Goal: Task Accomplishment & Management: Use online tool/utility

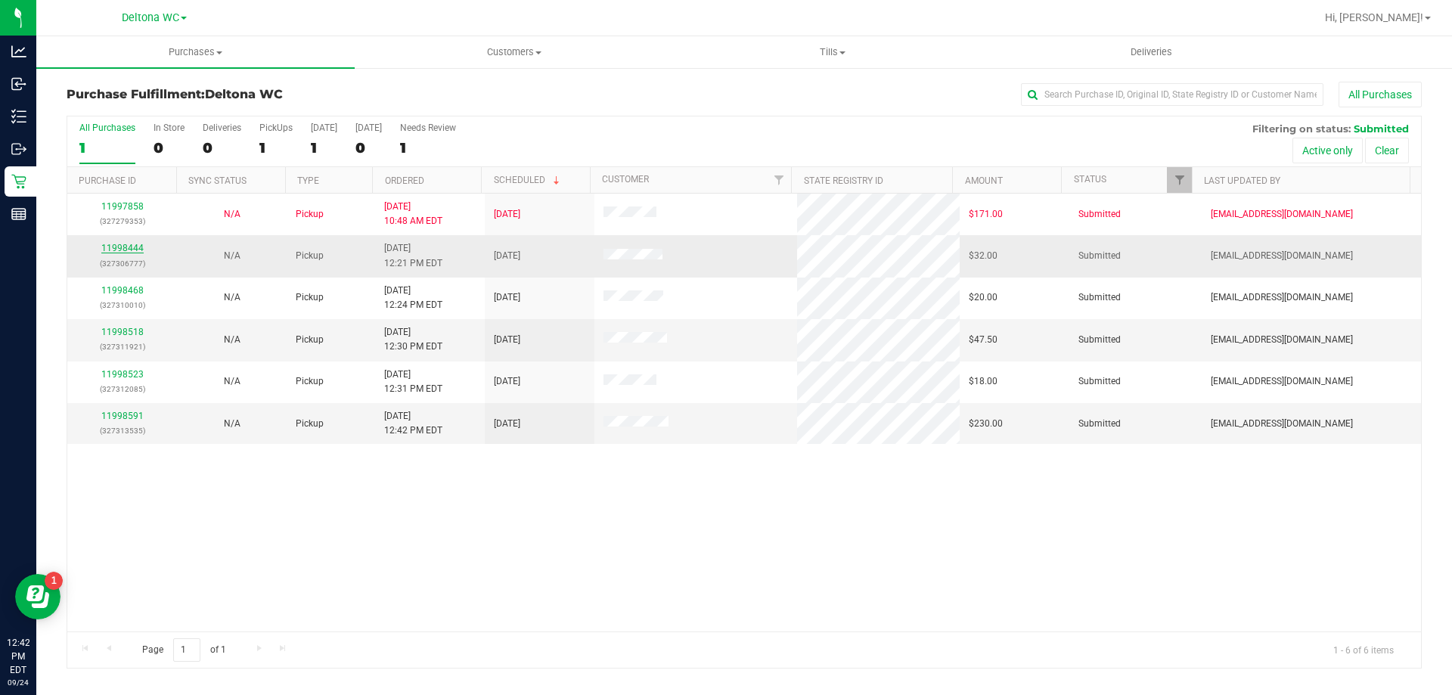
click at [118, 253] on link "11998444" at bounding box center [122, 248] width 42 height 11
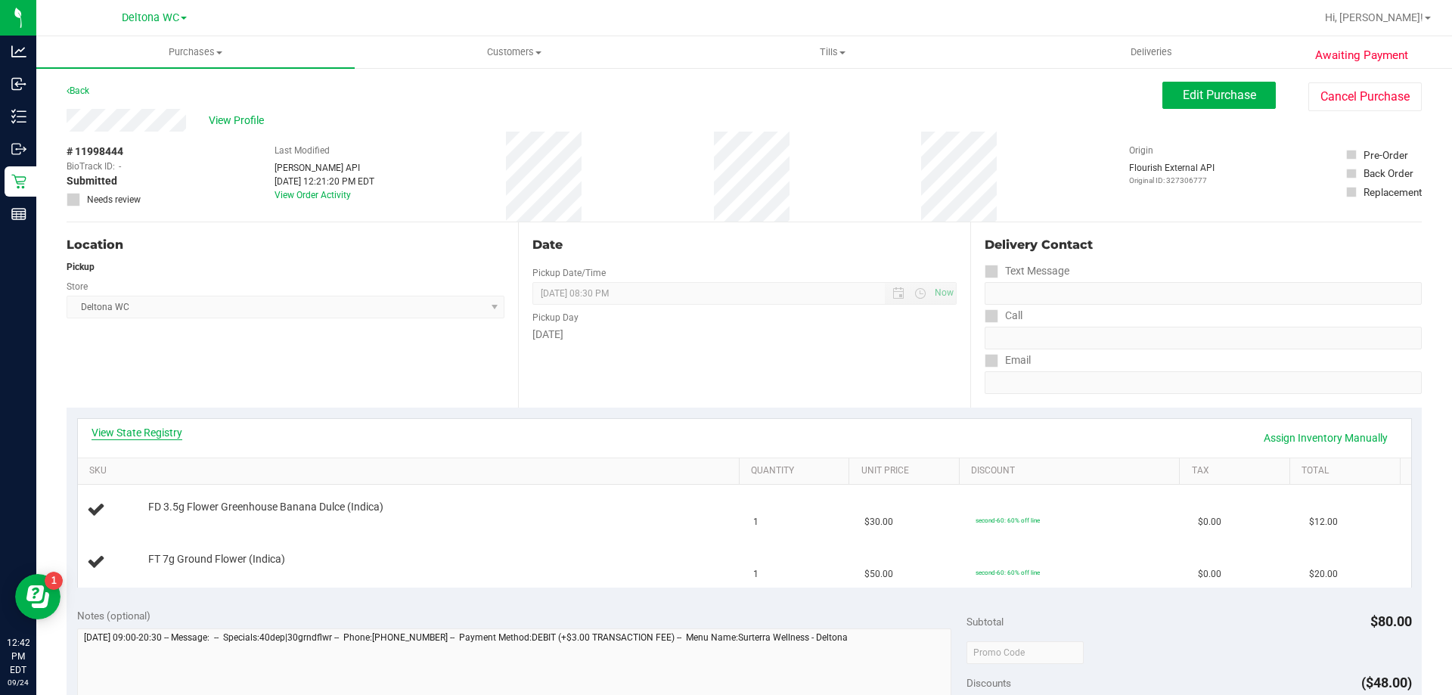
click at [165, 430] on link "View State Registry" at bounding box center [137, 432] width 91 height 15
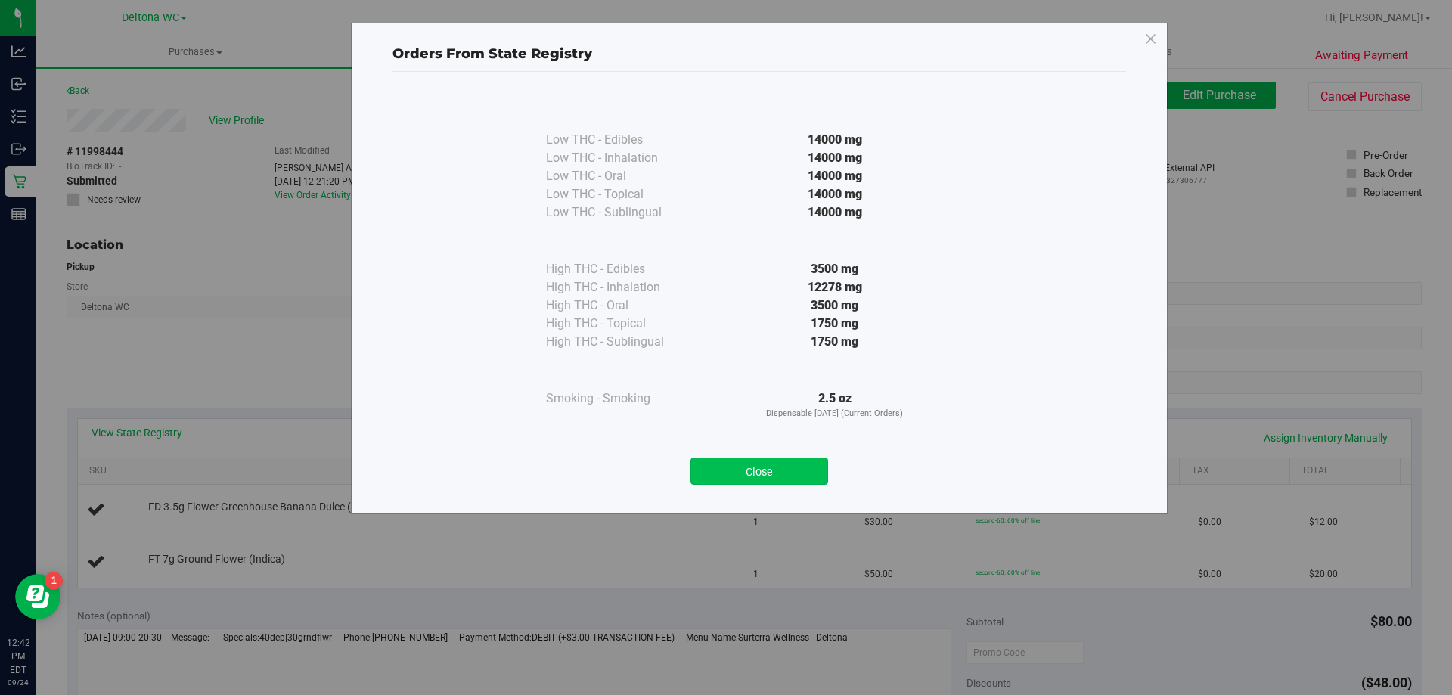
click at [793, 480] on button "Close" at bounding box center [760, 471] width 138 height 27
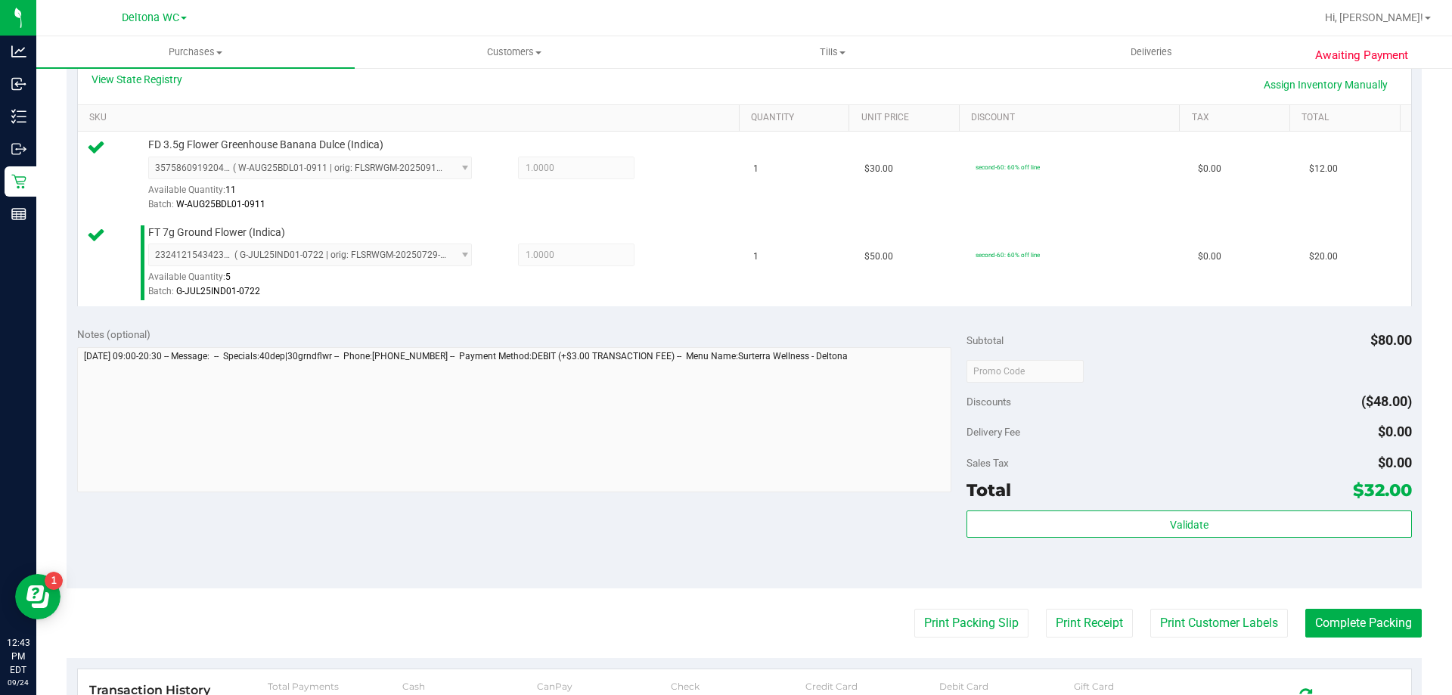
scroll to position [378, 0]
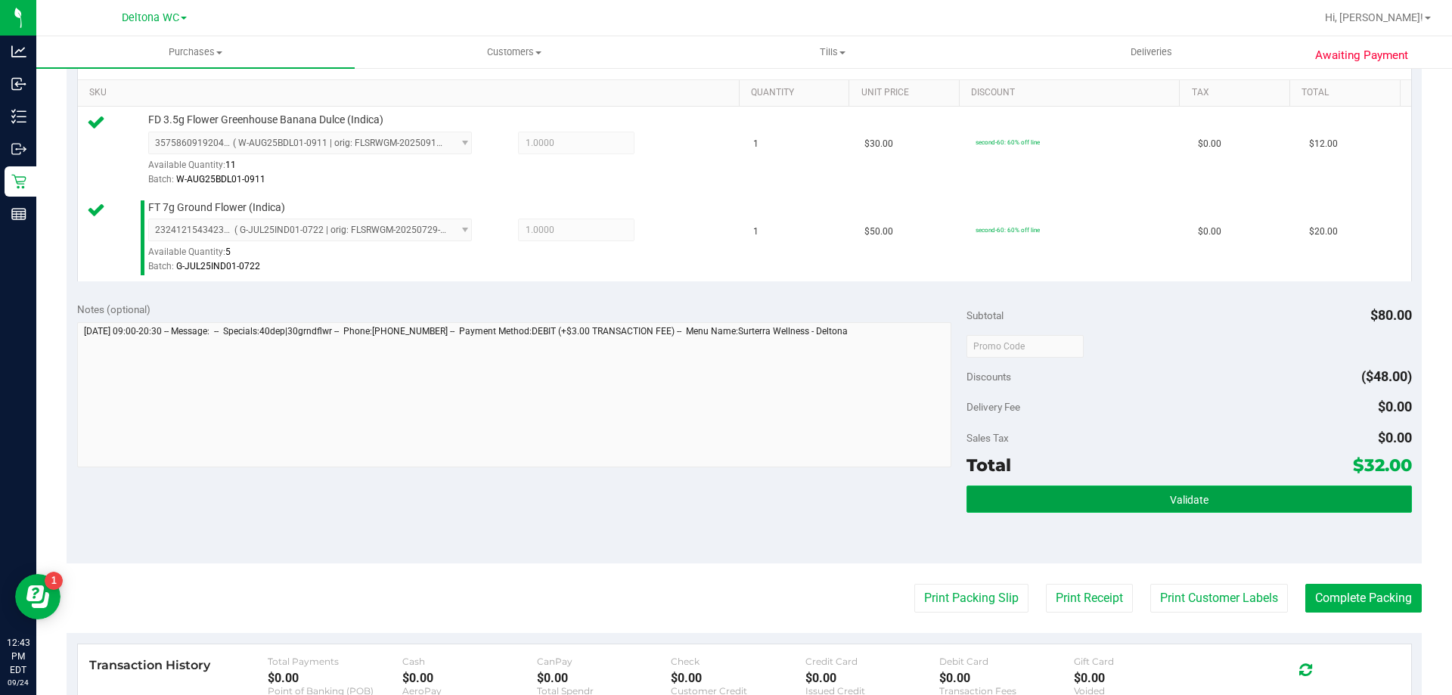
click at [1122, 498] on button "Validate" at bounding box center [1189, 499] width 445 height 27
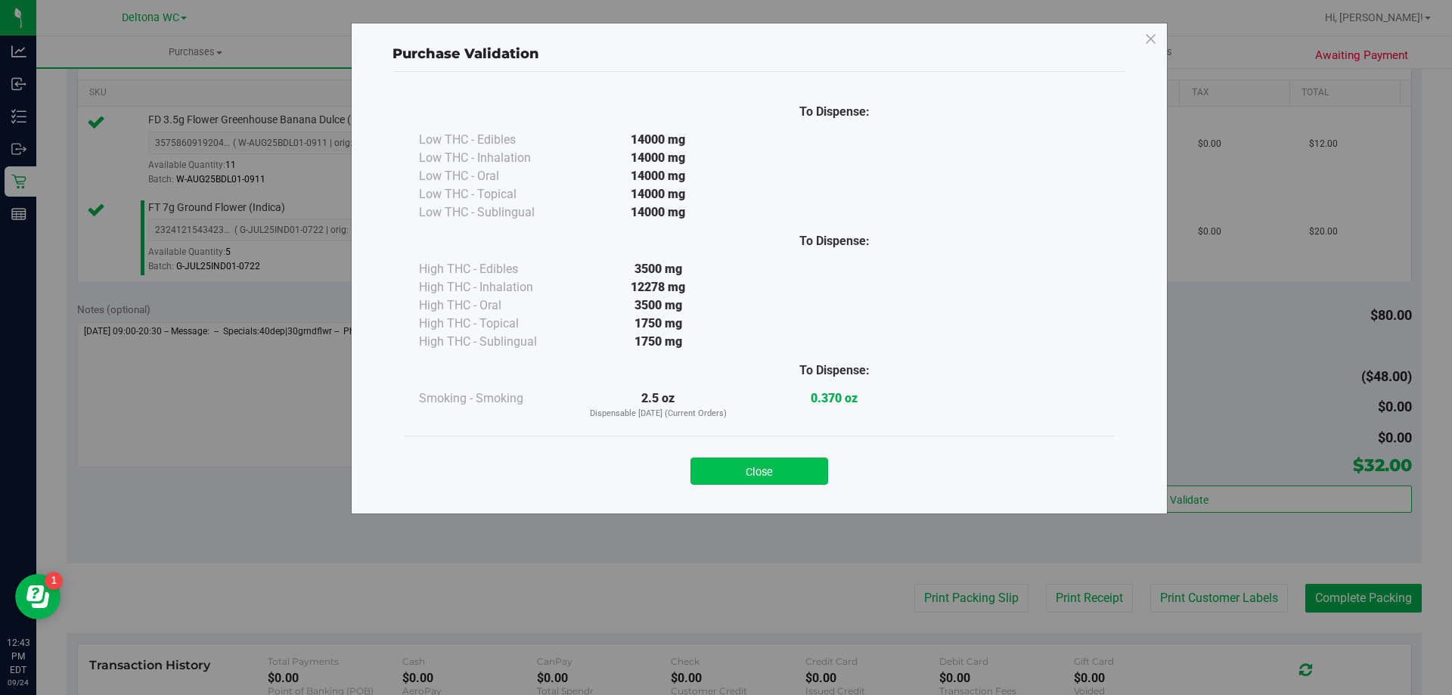
click at [783, 469] on button "Close" at bounding box center [760, 471] width 138 height 27
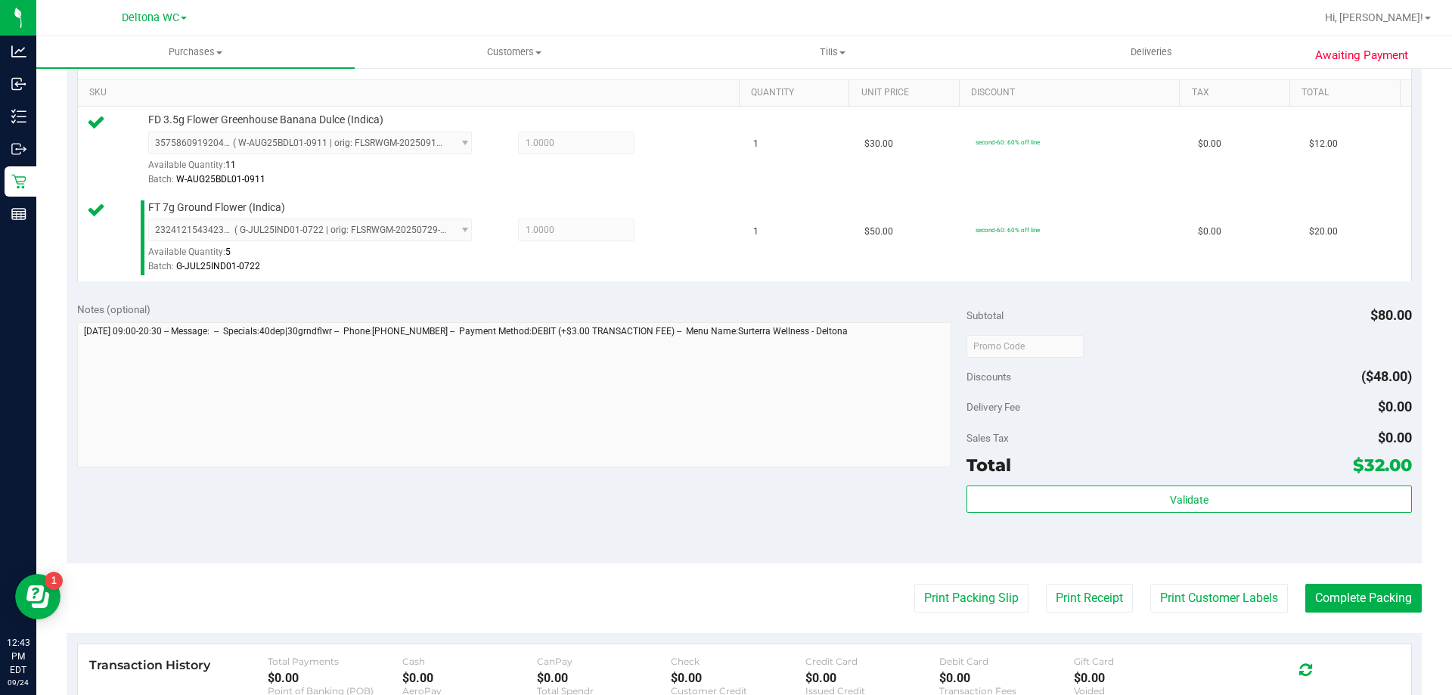
click at [1048, 626] on purchase-details "Back Edit Purchase Cancel Purchase View Profile # 11998444 BioTrack ID: - Submi…" at bounding box center [744, 309] width 1355 height 1212
click at [998, 608] on button "Print Packing Slip" at bounding box center [971, 598] width 114 height 29
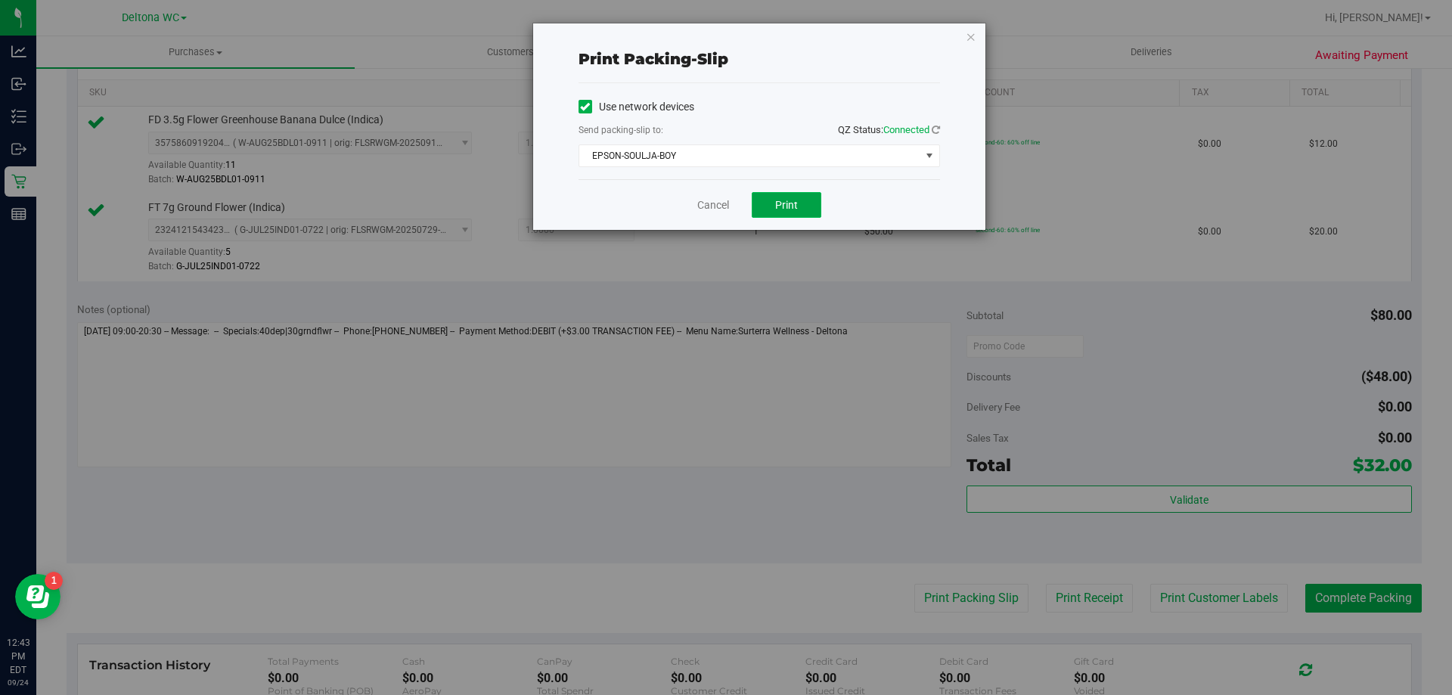
click at [794, 209] on span "Print" at bounding box center [786, 205] width 23 height 12
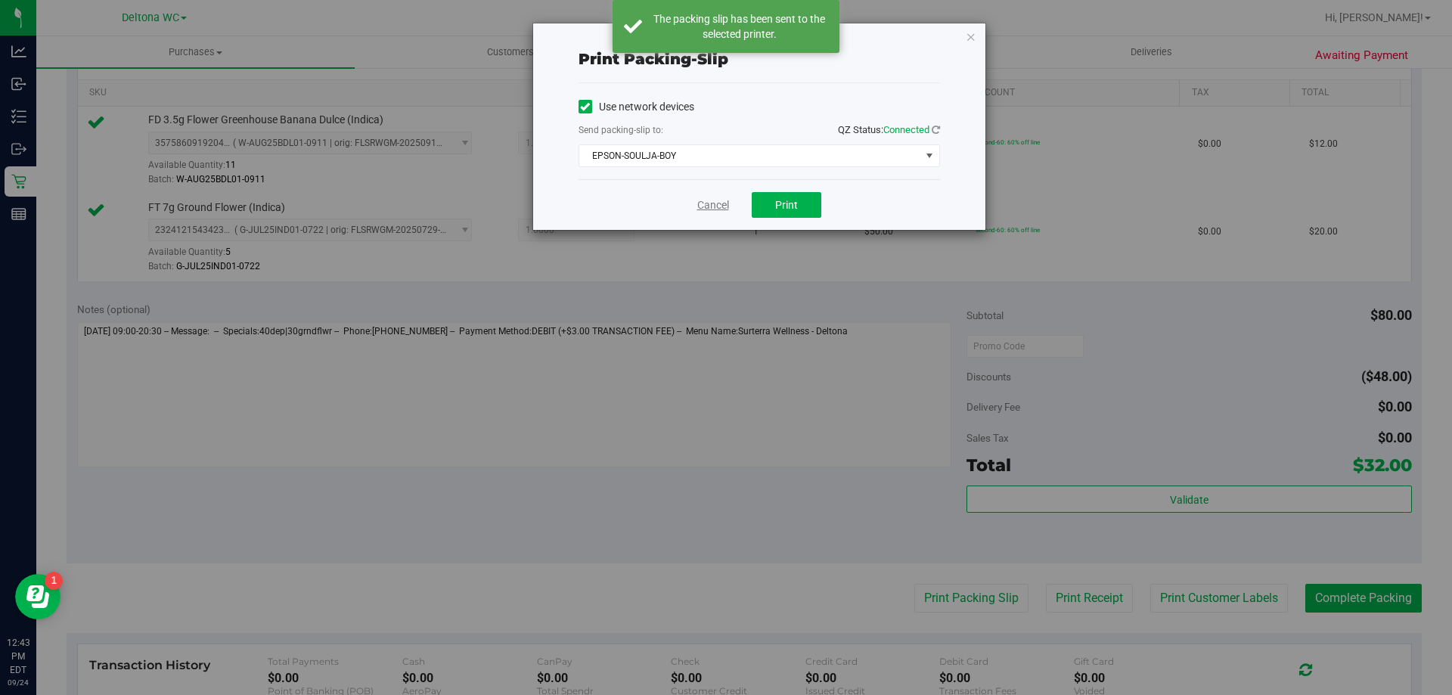
click at [716, 208] on link "Cancel" at bounding box center [713, 205] width 32 height 16
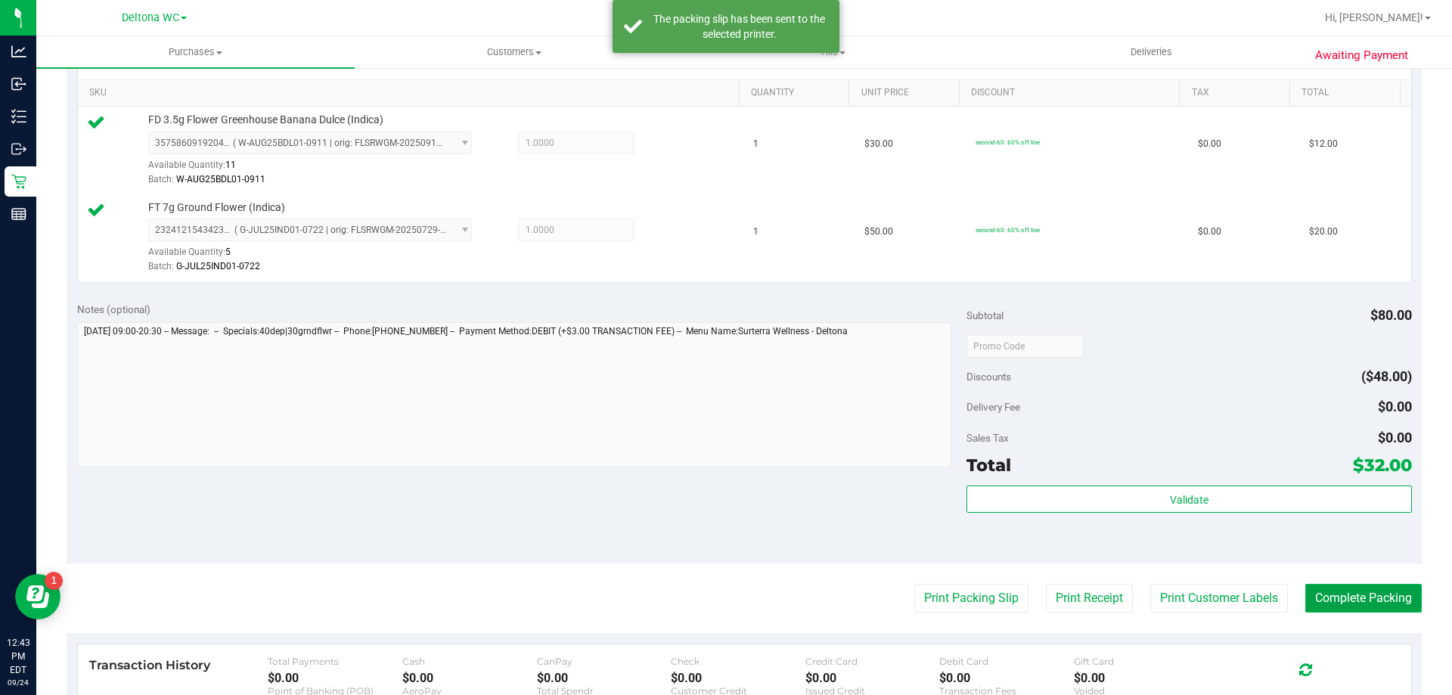
click at [1343, 603] on button "Complete Packing" at bounding box center [1364, 598] width 116 height 29
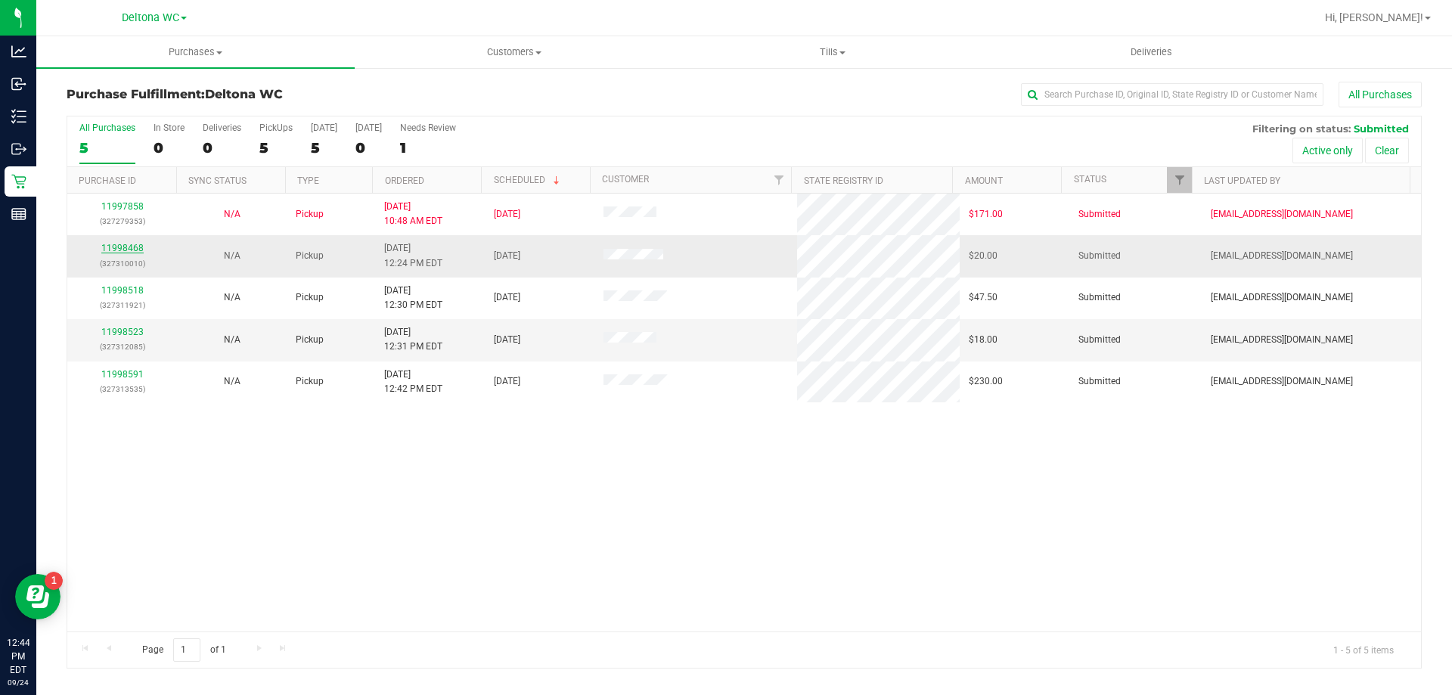
click at [128, 245] on link "11998468" at bounding box center [122, 248] width 42 height 11
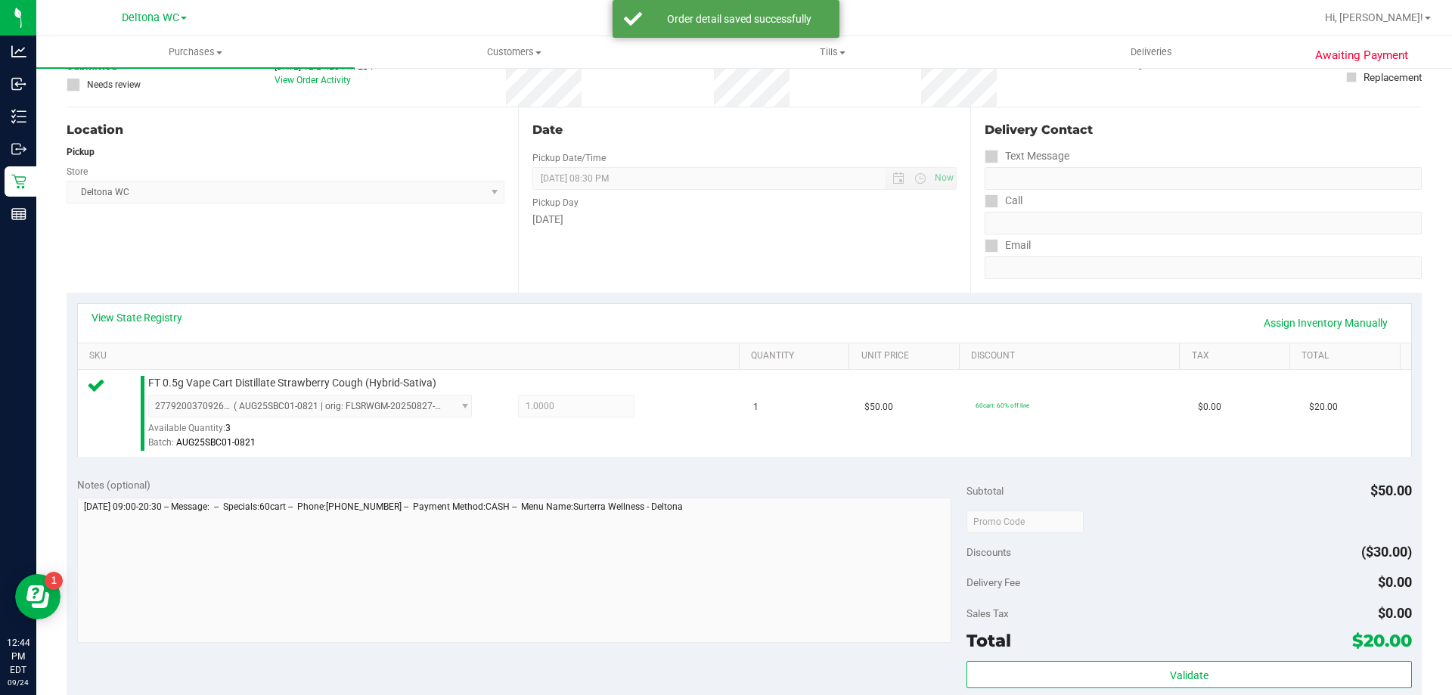
scroll to position [529, 0]
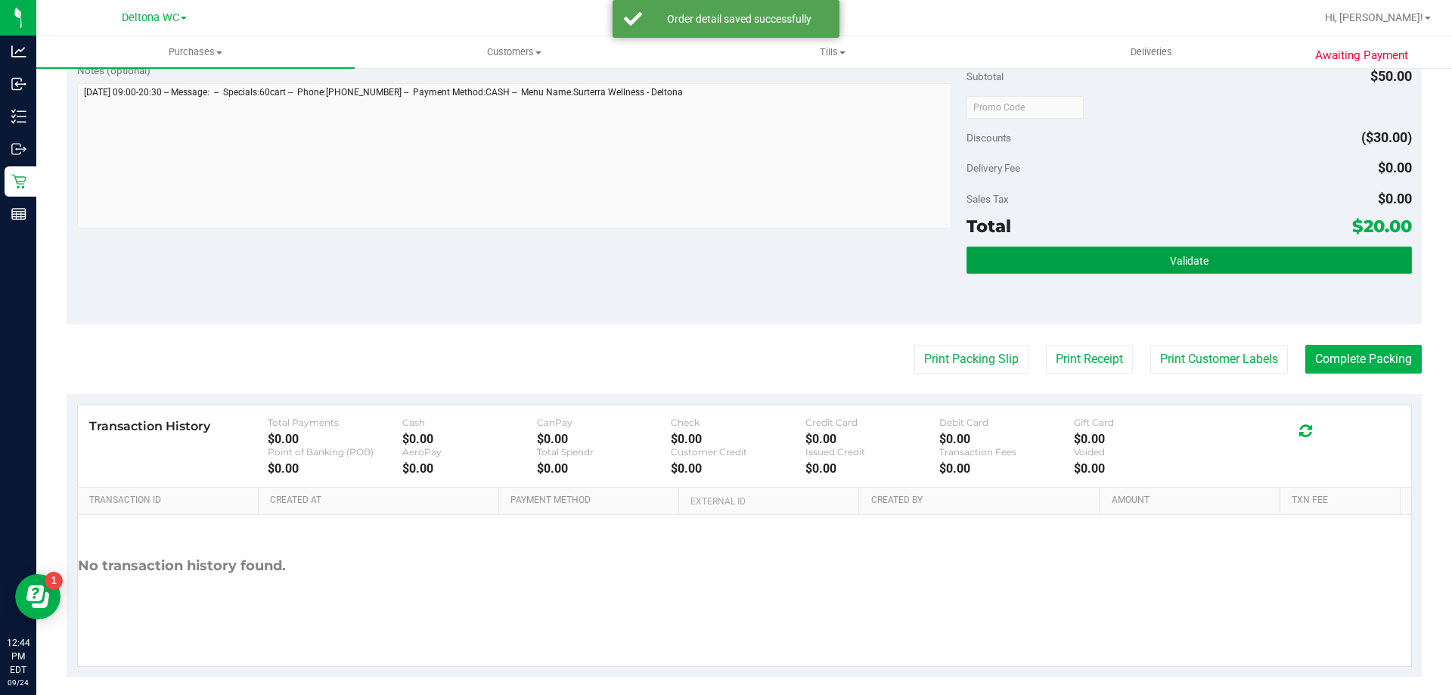
click at [1179, 273] on button "Validate" at bounding box center [1189, 260] width 445 height 27
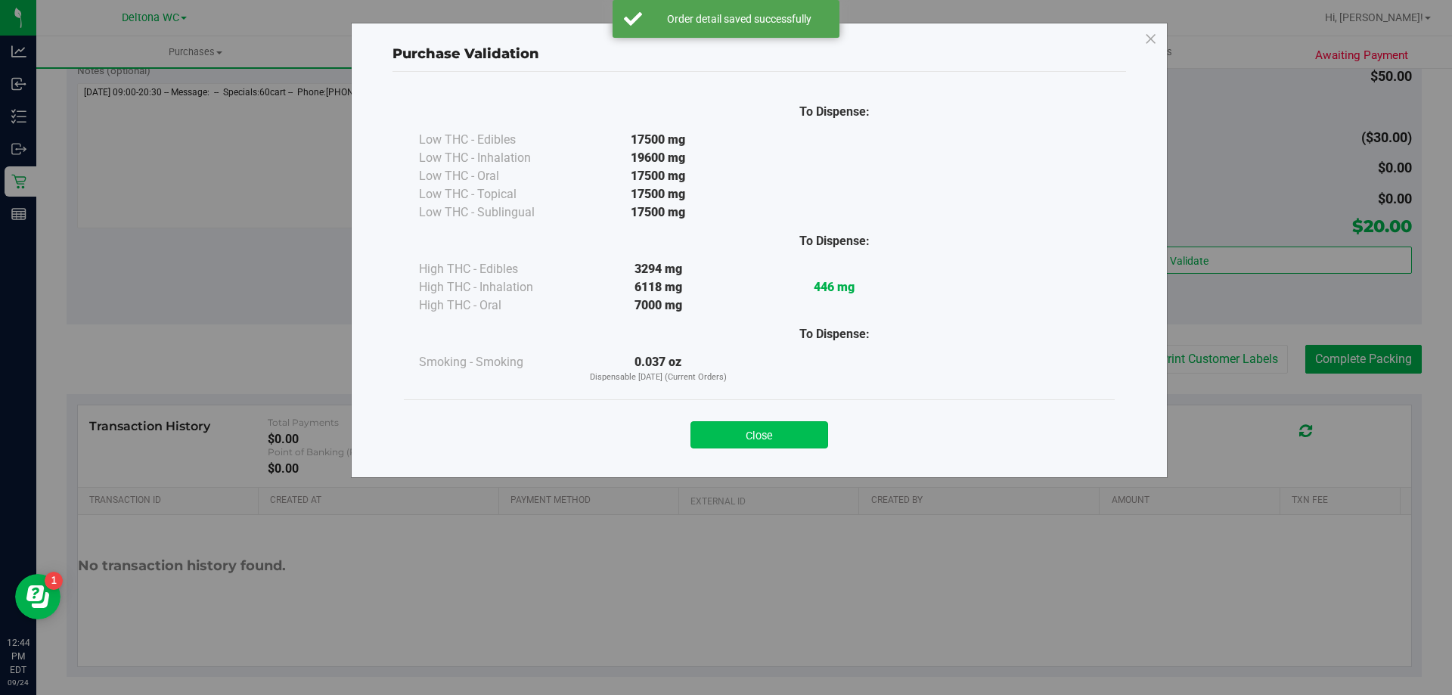
click at [779, 429] on button "Close" at bounding box center [760, 434] width 138 height 27
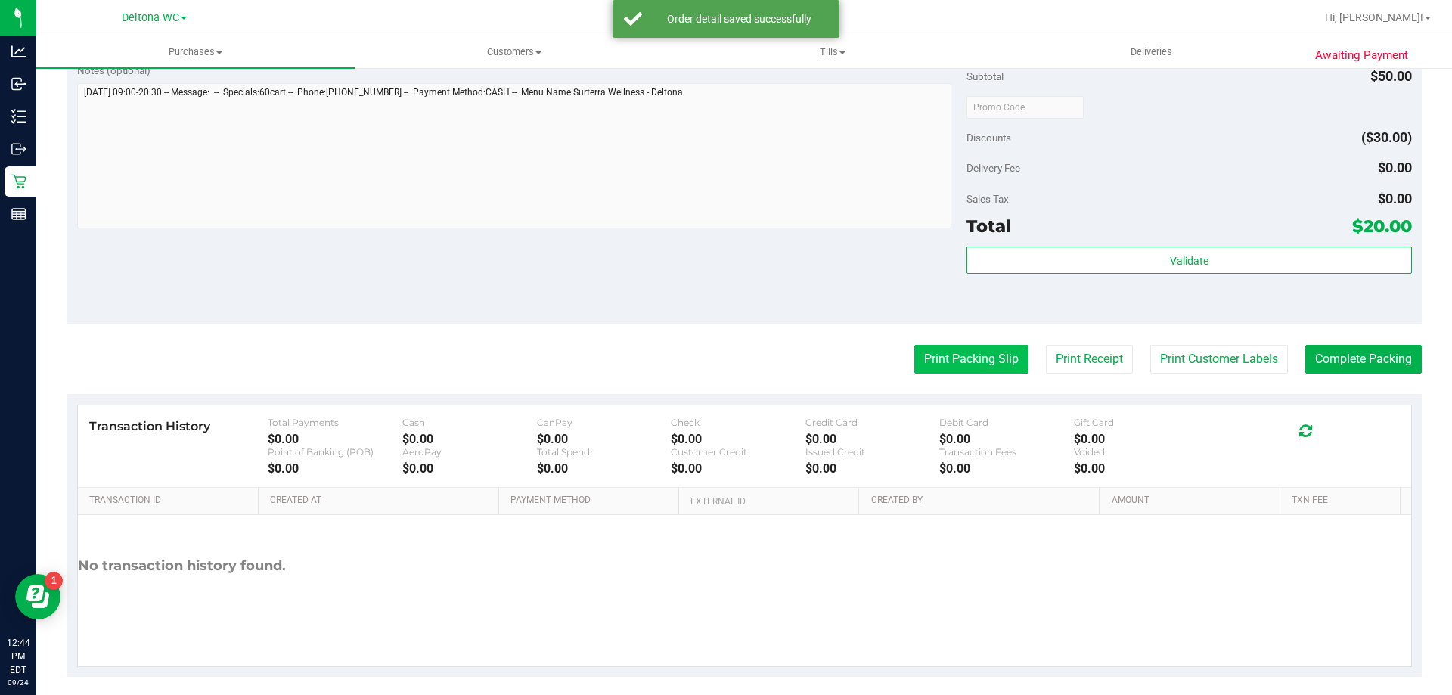
click at [914, 353] on button "Print Packing Slip" at bounding box center [971, 359] width 114 height 29
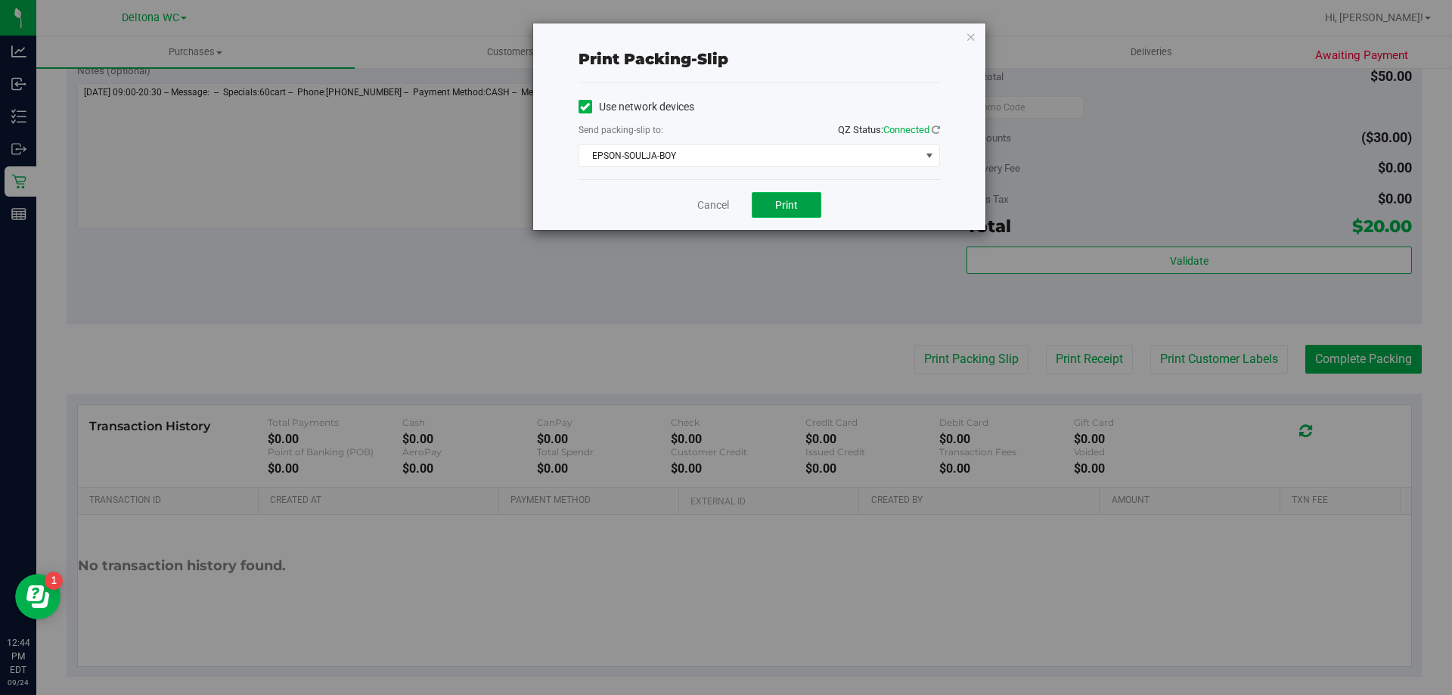
click at [790, 205] on span "Print" at bounding box center [786, 205] width 23 height 12
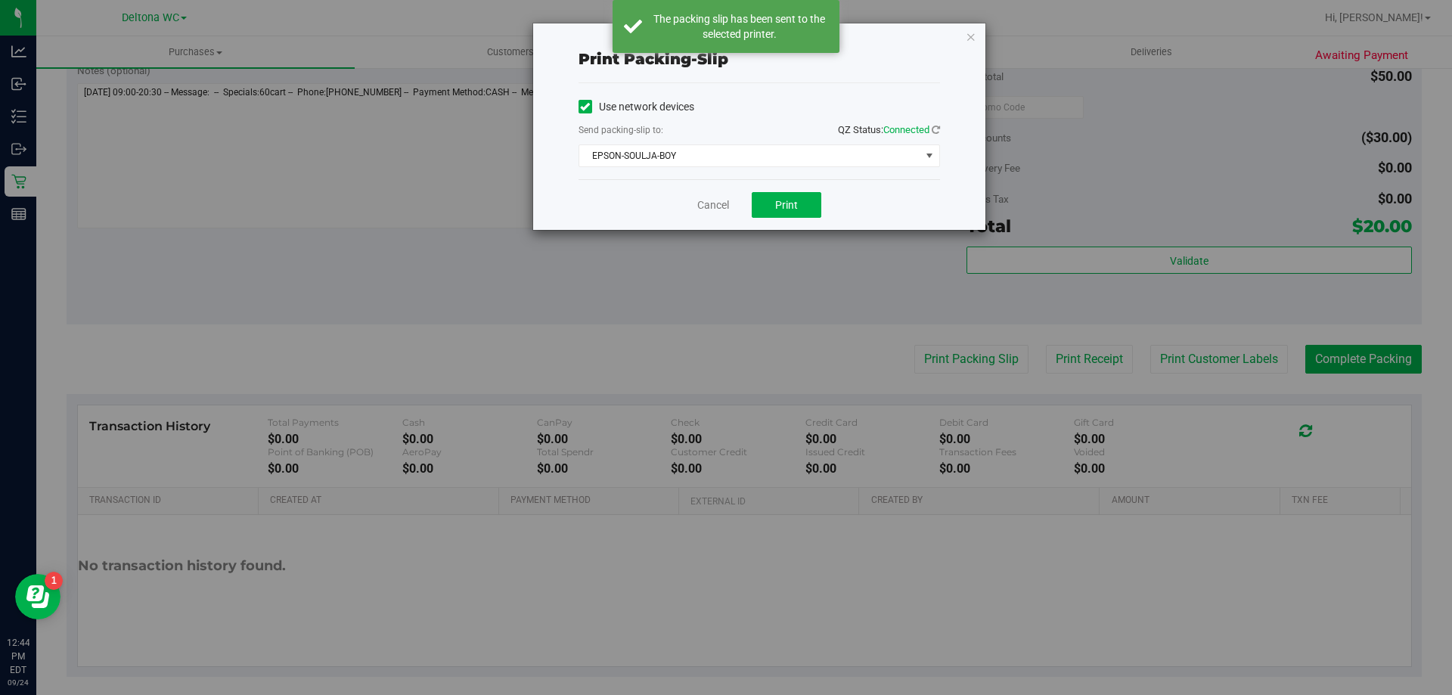
click at [740, 192] on div "Cancel Print" at bounding box center [760, 204] width 362 height 51
click at [725, 200] on link "Cancel" at bounding box center [713, 205] width 32 height 16
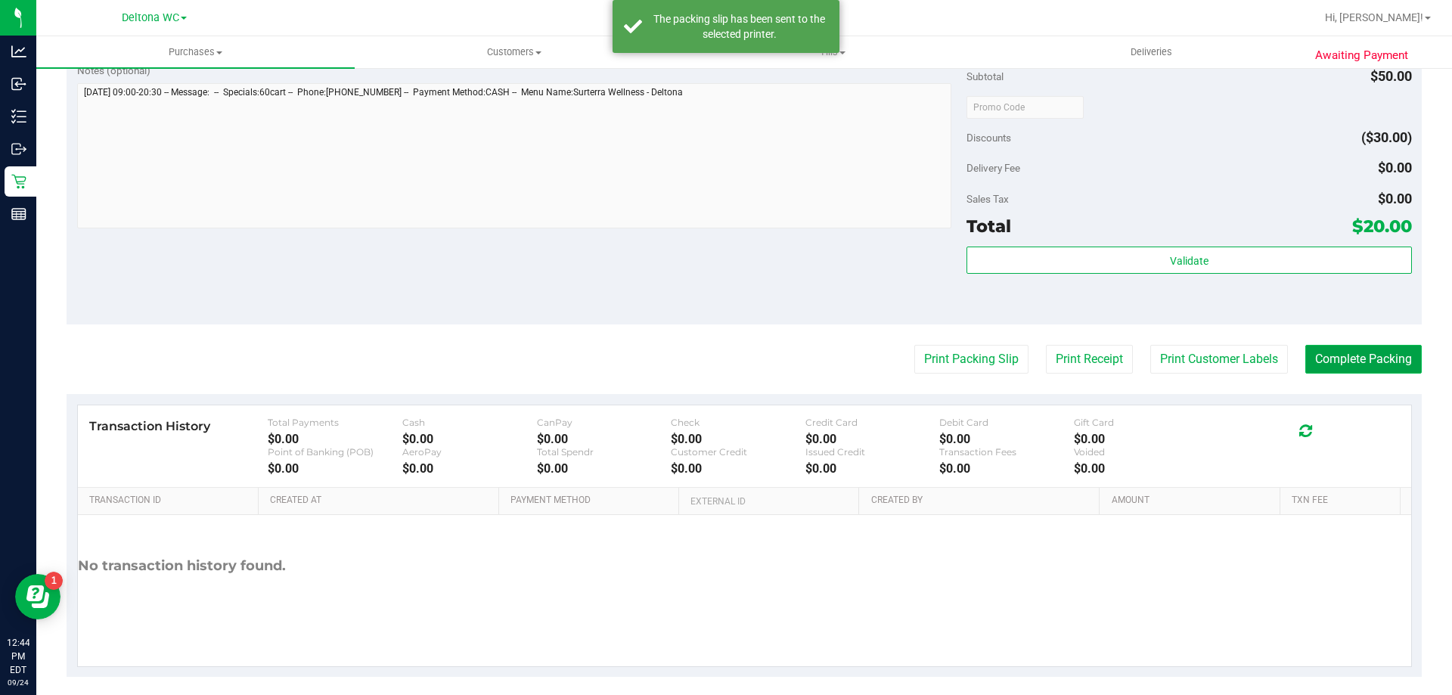
click at [1358, 364] on button "Complete Packing" at bounding box center [1364, 359] width 116 height 29
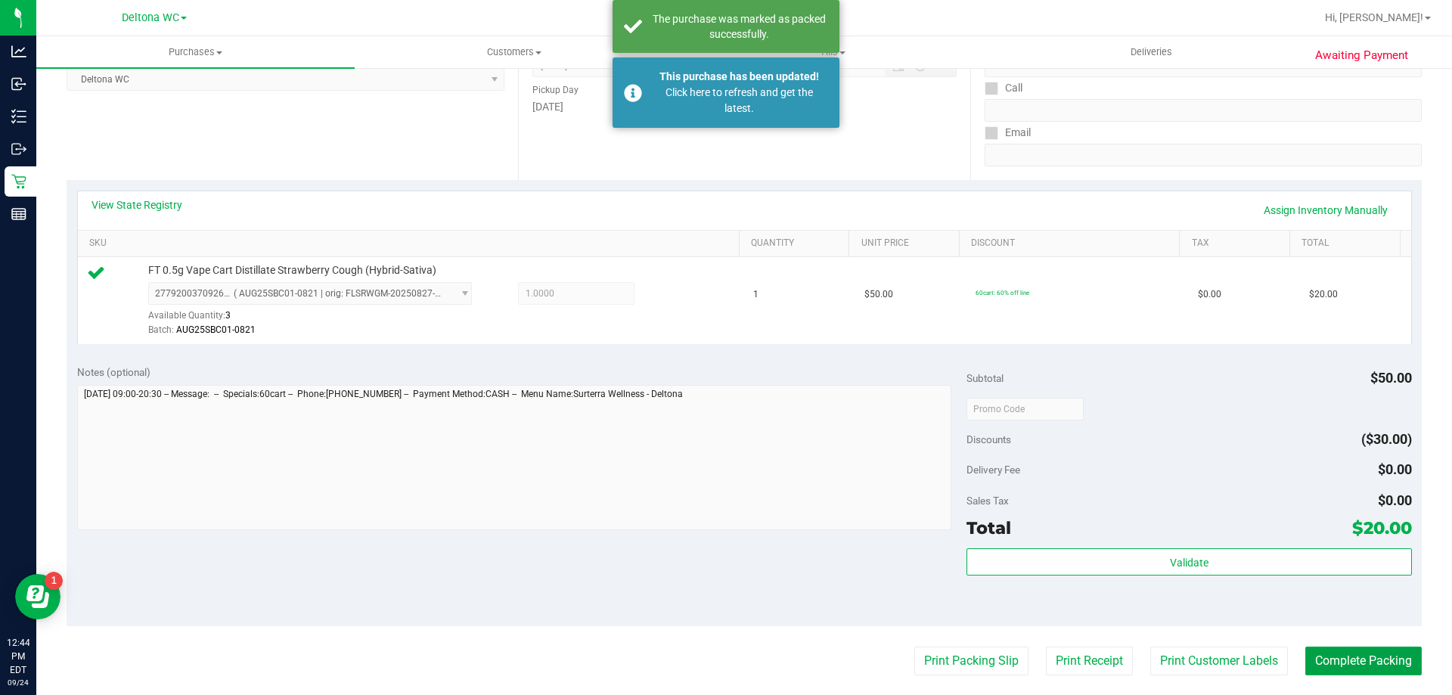
scroll to position [454, 0]
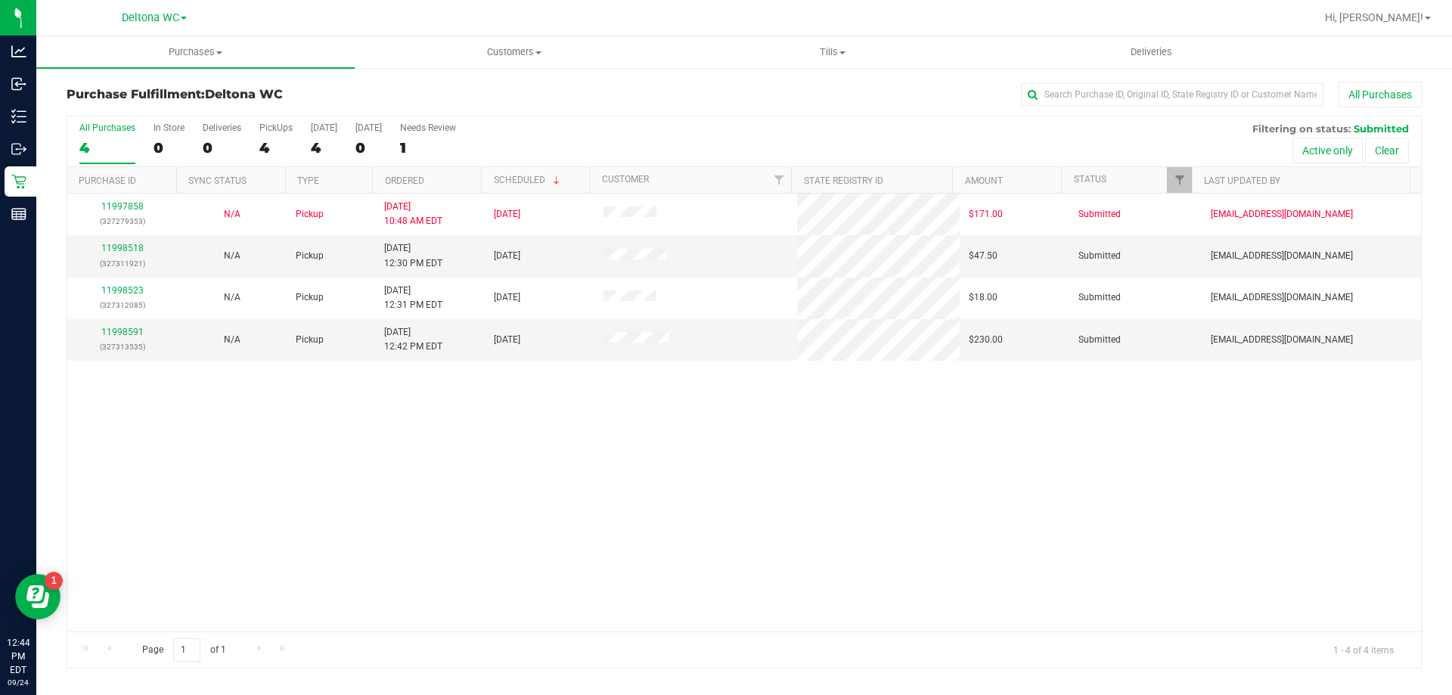
click at [125, 474] on div "11997858 (327279353) N/A Pickup [DATE] 10:48 AM EDT 9/24/2025 $171.00 Submitted…" at bounding box center [744, 413] width 1354 height 438
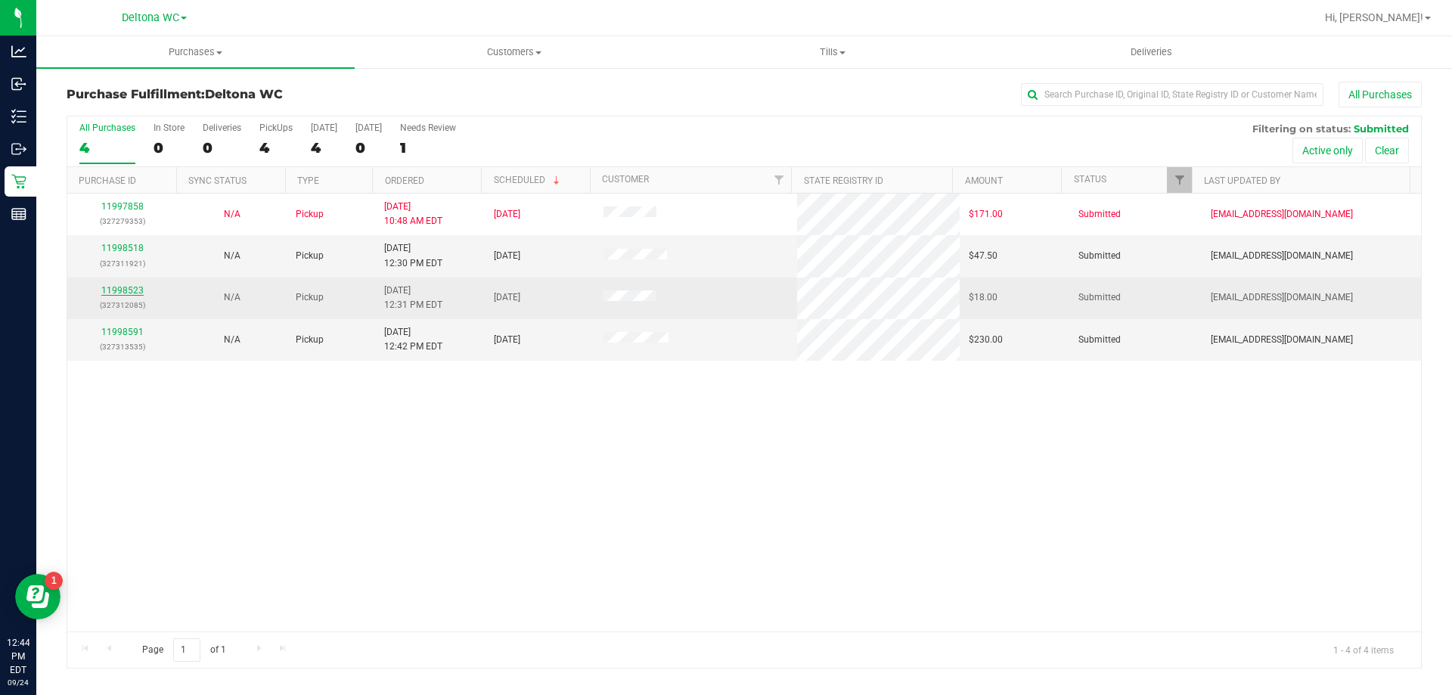
click at [128, 290] on link "11998523" at bounding box center [122, 290] width 42 height 11
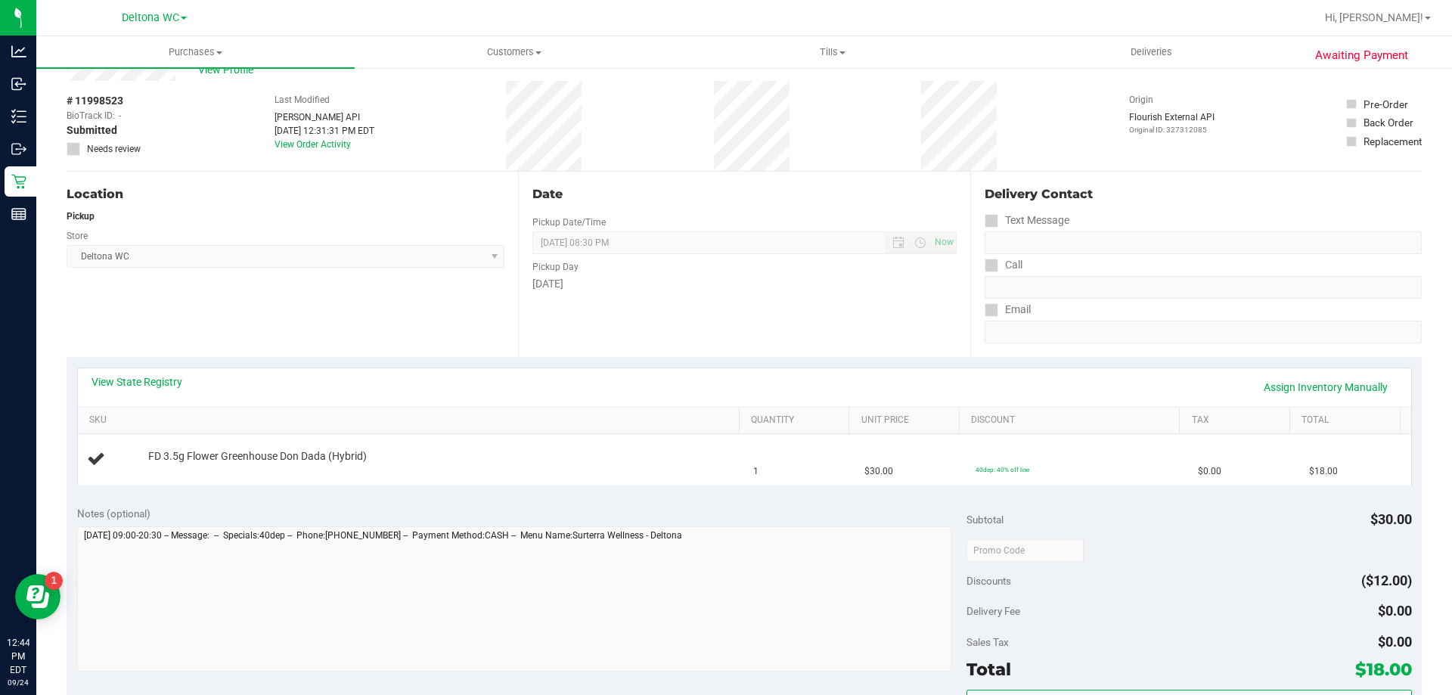
scroll to position [76, 0]
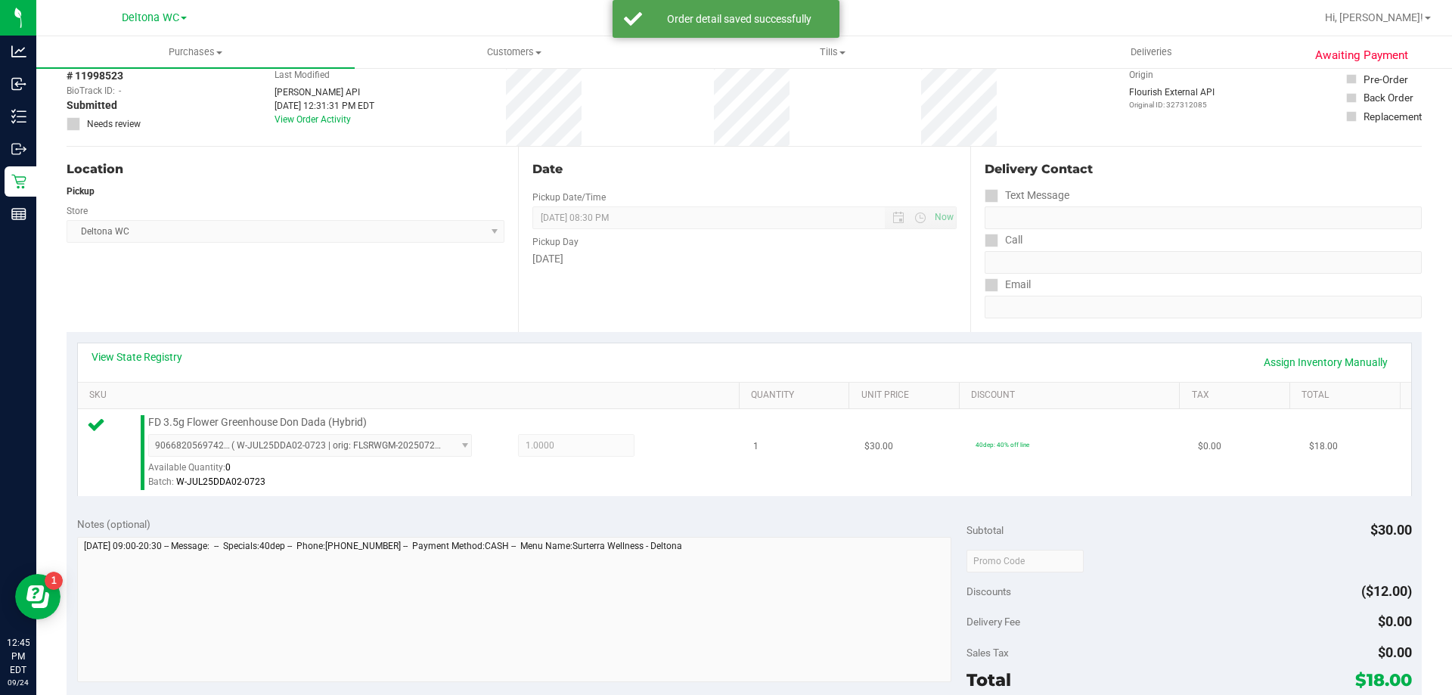
click at [259, 412] on td "FD 3.5g Flower Greenhouse Don Dada (Hybrid) 9066820569742863 ( W-JUL25DDA02-072…" at bounding box center [411, 452] width 667 height 87
click at [261, 419] on span "FD 3.5g Flower Greenhouse Don Dada (Hybrid)" at bounding box center [257, 422] width 219 height 14
copy div "FD 3.5g Flower Greenhouse Don Dada (Hybrid)"
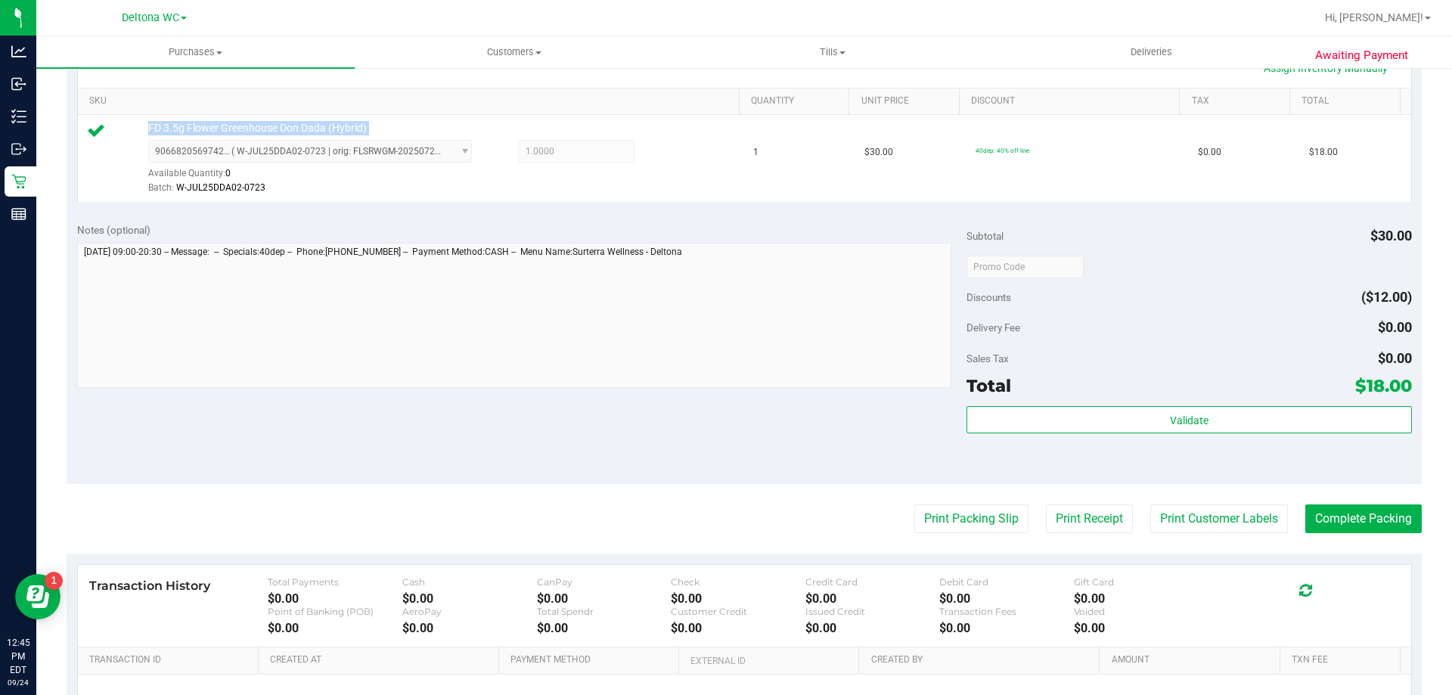
scroll to position [454, 0]
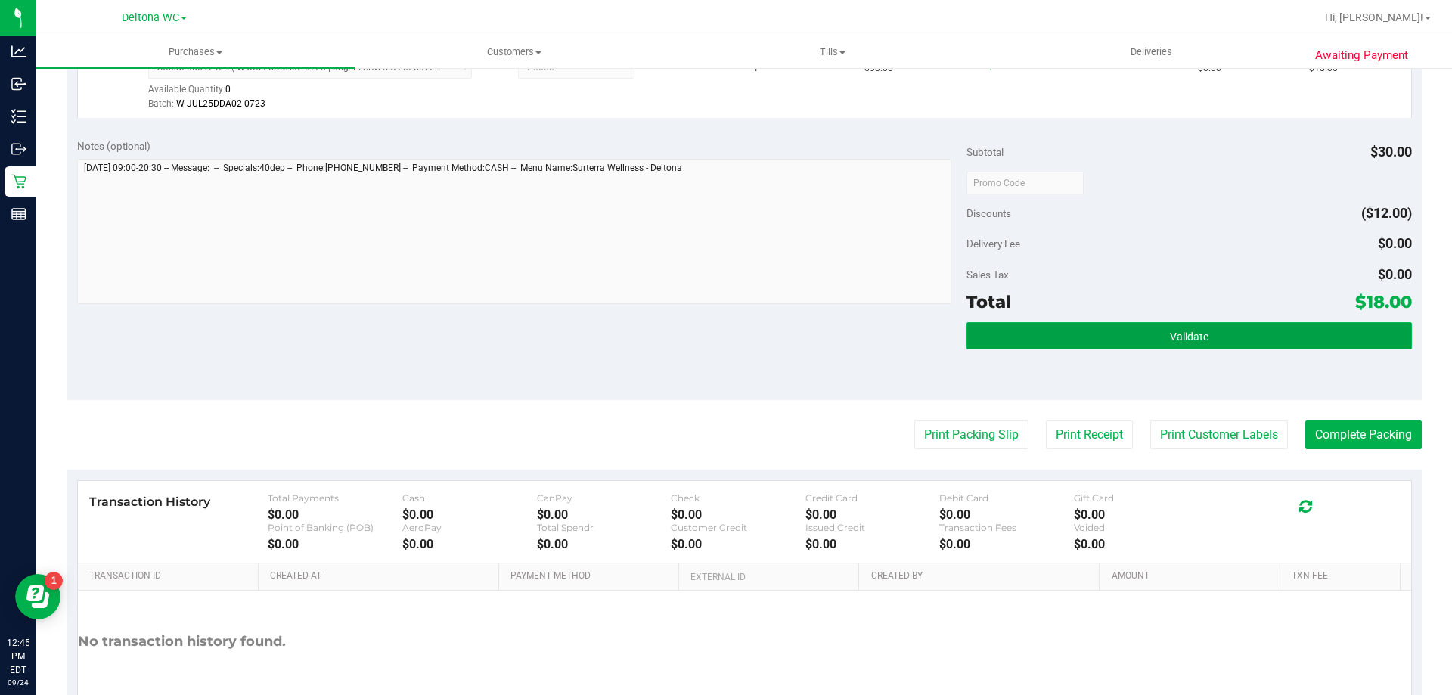
click at [1048, 340] on button "Validate" at bounding box center [1189, 335] width 445 height 27
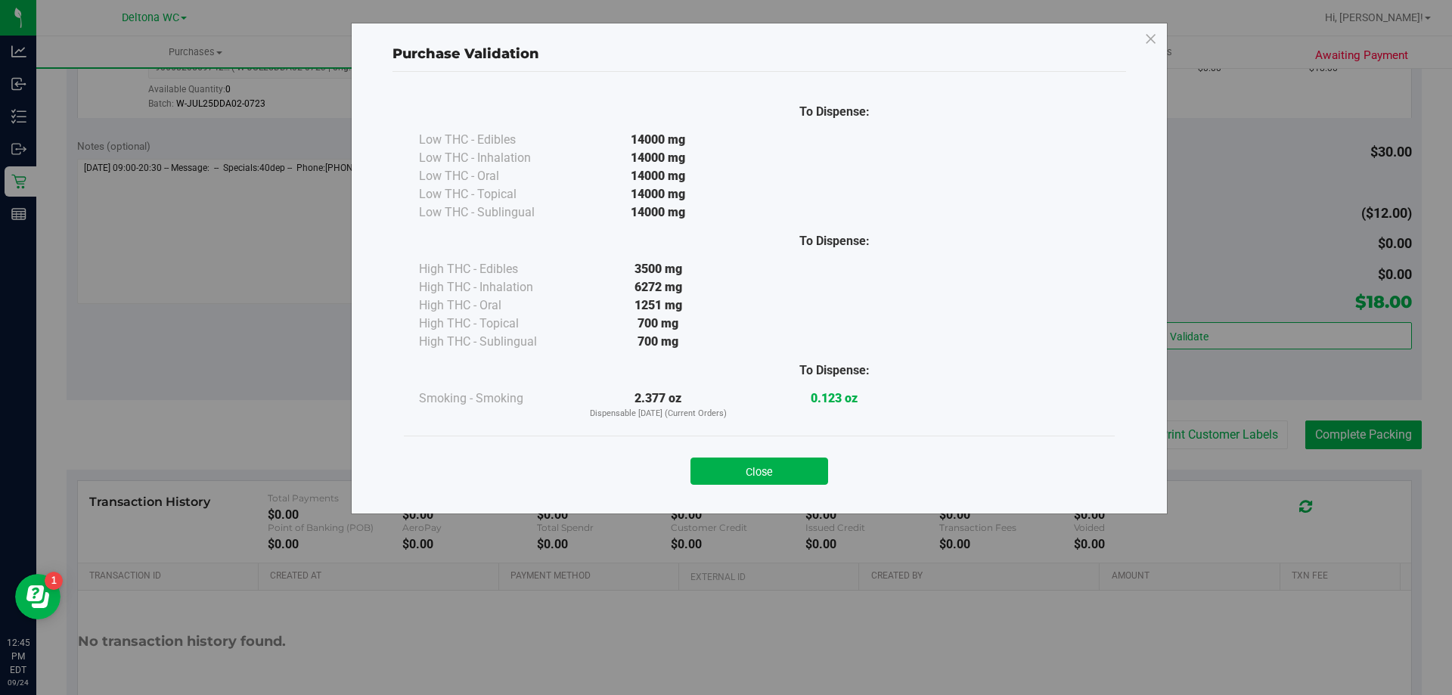
drag, startPoint x: 737, startPoint y: 462, endPoint x: 767, endPoint y: 476, distance: 33.2
click at [737, 464] on button "Close" at bounding box center [760, 471] width 138 height 27
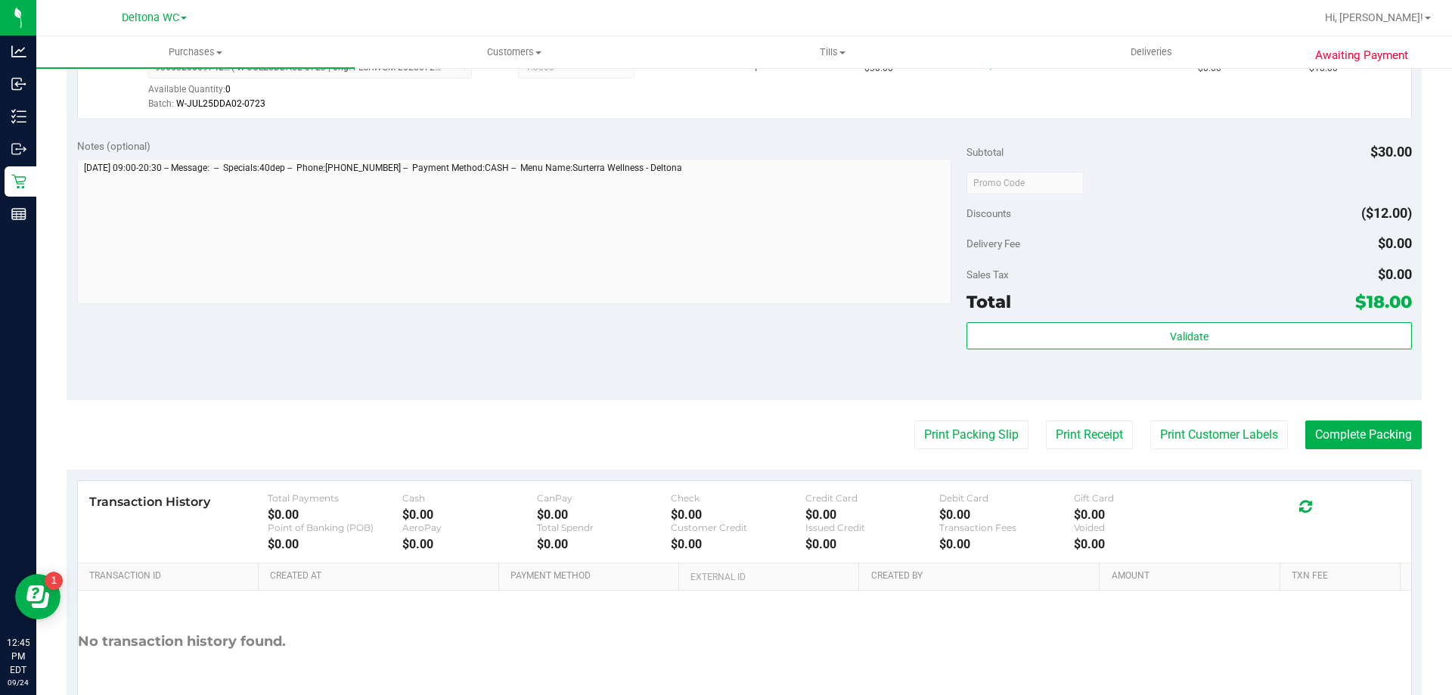
click at [919, 488] on div "Transaction History Total Payments $0.00 Cash $0.00 CanPay $0.00 Check $0.00 Cr…" at bounding box center [745, 522] width 1334 height 82
click at [927, 436] on button "Print Packing Slip" at bounding box center [971, 435] width 114 height 29
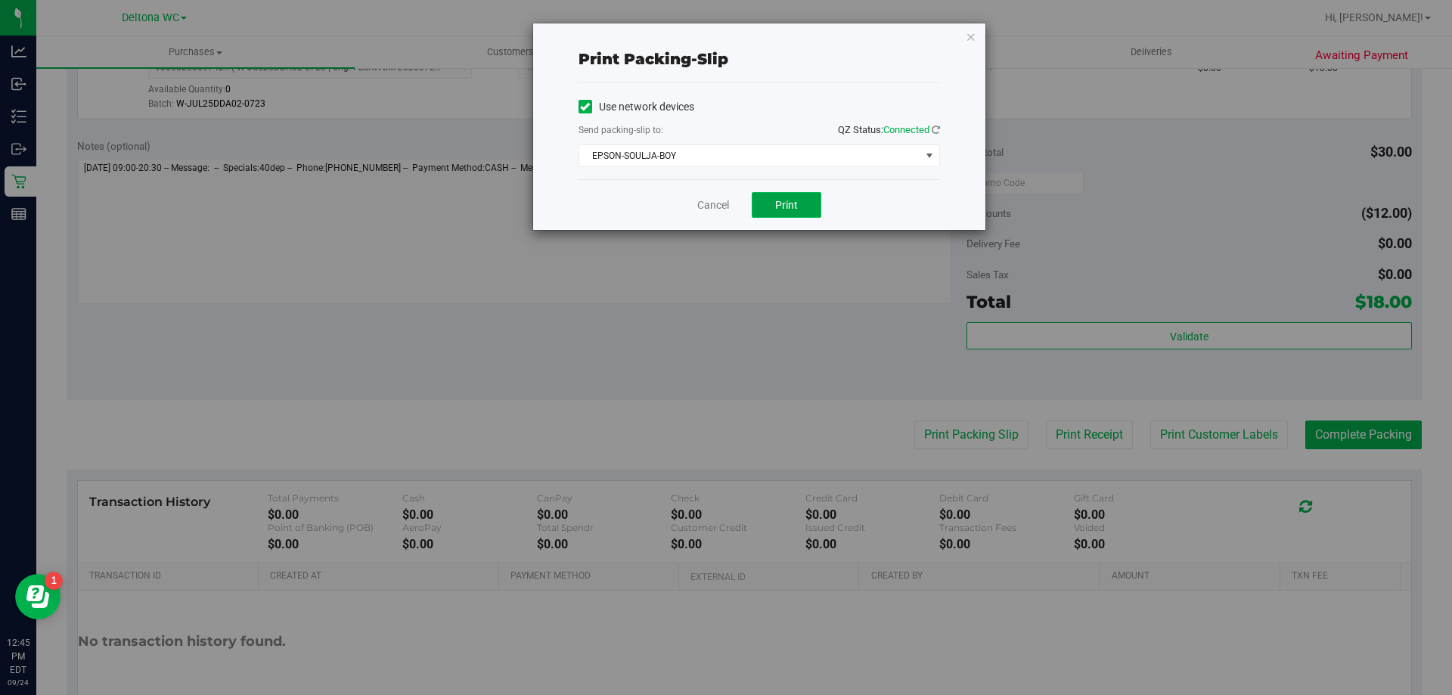
click at [797, 194] on button "Print" at bounding box center [787, 205] width 70 height 26
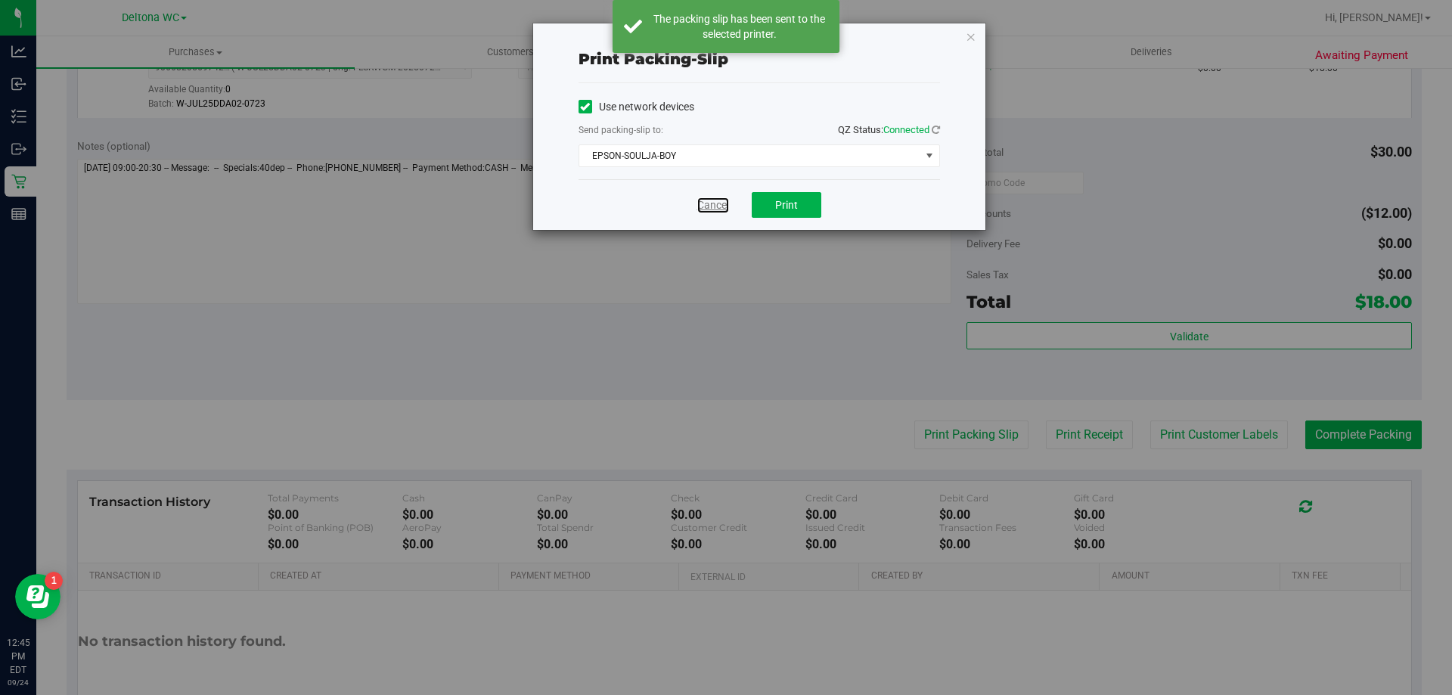
drag, startPoint x: 715, startPoint y: 200, endPoint x: 760, endPoint y: 209, distance: 46.1
click at [714, 200] on link "Cancel" at bounding box center [713, 205] width 32 height 16
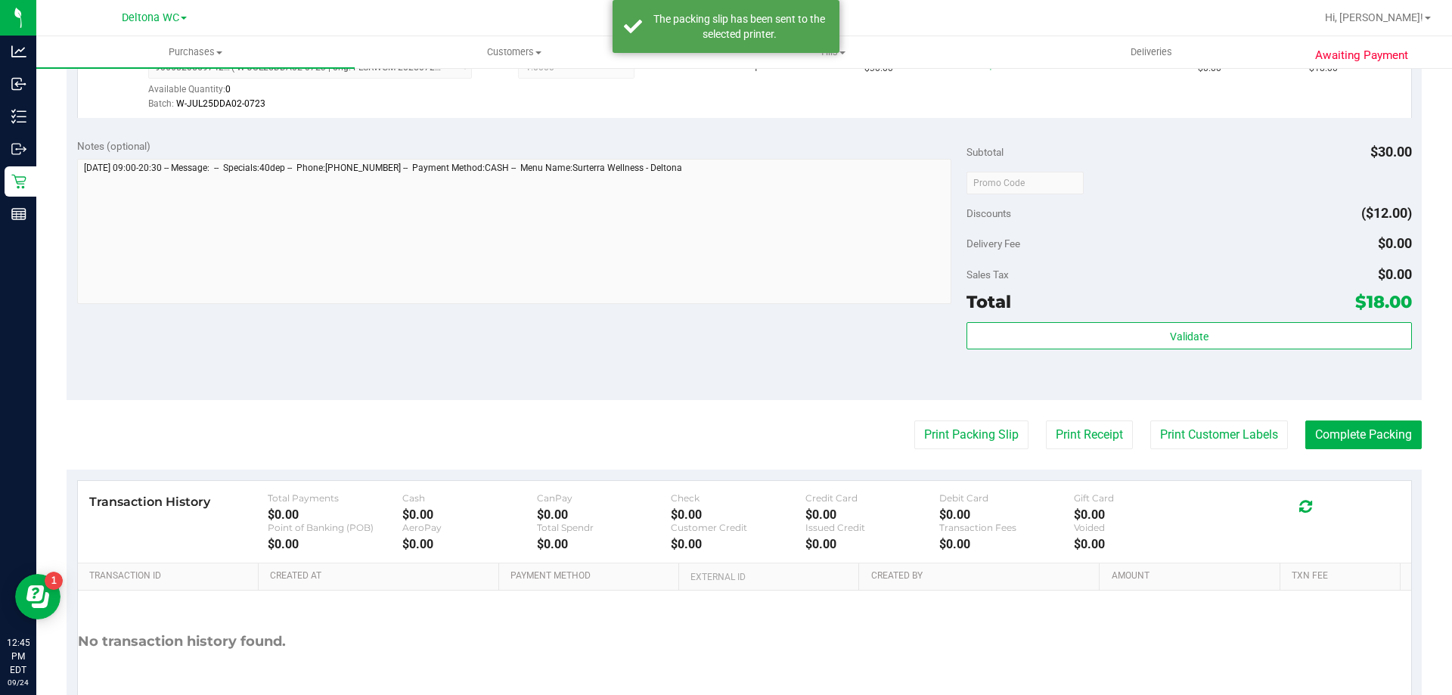
click at [1343, 419] on purchase-details "Back Edit Purchase Cancel Purchase View Profile # 11998523 BioTrack ID: - Submi…" at bounding box center [744, 190] width 1355 height 1125
click at [1350, 439] on button "Complete Packing" at bounding box center [1364, 435] width 116 height 29
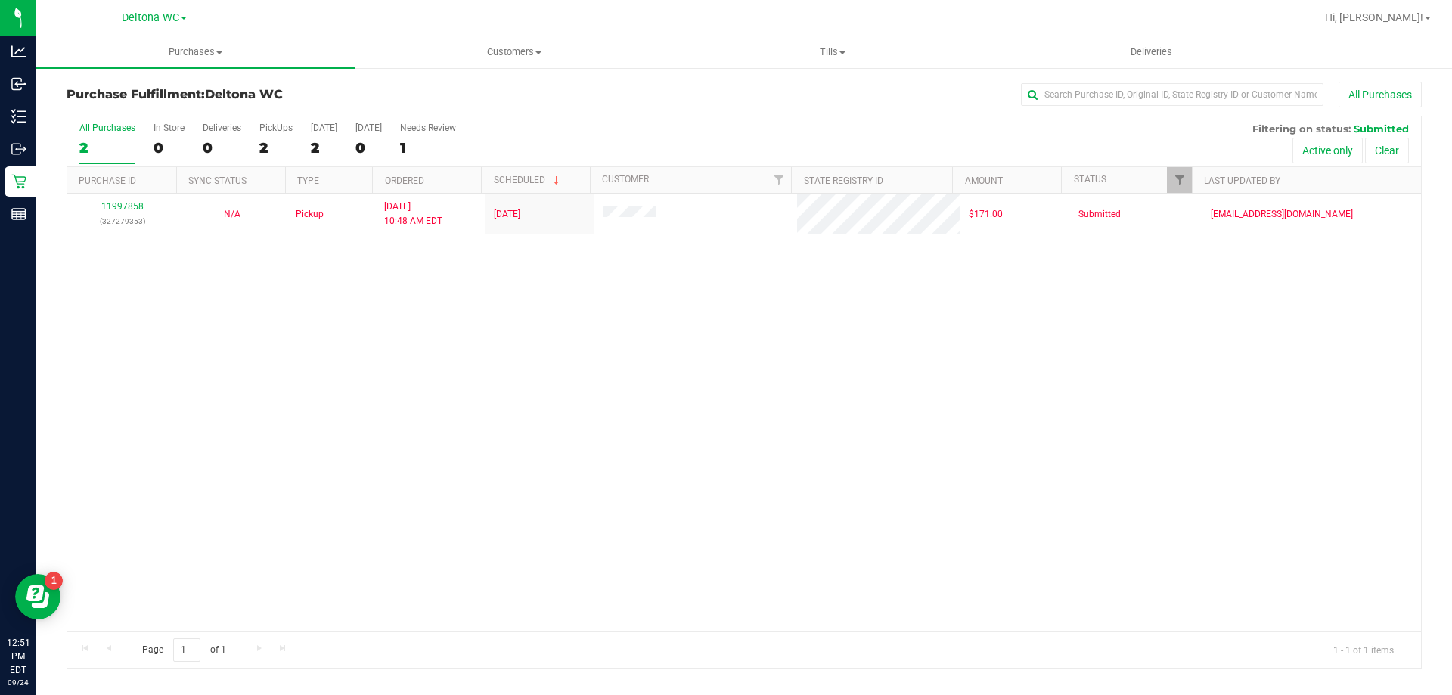
click at [252, 245] on div "11997858 (327279353) N/A Pickup [DATE] 10:48 AM EDT 9/24/2025 $171.00 Submitted…" at bounding box center [744, 413] width 1354 height 438
click at [101, 135] on label "All Purchases 2" at bounding box center [107, 144] width 56 height 42
click at [0, 0] on input "All Purchases 2" at bounding box center [0, 0] width 0 height 0
click at [103, 147] on div "1" at bounding box center [107, 147] width 56 height 17
click at [0, 0] on input "All Purchases 1" at bounding box center [0, 0] width 0 height 0
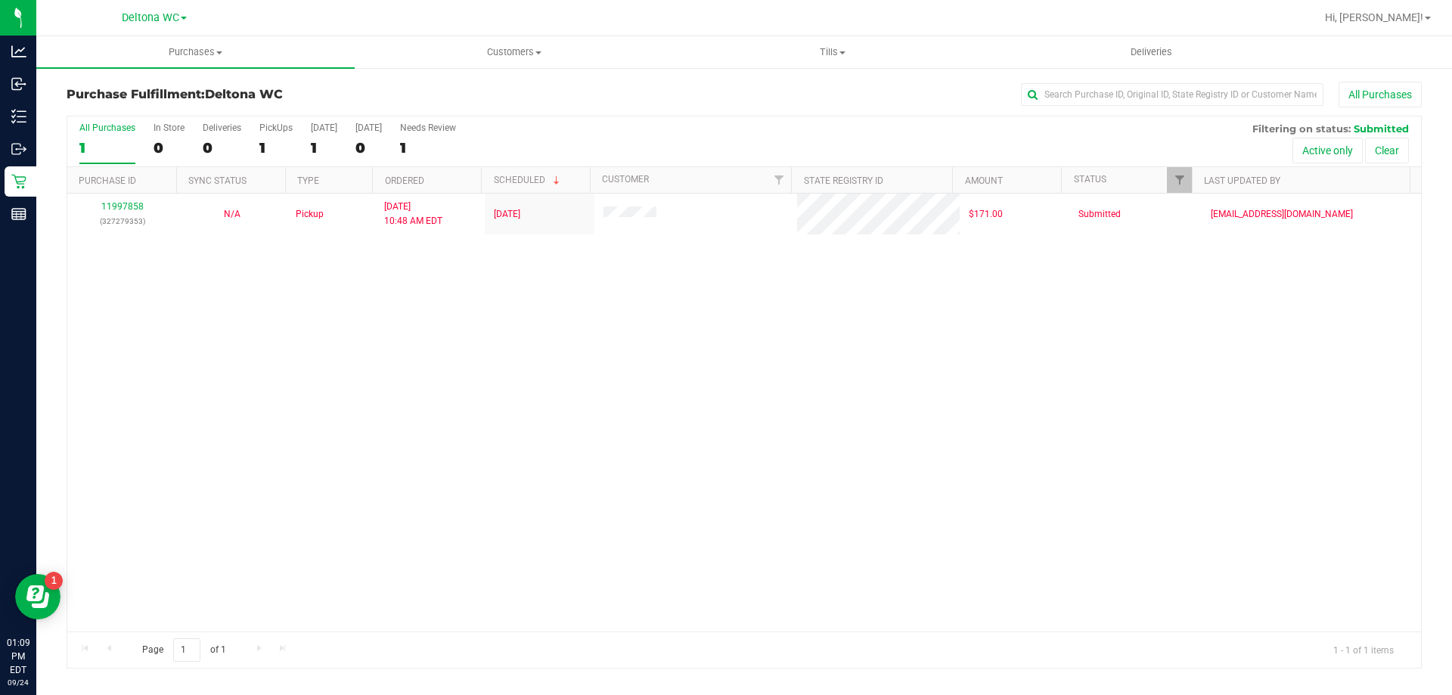
click at [122, 127] on div "All Purchases" at bounding box center [107, 128] width 56 height 11
click at [0, 0] on input "All Purchases 1" at bounding box center [0, 0] width 0 height 0
click at [200, 51] on span "Purchases" at bounding box center [195, 52] width 318 height 14
click at [188, 83] on li "Summary of purchases" at bounding box center [195, 91] width 318 height 18
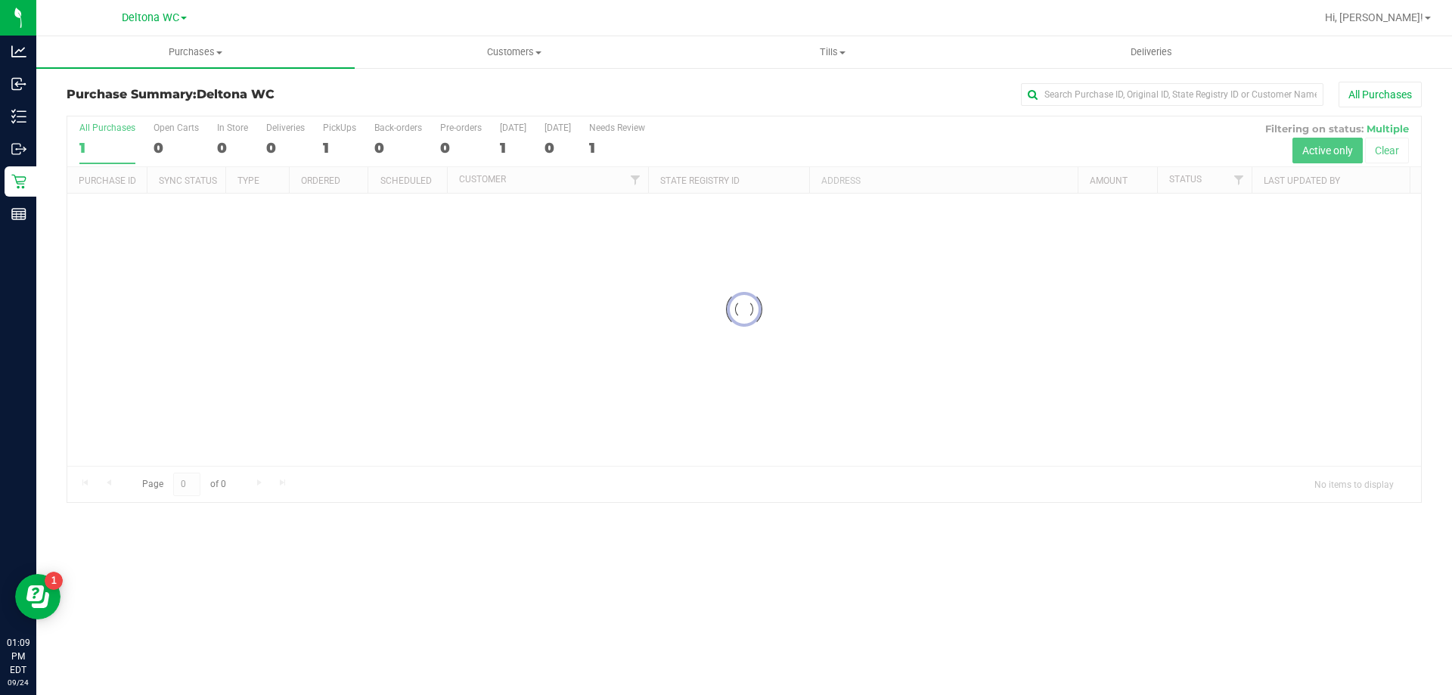
click at [274, 98] on span "Deltona WC" at bounding box center [236, 94] width 78 height 14
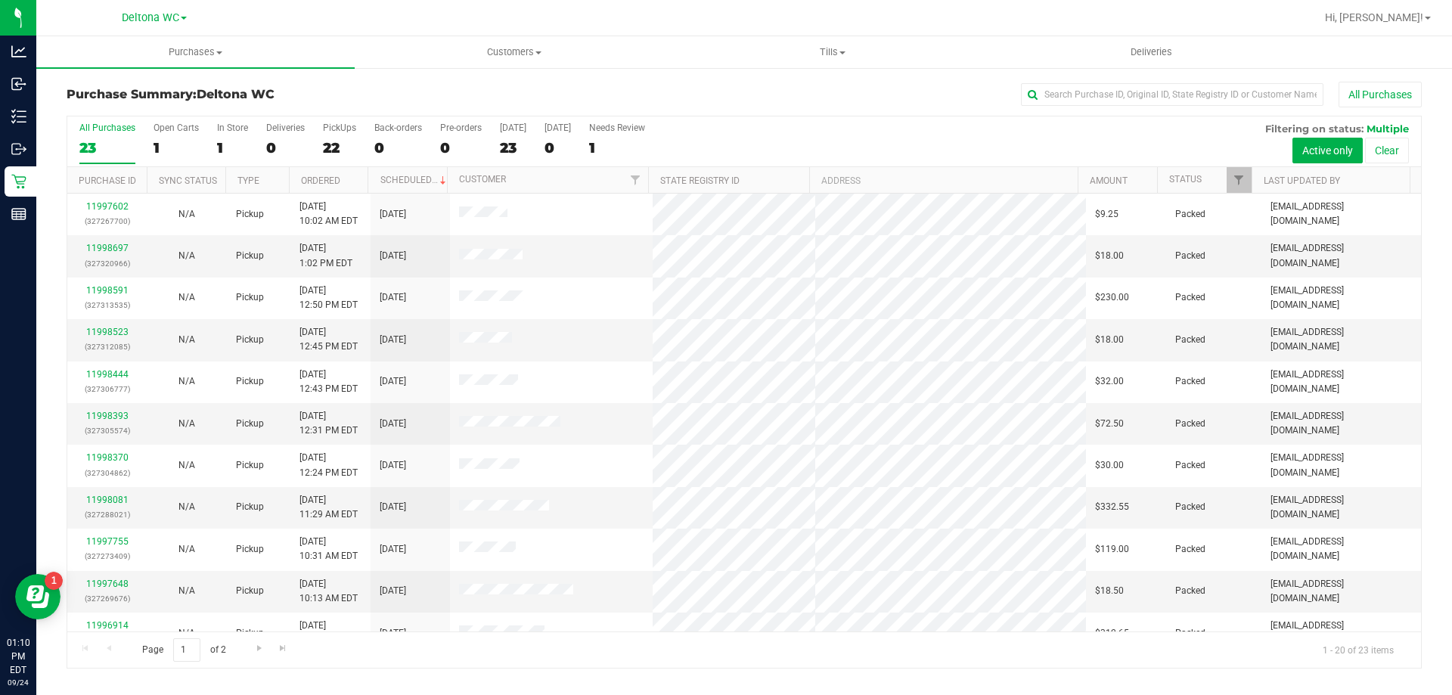
click at [107, 144] on div "23" at bounding box center [107, 147] width 56 height 17
click at [0, 0] on input "All Purchases 23" at bounding box center [0, 0] width 0 height 0
click at [256, 651] on span "Go to the next page" at bounding box center [259, 648] width 12 height 12
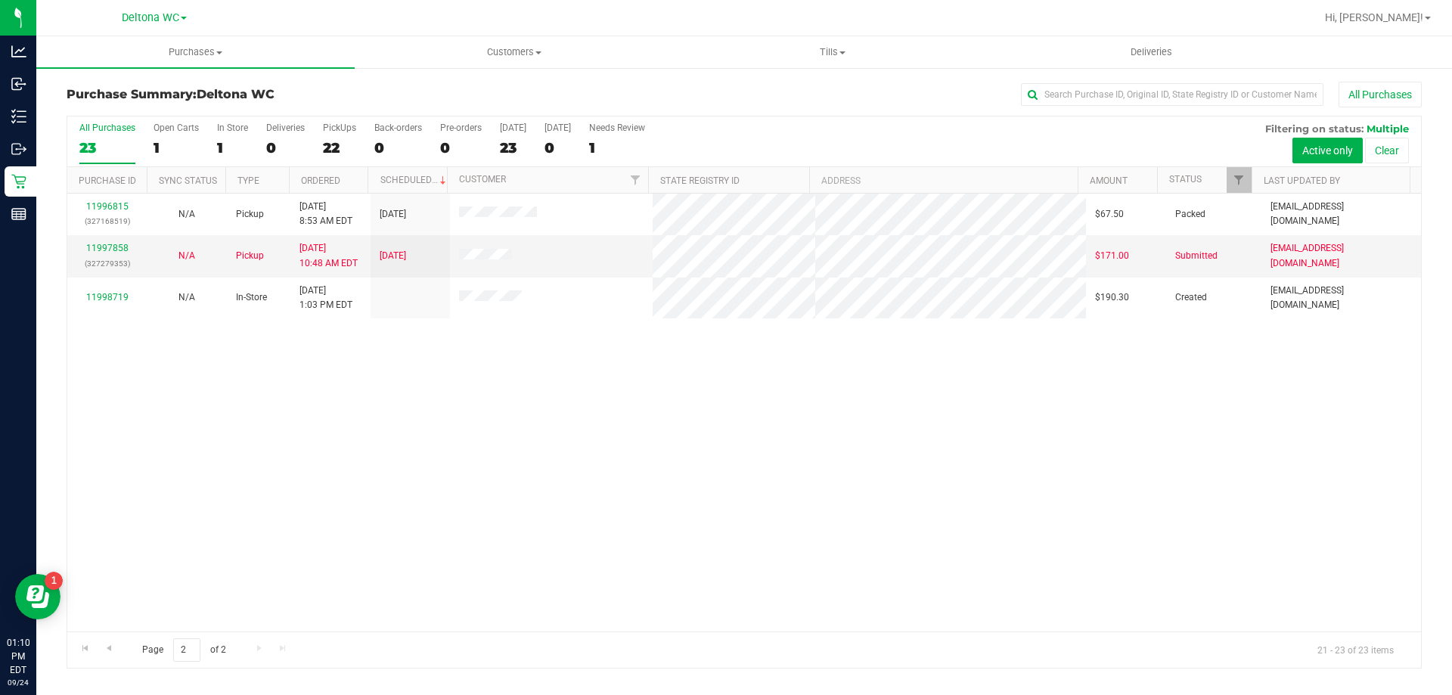
click at [98, 145] on div "23" at bounding box center [107, 147] width 56 height 17
click at [0, 0] on input "All Purchases 23" at bounding box center [0, 0] width 0 height 0
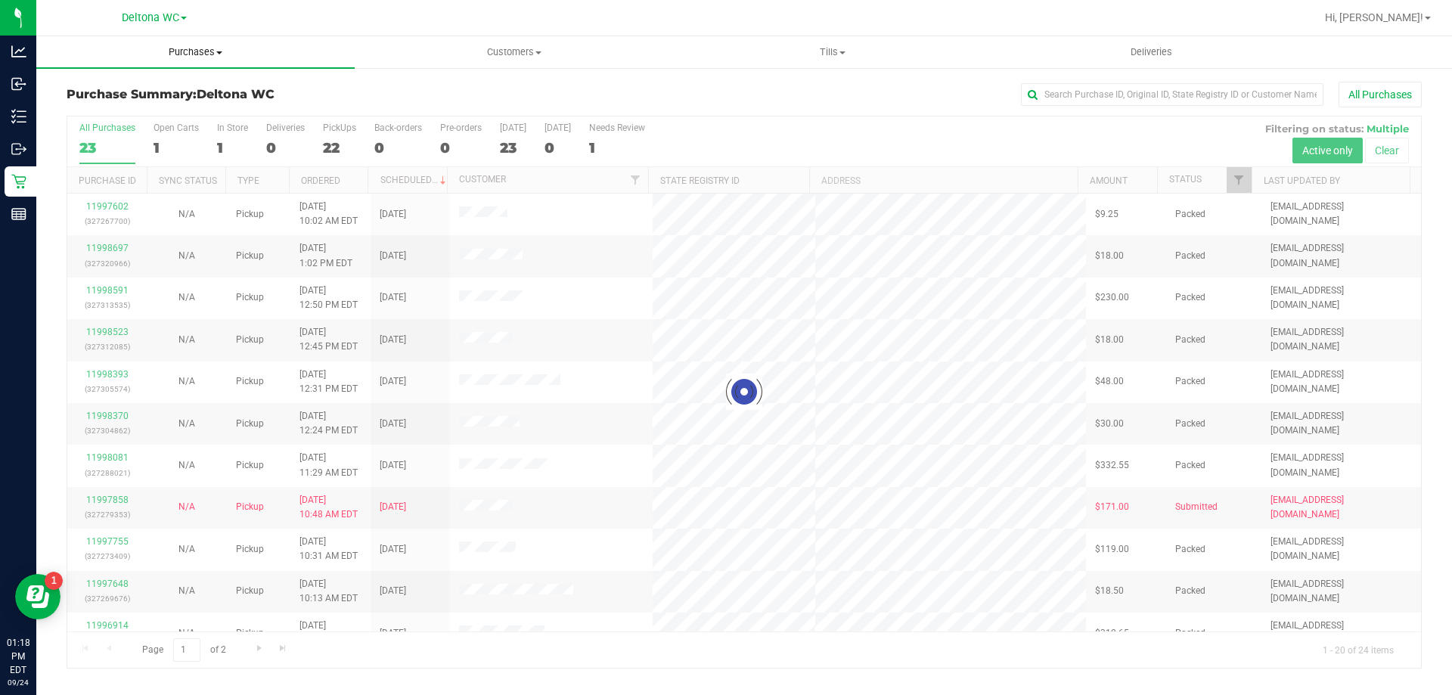
click at [201, 45] on span "Purchases" at bounding box center [195, 52] width 318 height 14
click at [167, 115] on li "Fulfillment" at bounding box center [195, 110] width 318 height 18
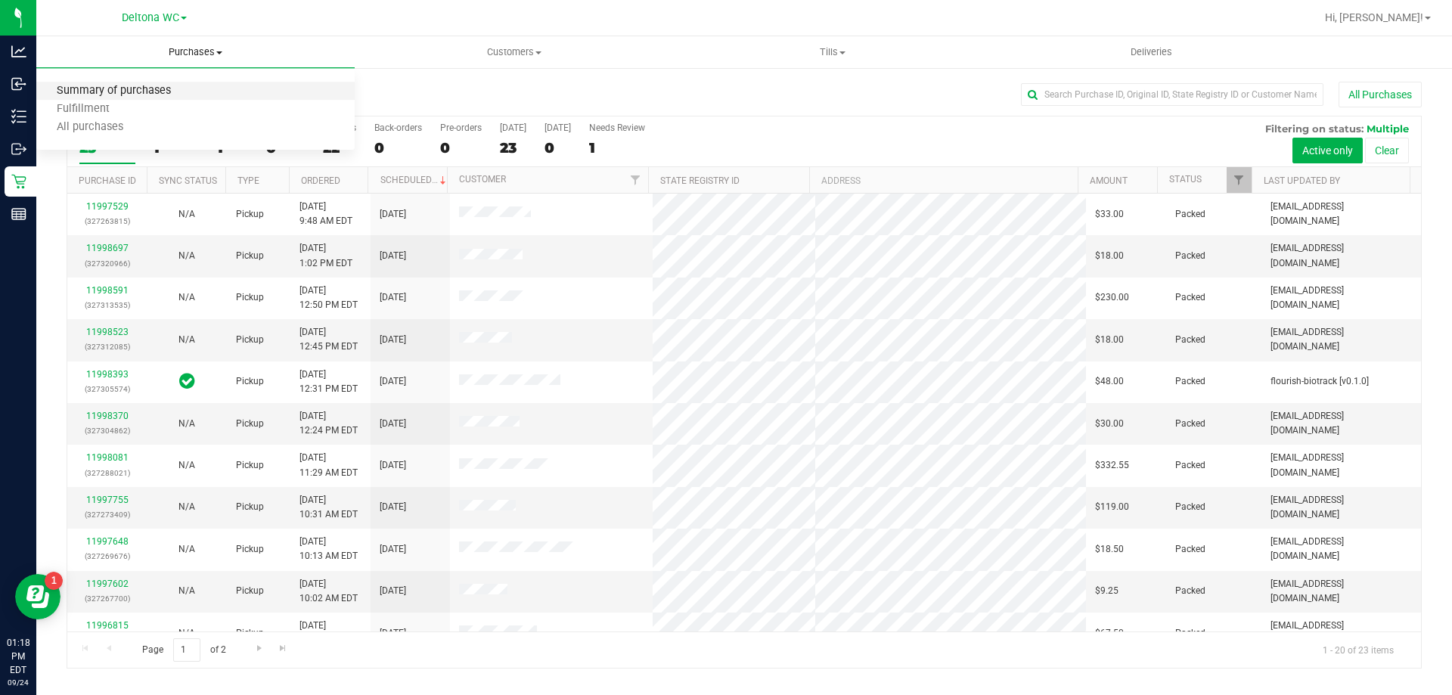
click at [163, 95] on span "Summary of purchases" at bounding box center [113, 91] width 155 height 13
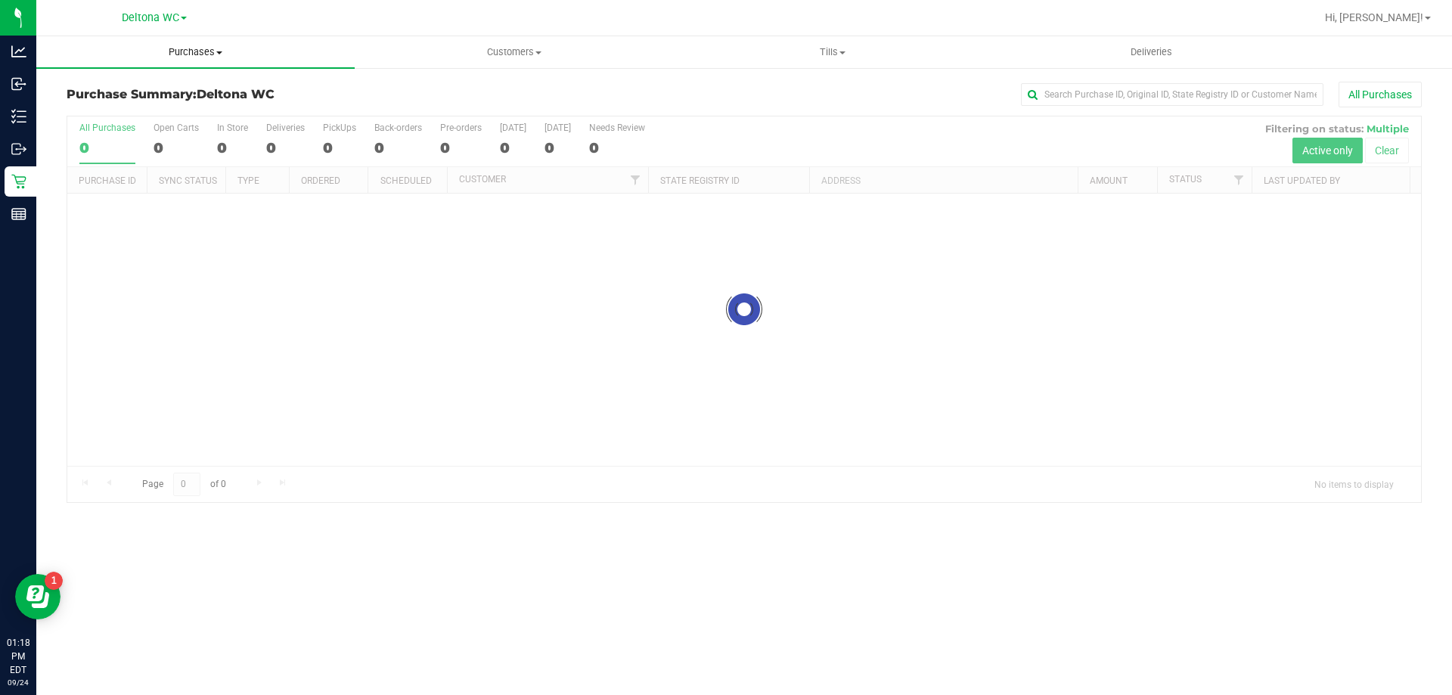
click at [195, 43] on uib-tab-heading "Purchases Summary of purchases Fulfillment All purchases" at bounding box center [195, 52] width 318 height 32
click at [174, 110] on li "Fulfillment" at bounding box center [195, 110] width 318 height 18
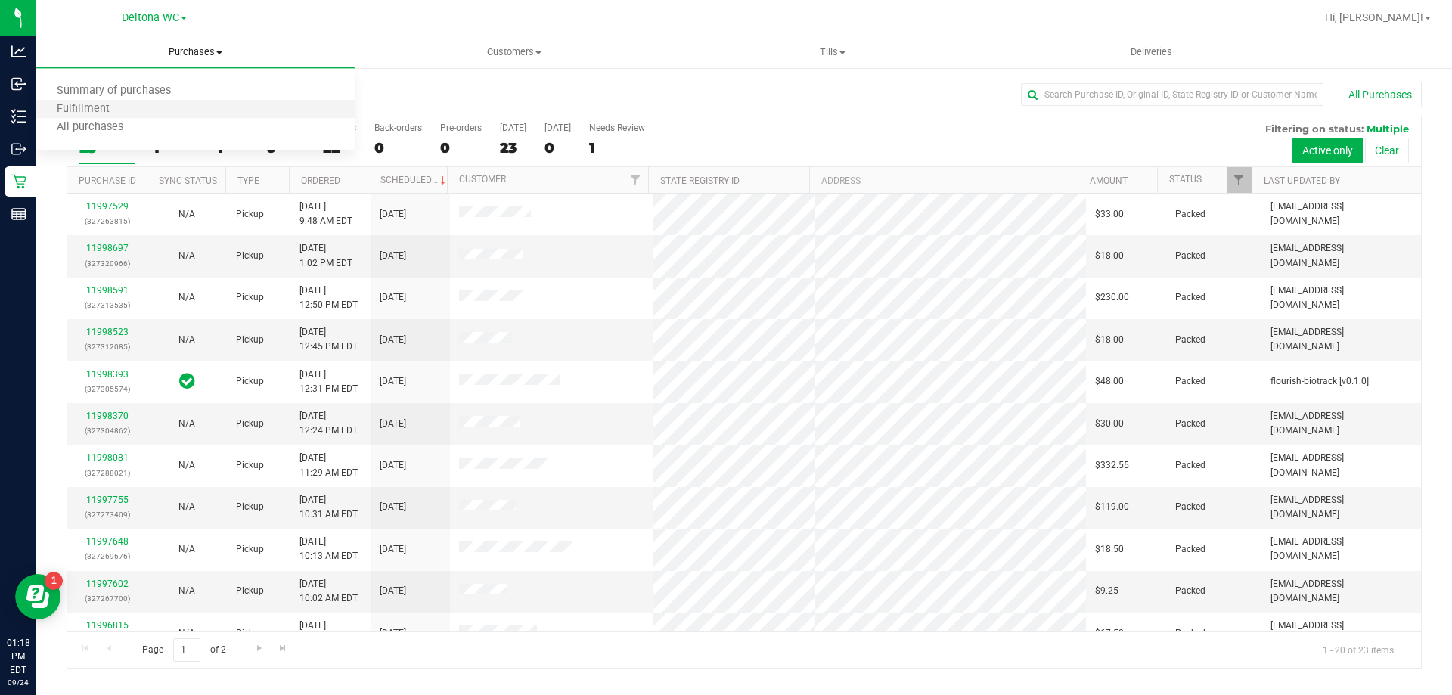
click at [71, 101] on li "Fulfillment" at bounding box center [195, 110] width 318 height 18
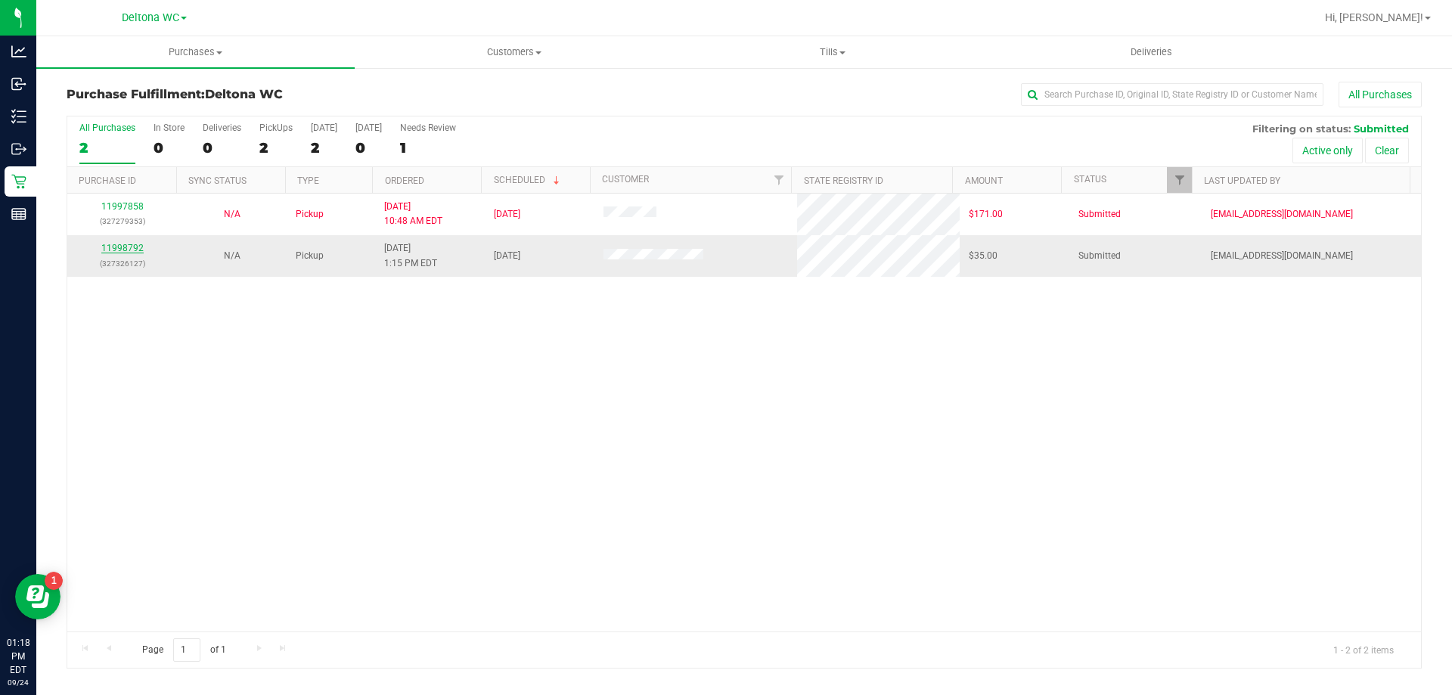
click at [121, 246] on link "11998792" at bounding box center [122, 248] width 42 height 11
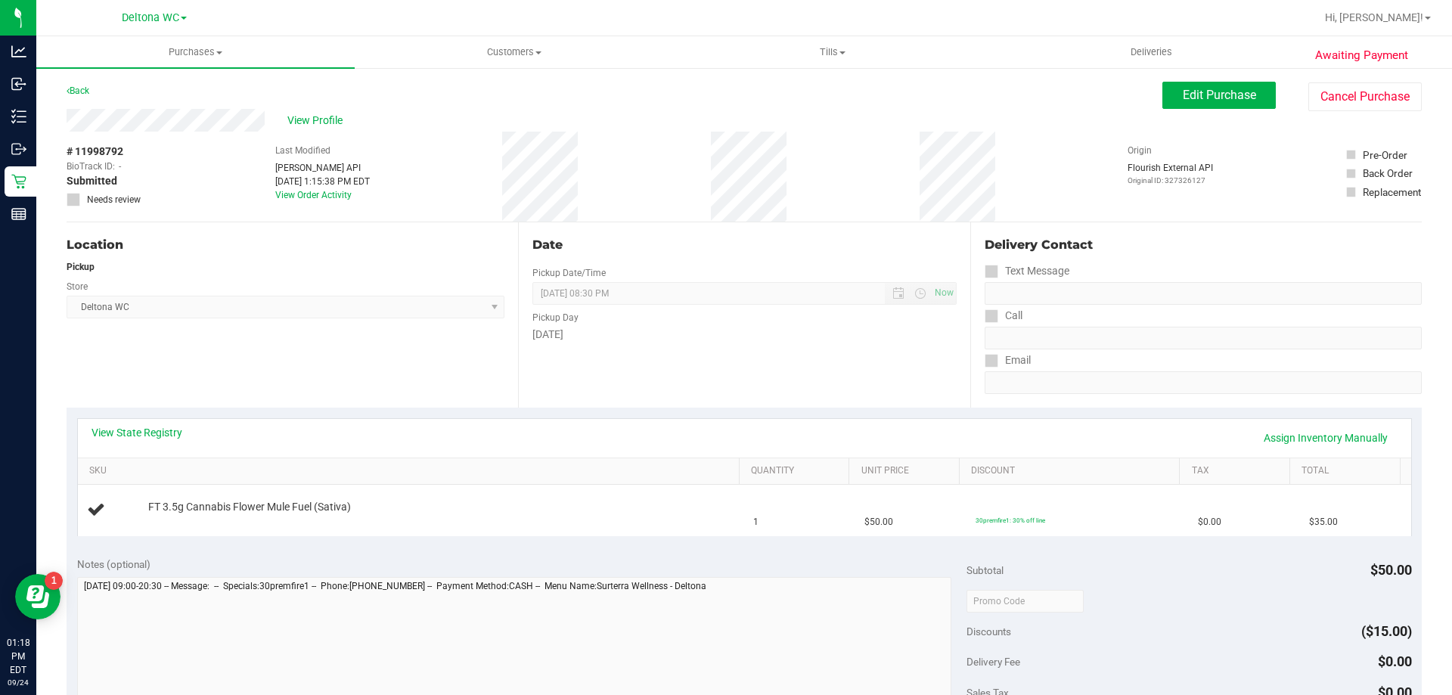
click at [265, 349] on div "Location Pickup Store Deltona WC Select Store [PERSON_NAME][GEOGRAPHIC_DATA] [P…" at bounding box center [293, 314] width 452 height 185
click at [457, 445] on div "View State Registry Assign Inventory Manually" at bounding box center [745, 438] width 1306 height 26
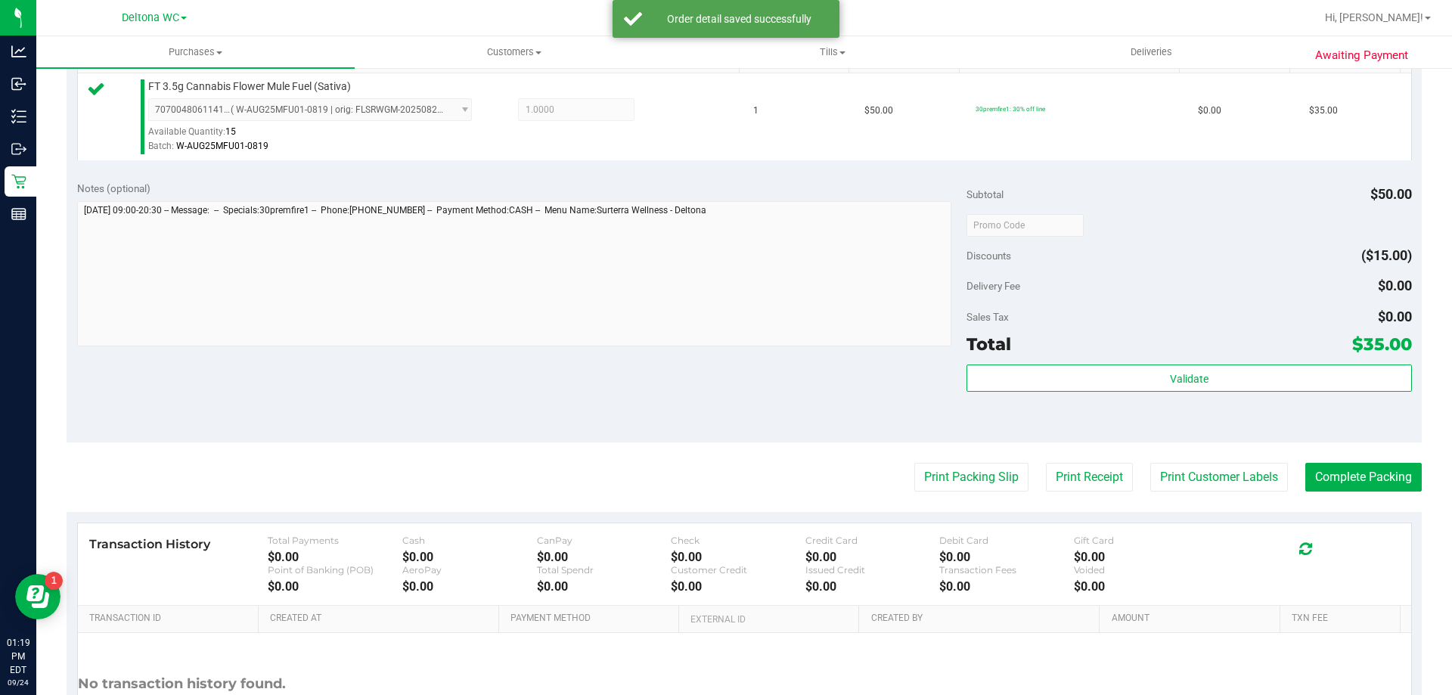
scroll to position [412, 0]
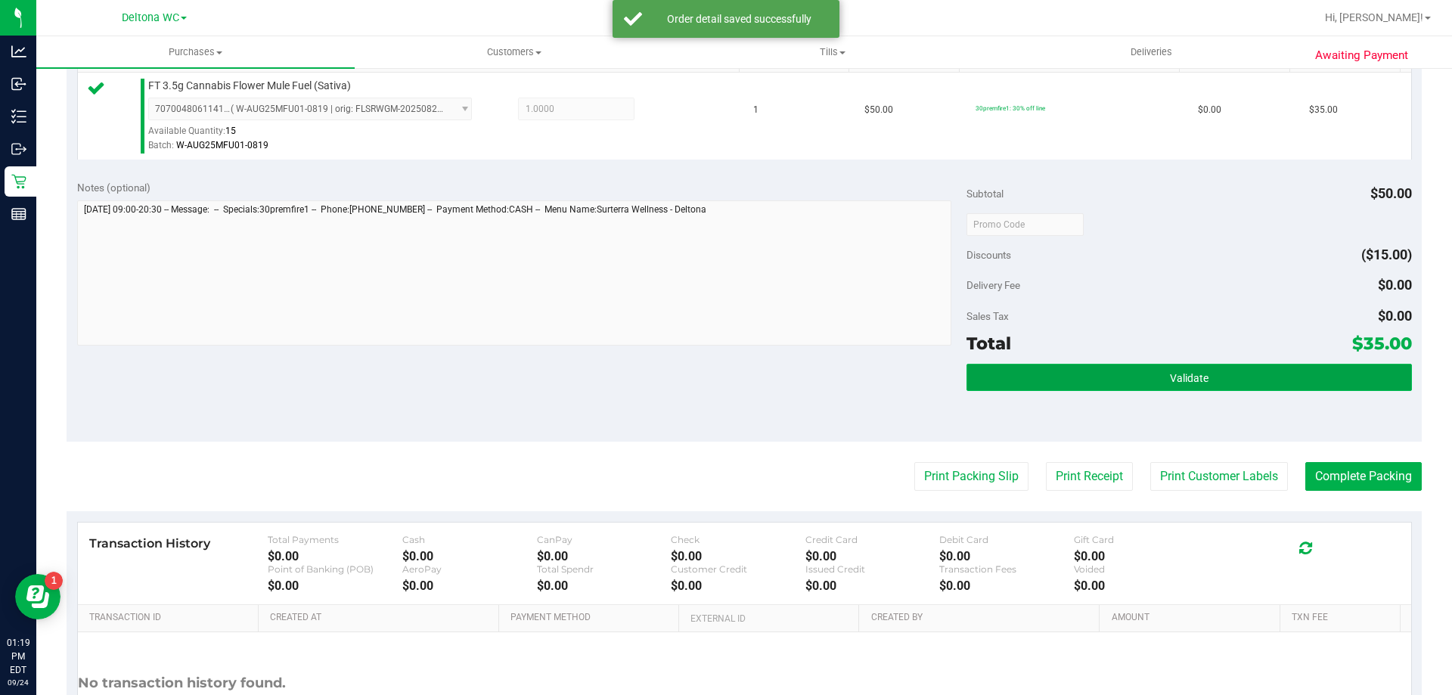
click at [1088, 368] on button "Validate" at bounding box center [1189, 377] width 445 height 27
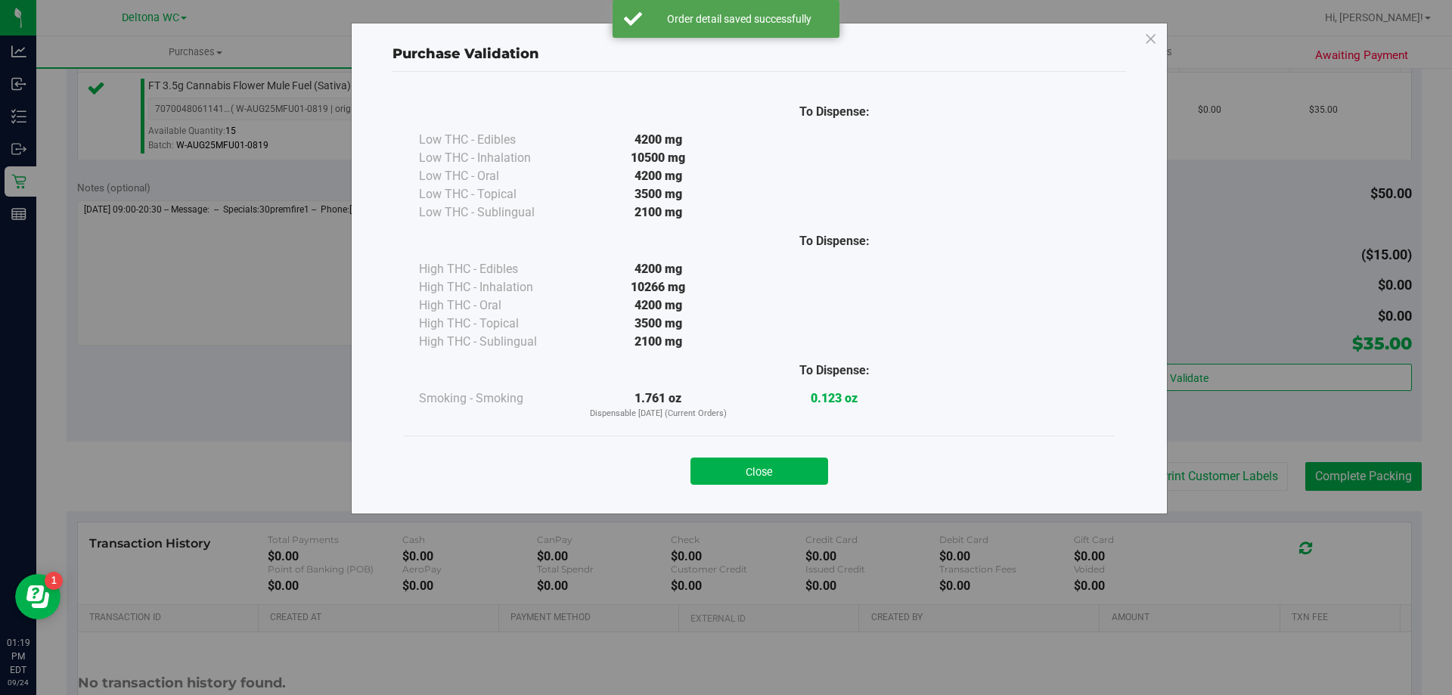
click at [945, 480] on div "To Dispense: Low THC - Edibles 4200 mg" at bounding box center [760, 286] width 734 height 428
click at [773, 461] on button "Close" at bounding box center [760, 471] width 138 height 27
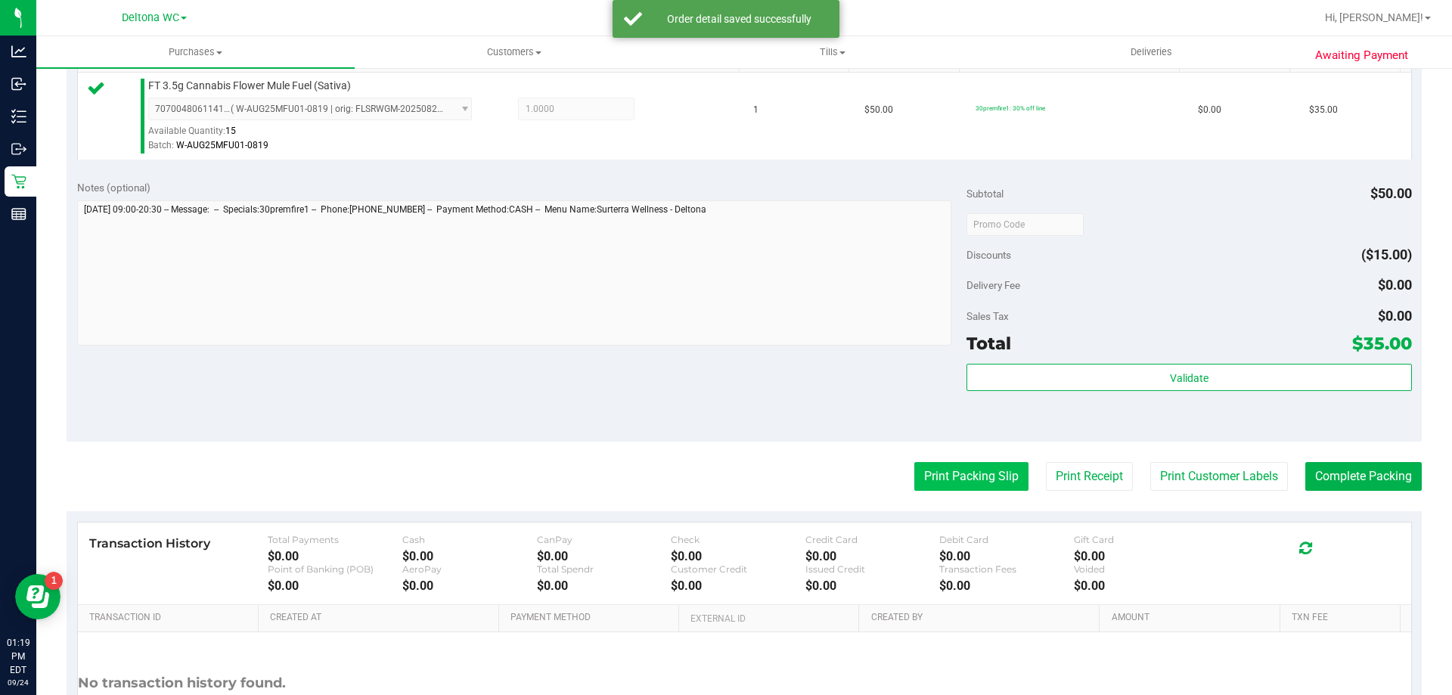
click at [955, 467] on button "Print Packing Slip" at bounding box center [971, 476] width 114 height 29
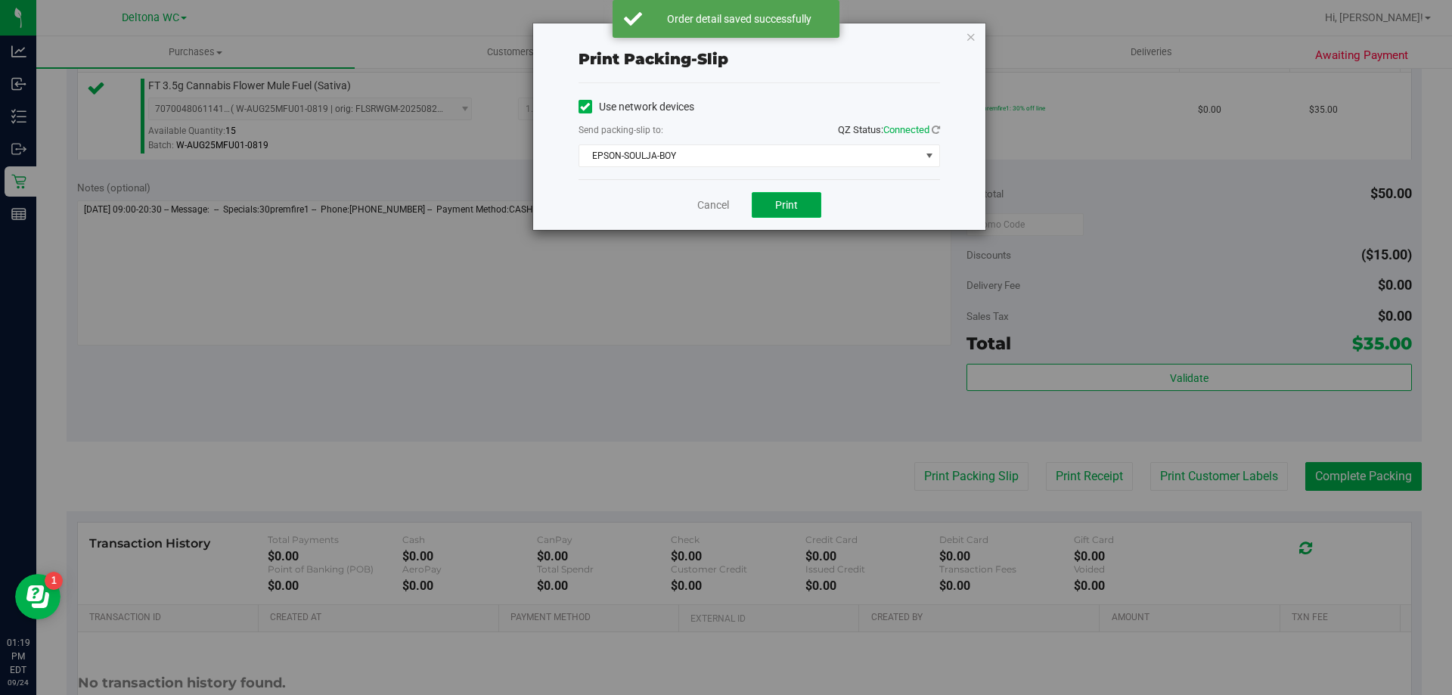
click at [790, 214] on button "Print" at bounding box center [787, 205] width 70 height 26
click at [716, 208] on link "Cancel" at bounding box center [713, 205] width 32 height 16
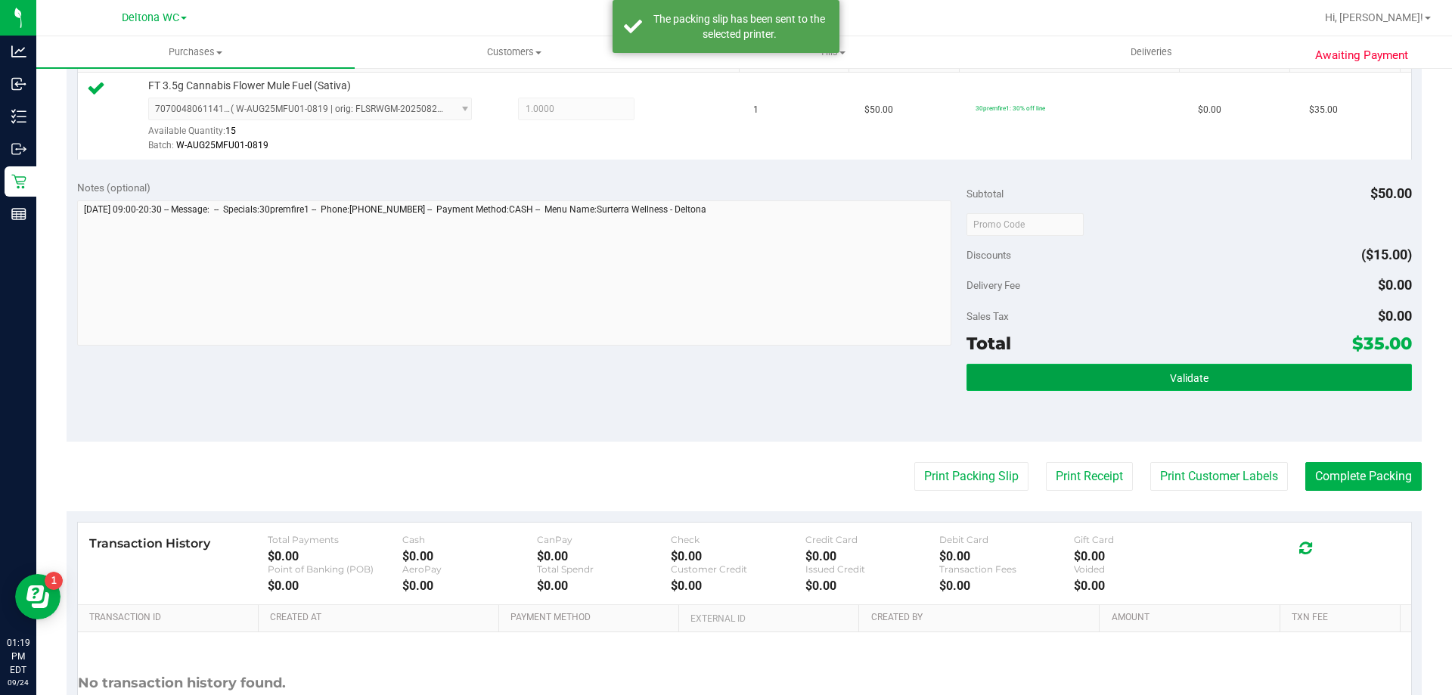
click at [1228, 380] on button "Validate" at bounding box center [1189, 377] width 445 height 27
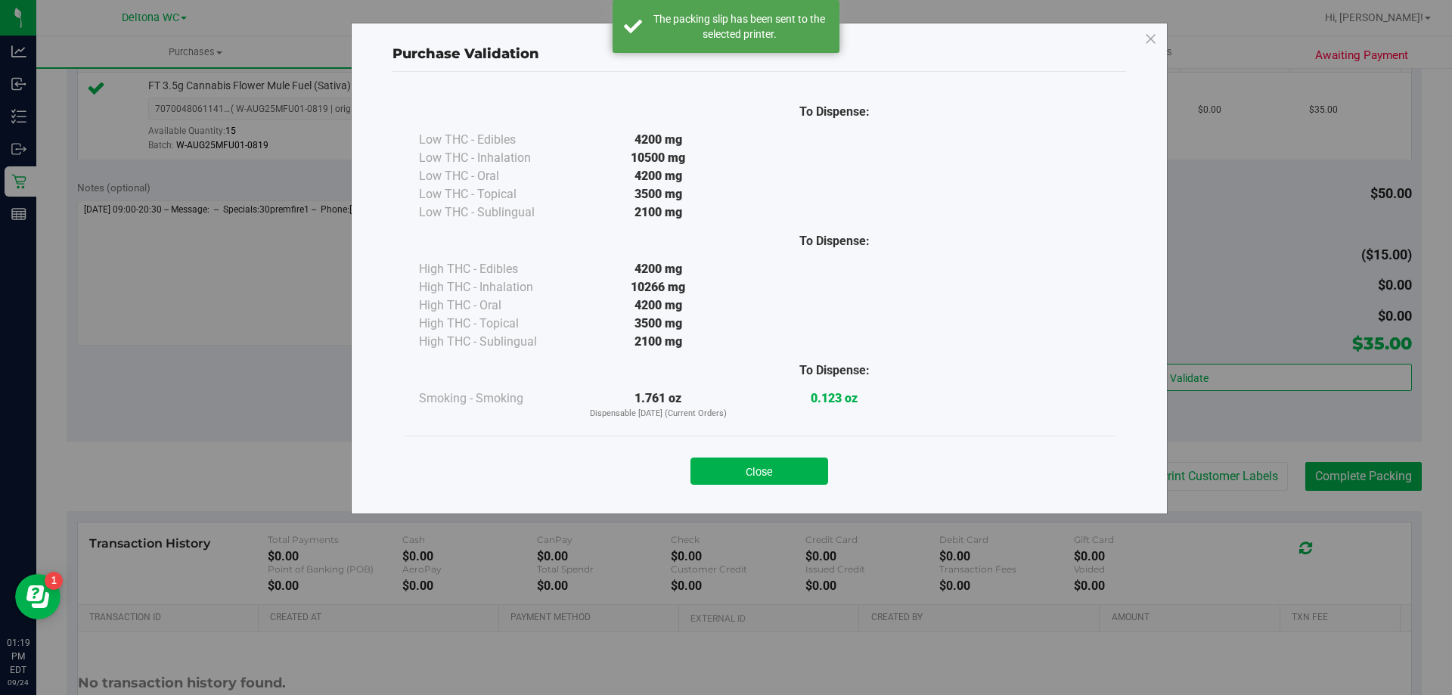
click at [1334, 467] on div "Purchase Validation To Dispense: Low THC - Edibles 4200 mg" at bounding box center [732, 347] width 1464 height 695
click at [762, 480] on button "Close" at bounding box center [760, 471] width 138 height 27
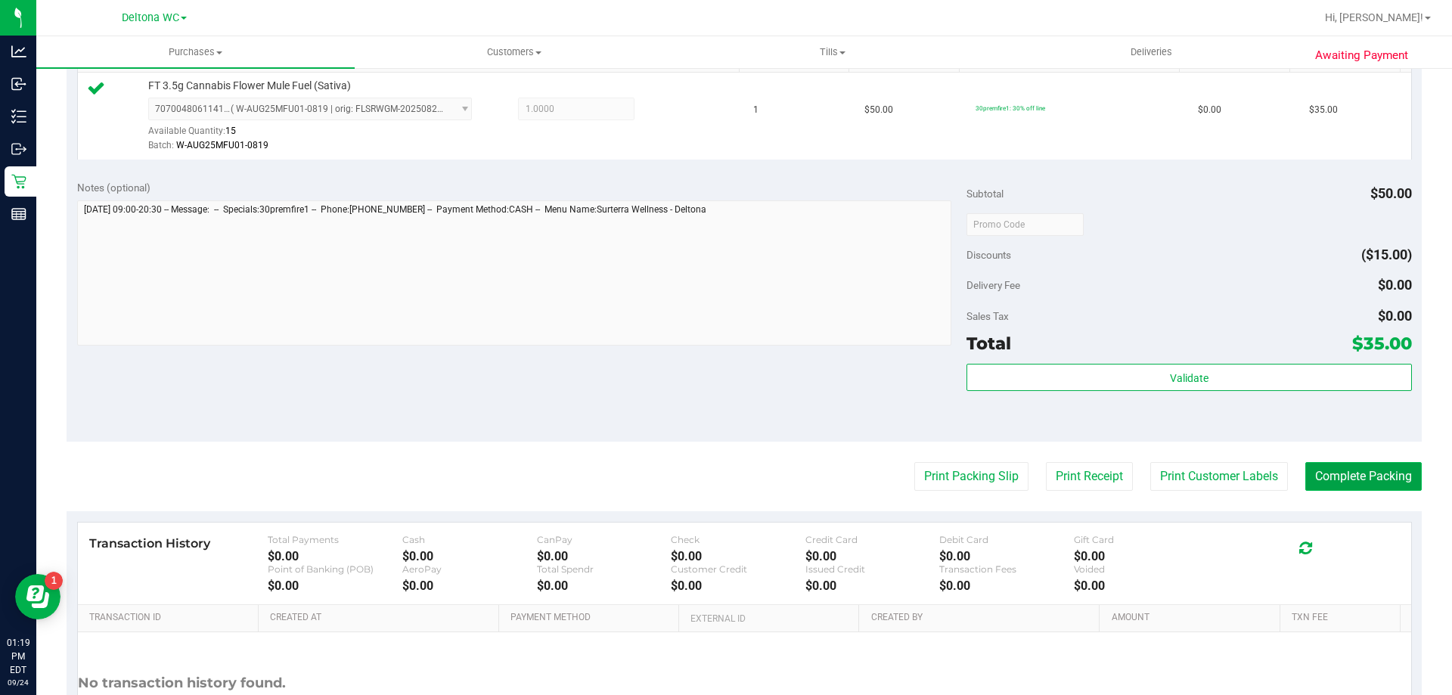
click at [1361, 472] on button "Complete Packing" at bounding box center [1364, 476] width 116 height 29
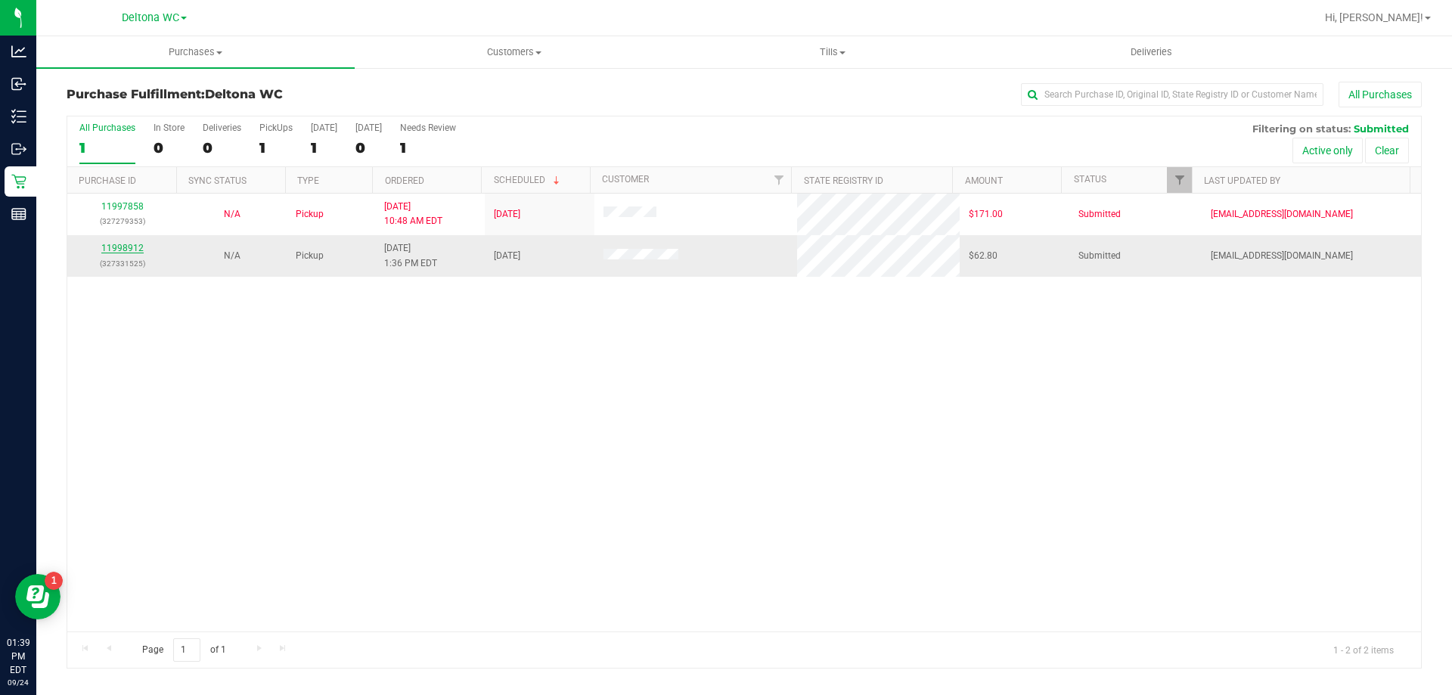
click at [135, 244] on link "11998912" at bounding box center [122, 248] width 42 height 11
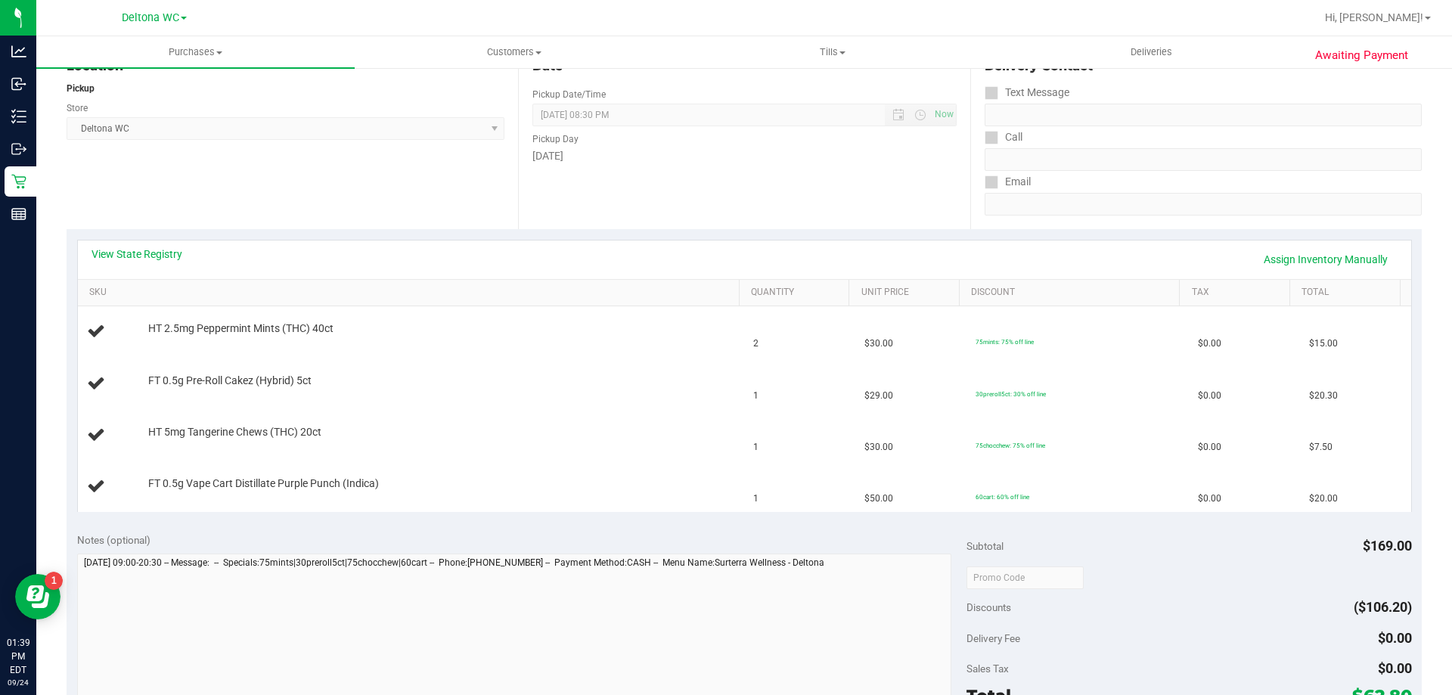
scroll to position [227, 0]
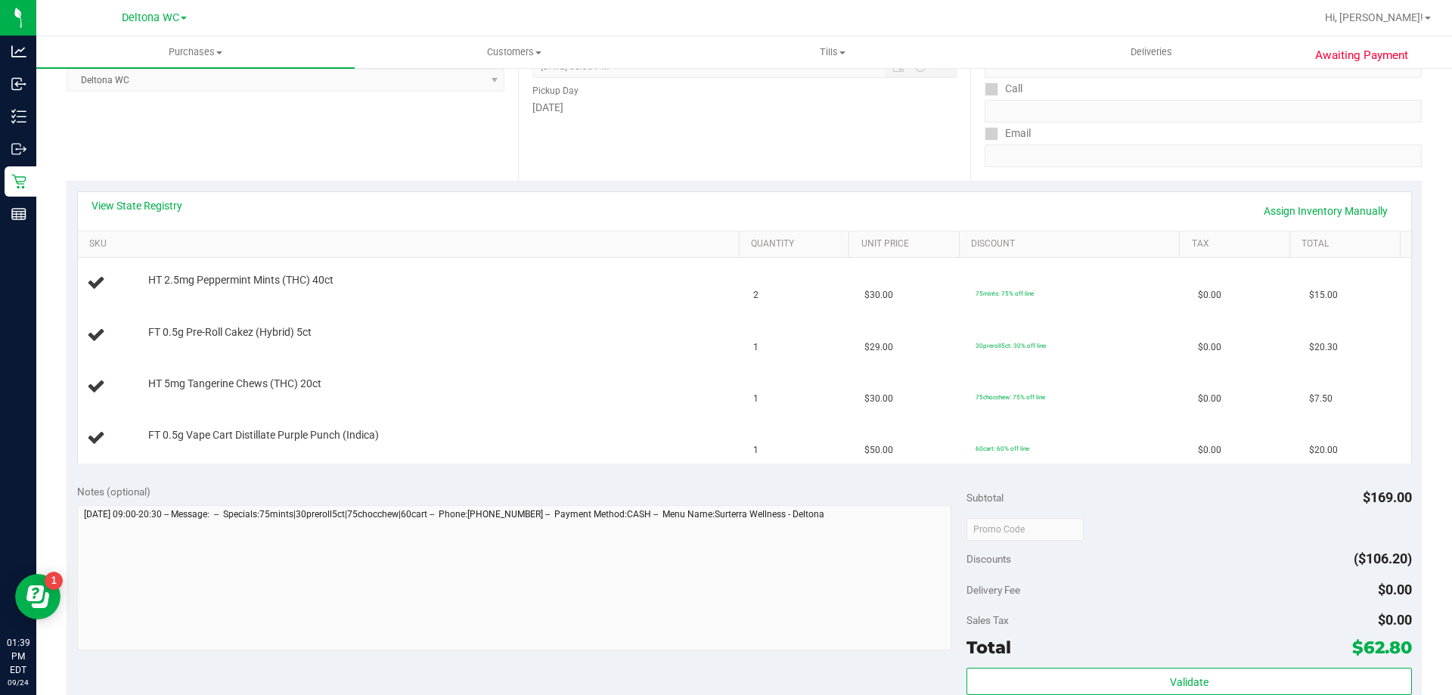
click at [150, 194] on div "View State Registry Assign Inventory Manually" at bounding box center [745, 211] width 1334 height 39
click at [153, 202] on link "View State Registry" at bounding box center [137, 205] width 91 height 15
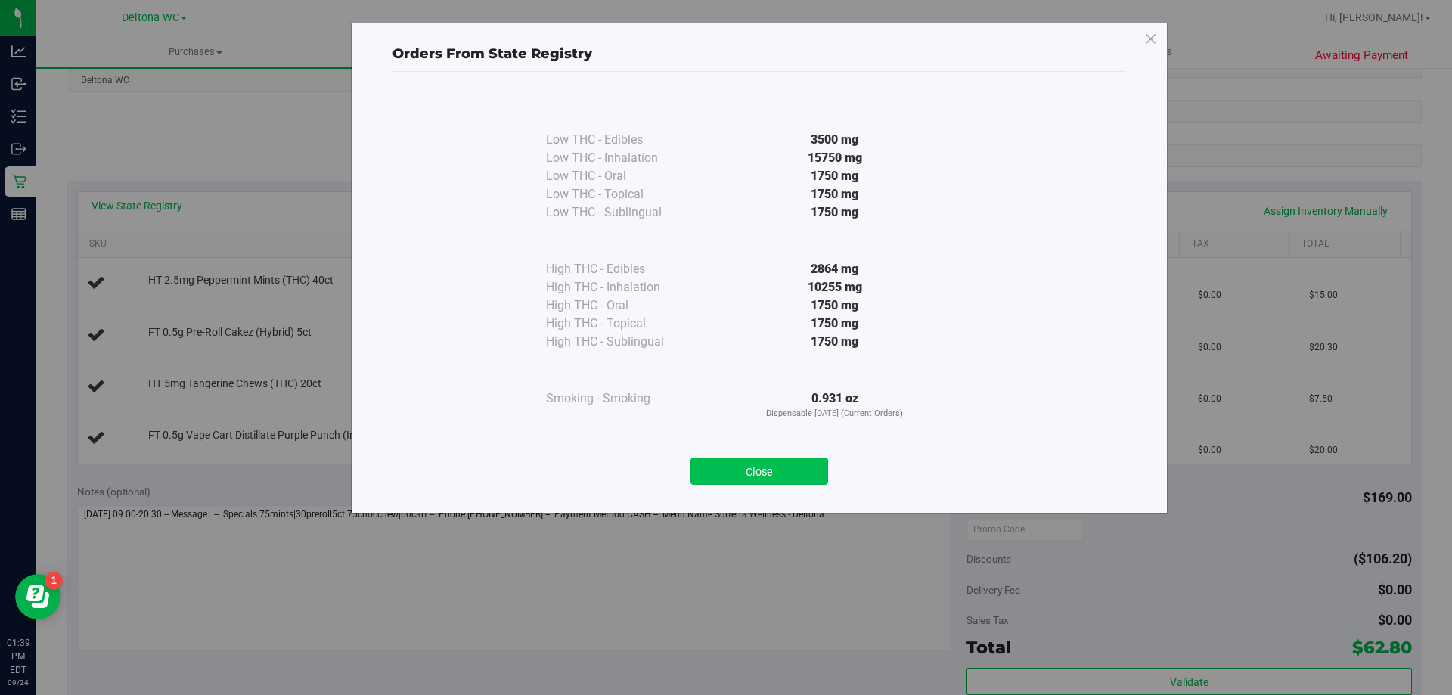
click at [788, 470] on button "Close" at bounding box center [760, 471] width 138 height 27
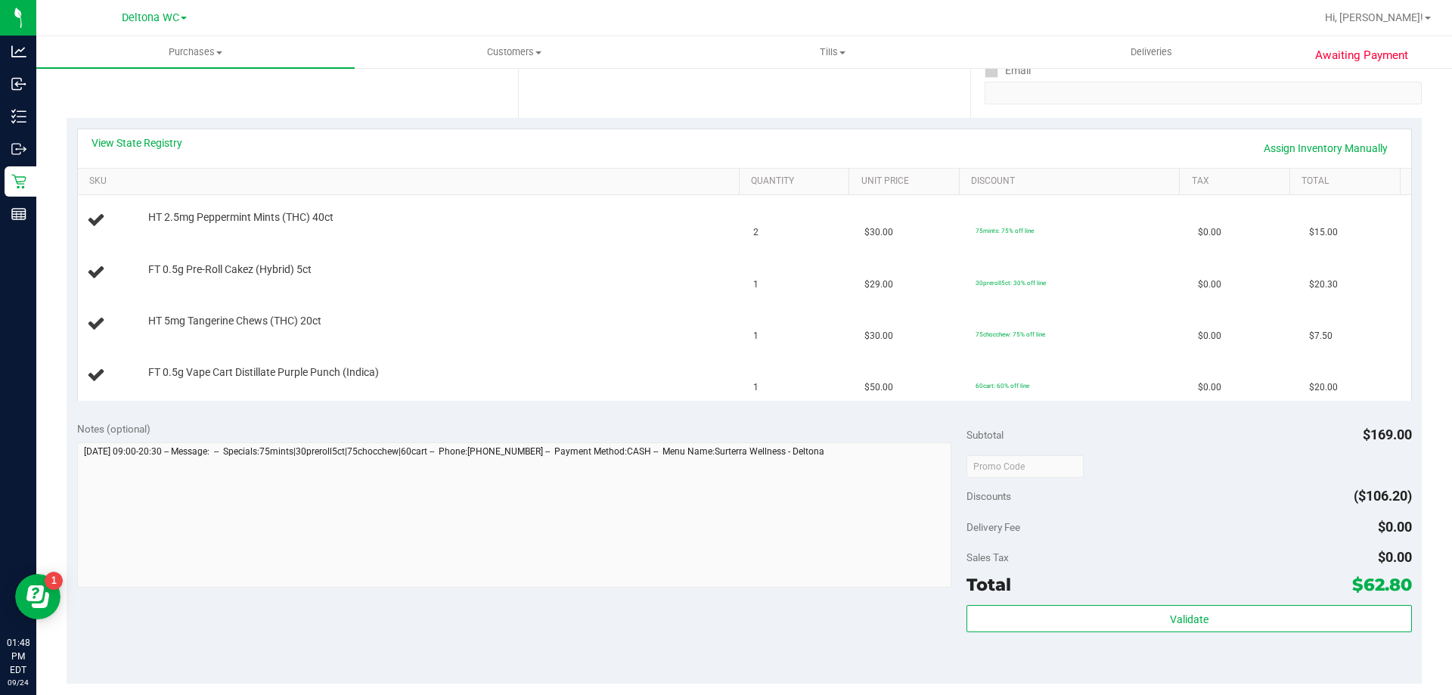
scroll to position [290, 0]
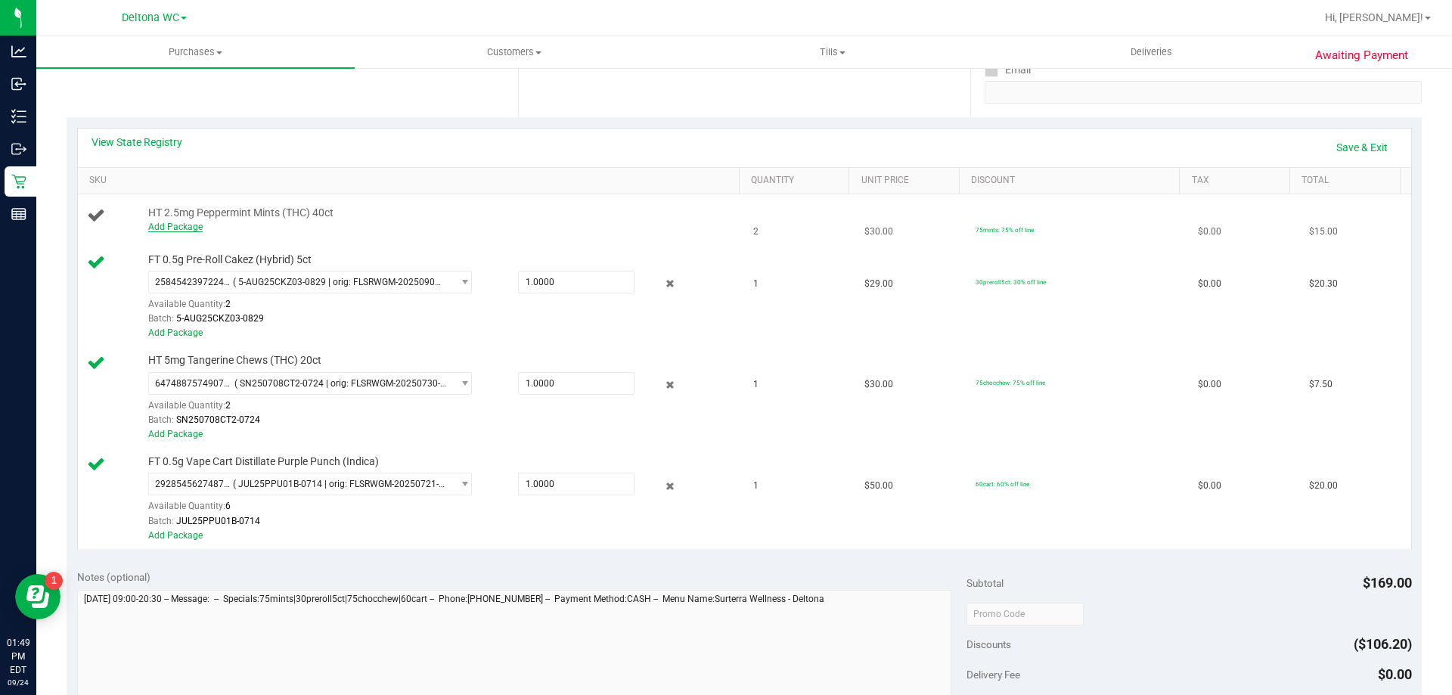
click at [182, 228] on link "Add Package" at bounding box center [175, 227] width 54 height 11
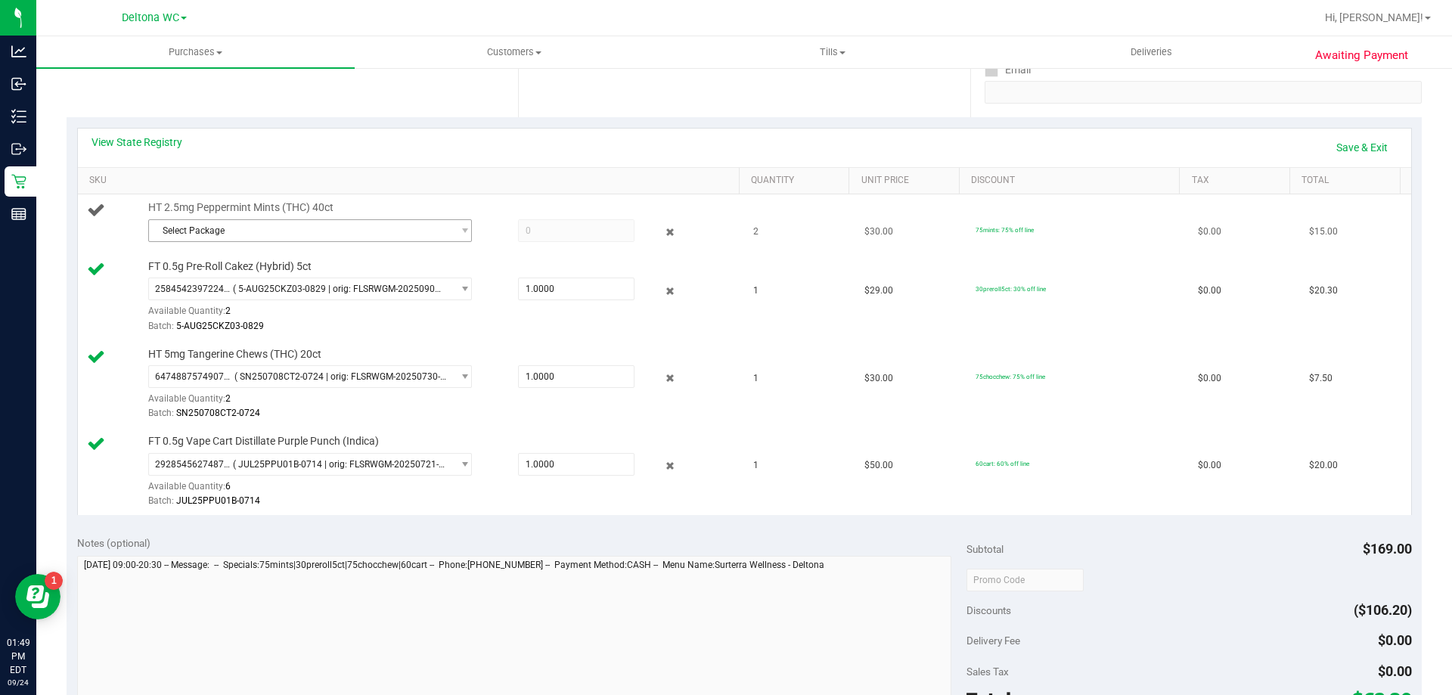
click at [261, 226] on span "Select Package" at bounding box center [300, 230] width 303 height 21
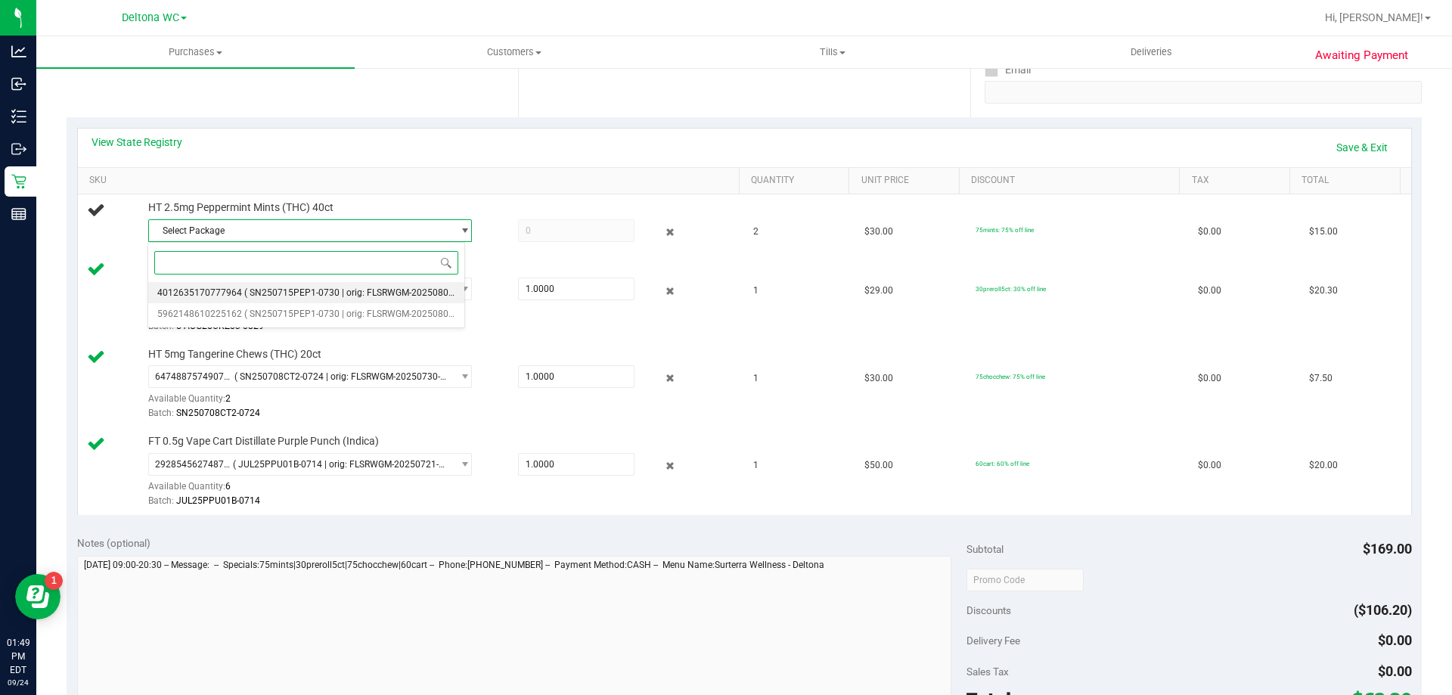
click at [334, 298] on span "( SN250715PEP1-0730 | orig: FLSRWGM-20250806-282 )" at bounding box center [360, 292] width 233 height 11
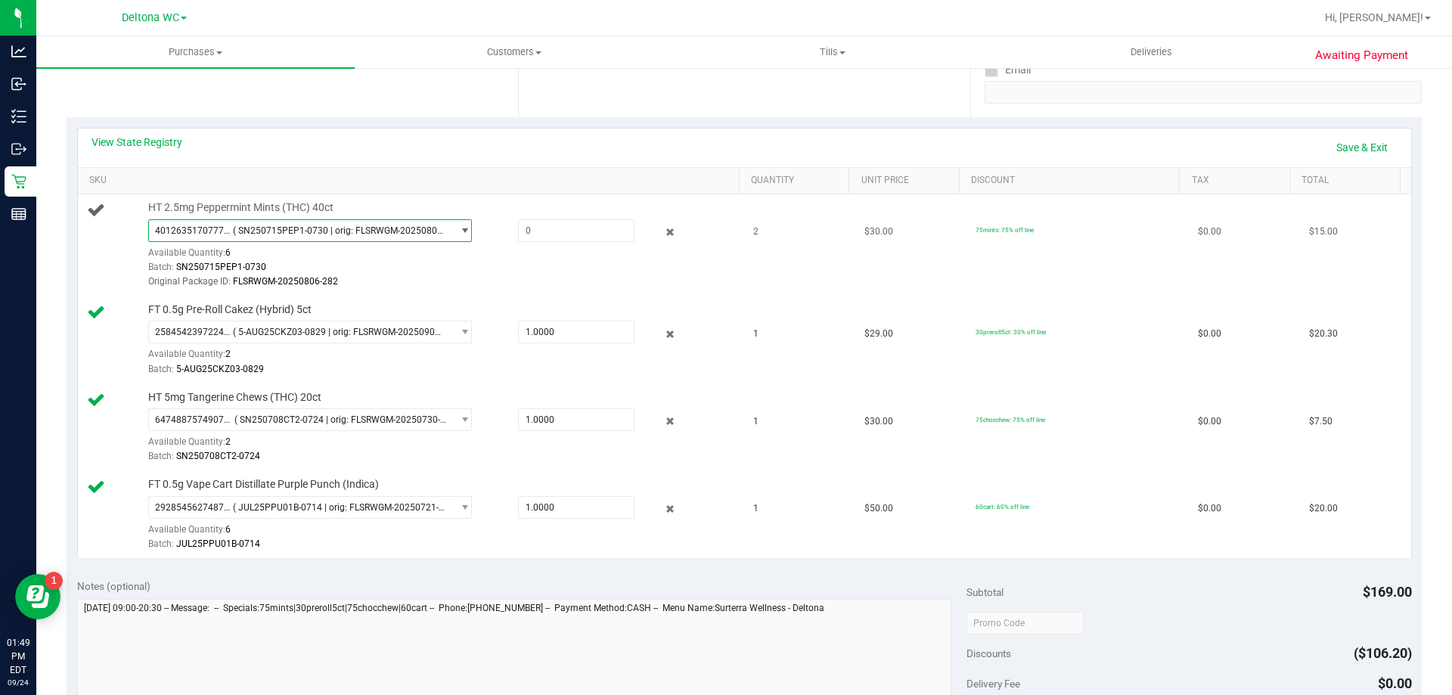
click at [418, 233] on span "( SN250715PEP1-0730 | orig: FLSRWGM-20250806-282 )" at bounding box center [339, 230] width 213 height 11
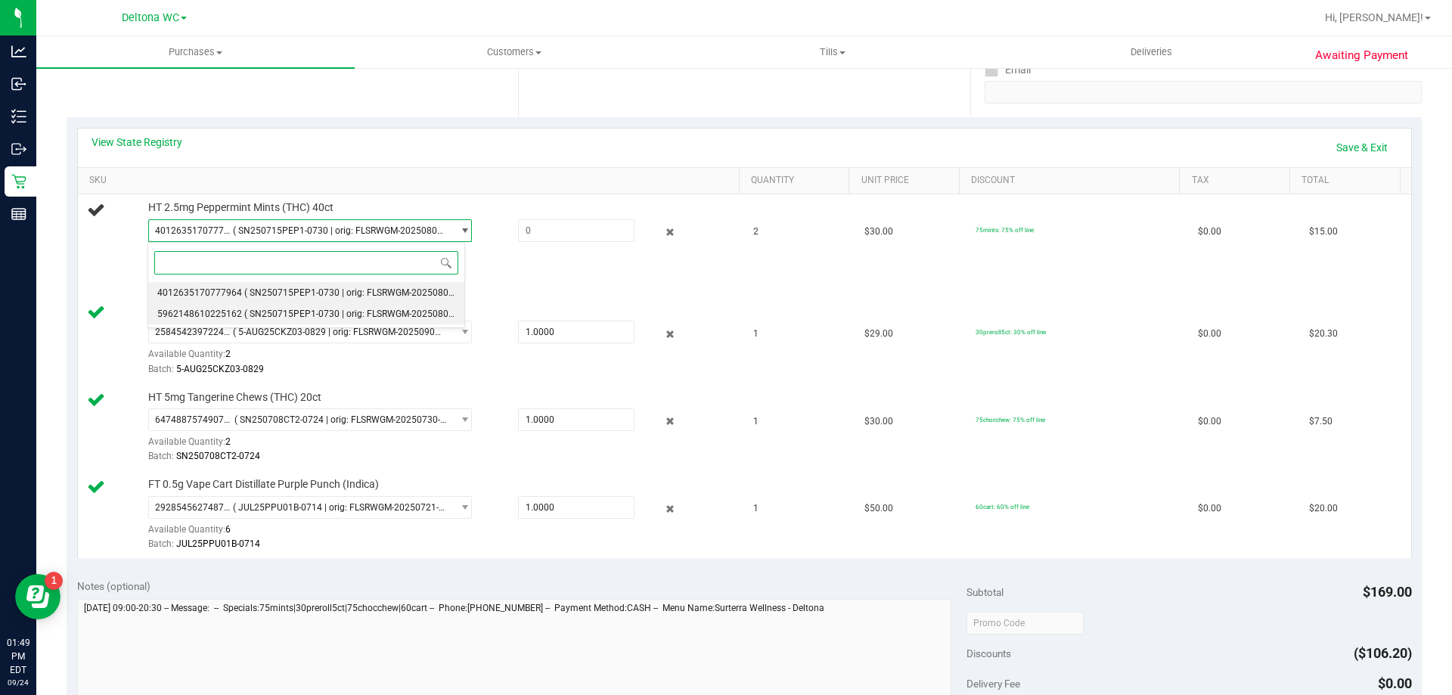
click at [321, 314] on span "( SN250715PEP1-0730 | orig: FLSRWGM-20250806-262 )" at bounding box center [360, 314] width 233 height 11
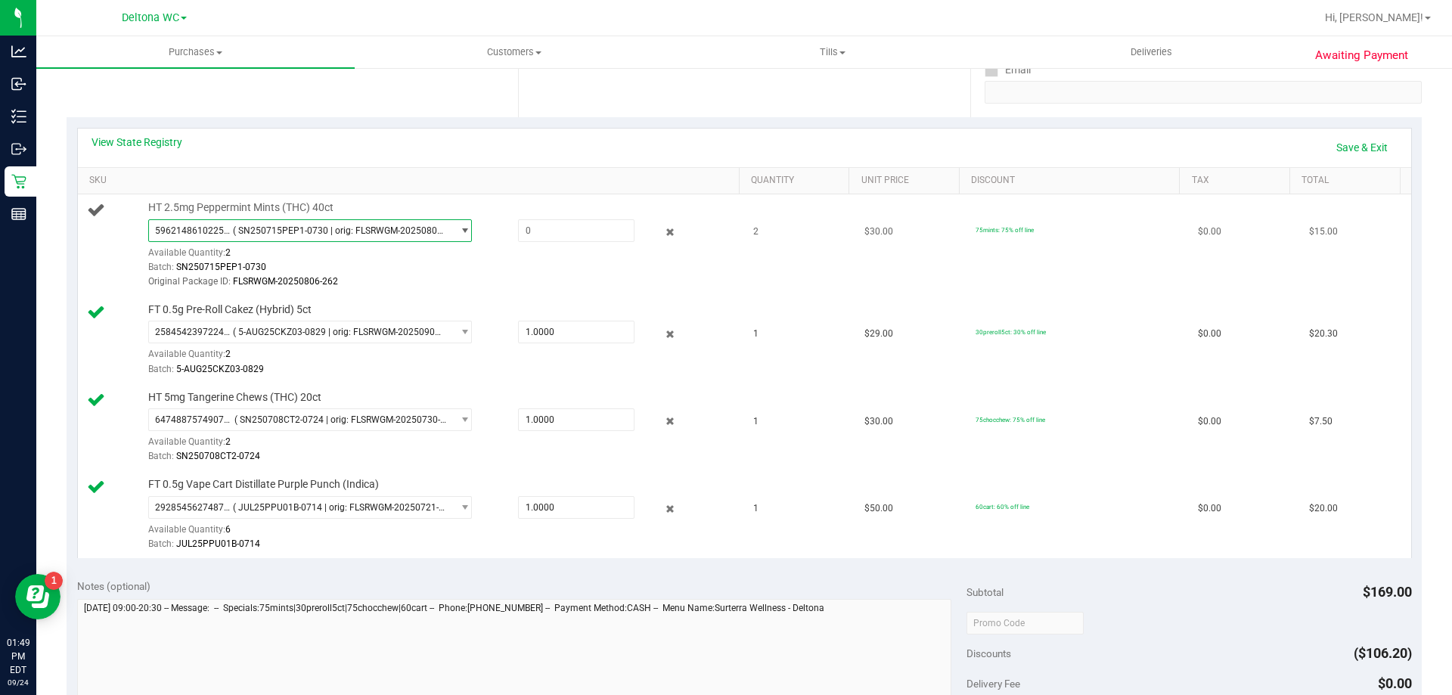
click at [408, 228] on span "( SN250715PEP1-0730 | orig: FLSRWGM-20250806-262 )" at bounding box center [339, 230] width 213 height 11
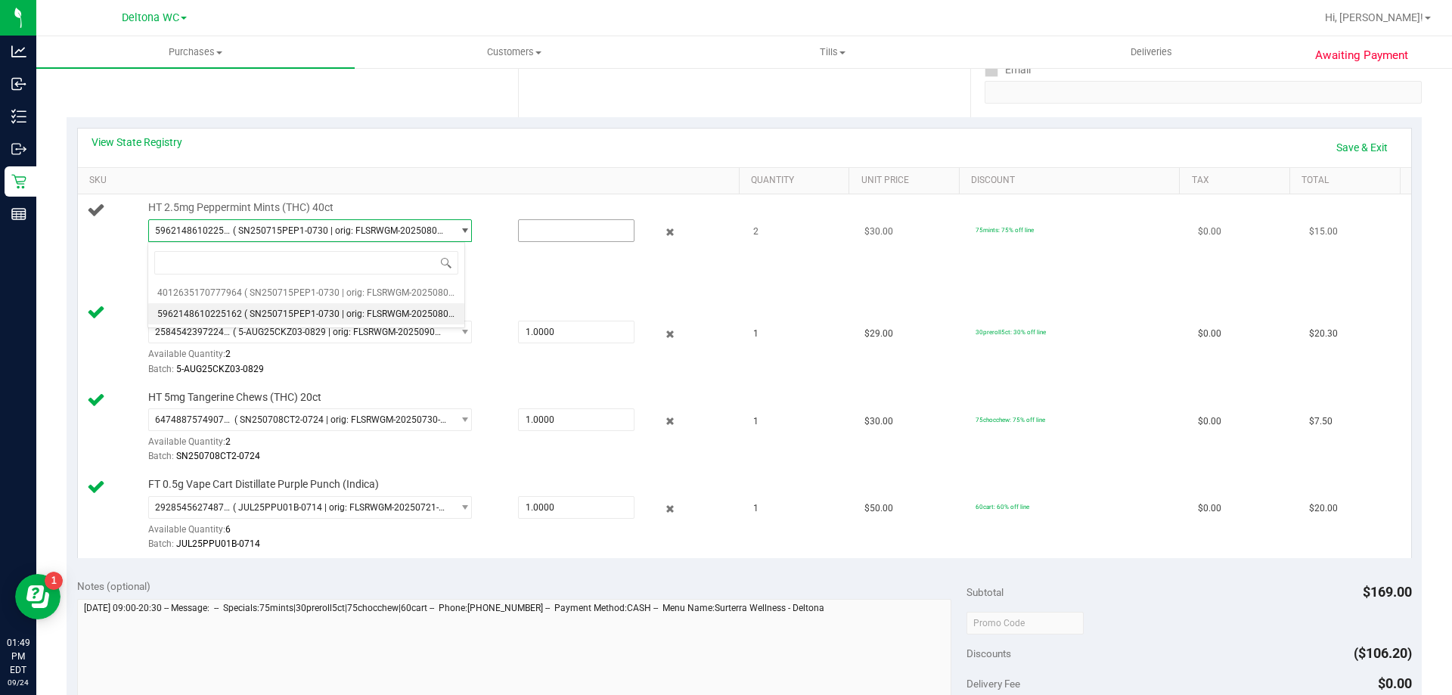
click at [563, 234] on input "text" at bounding box center [576, 230] width 115 height 21
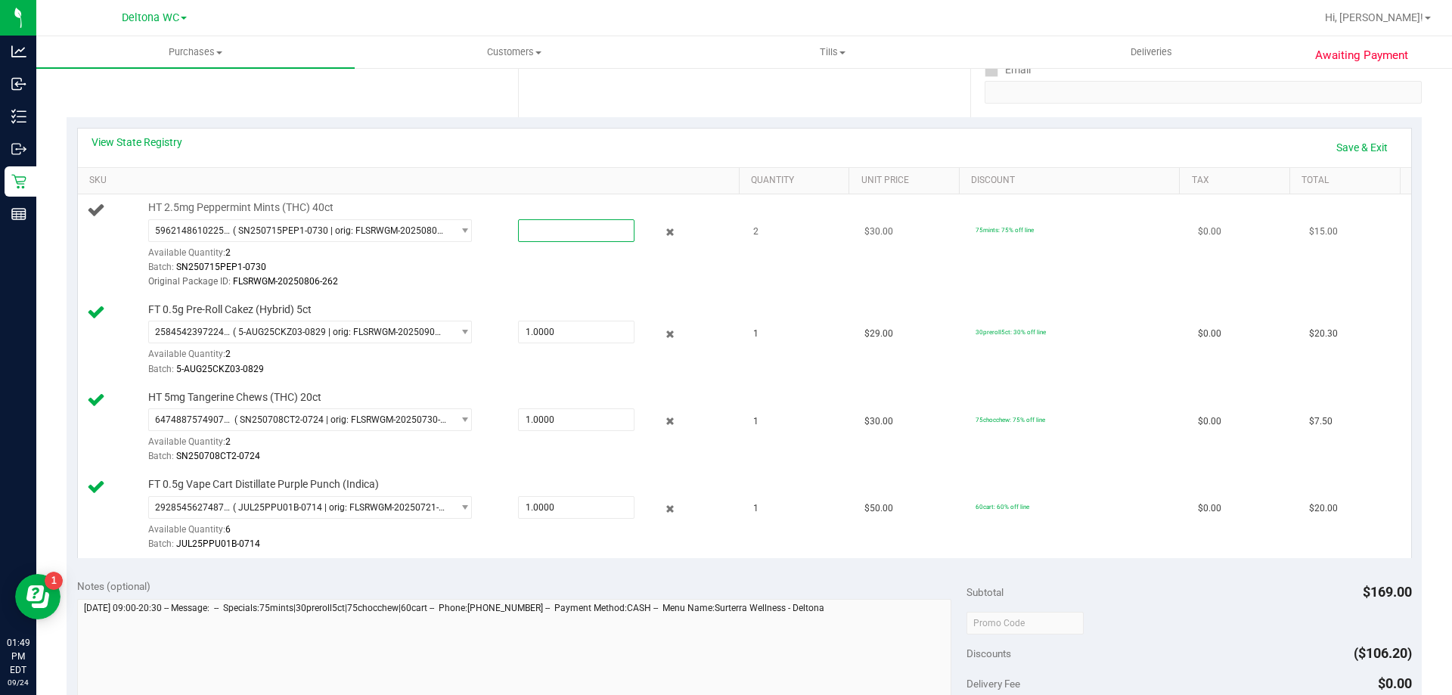
type input "2"
click at [1342, 146] on link "Save & Exit" at bounding box center [1362, 148] width 71 height 26
type input "2.0000"
click at [1345, 145] on link "Assign Inventory Manually" at bounding box center [1326, 148] width 144 height 26
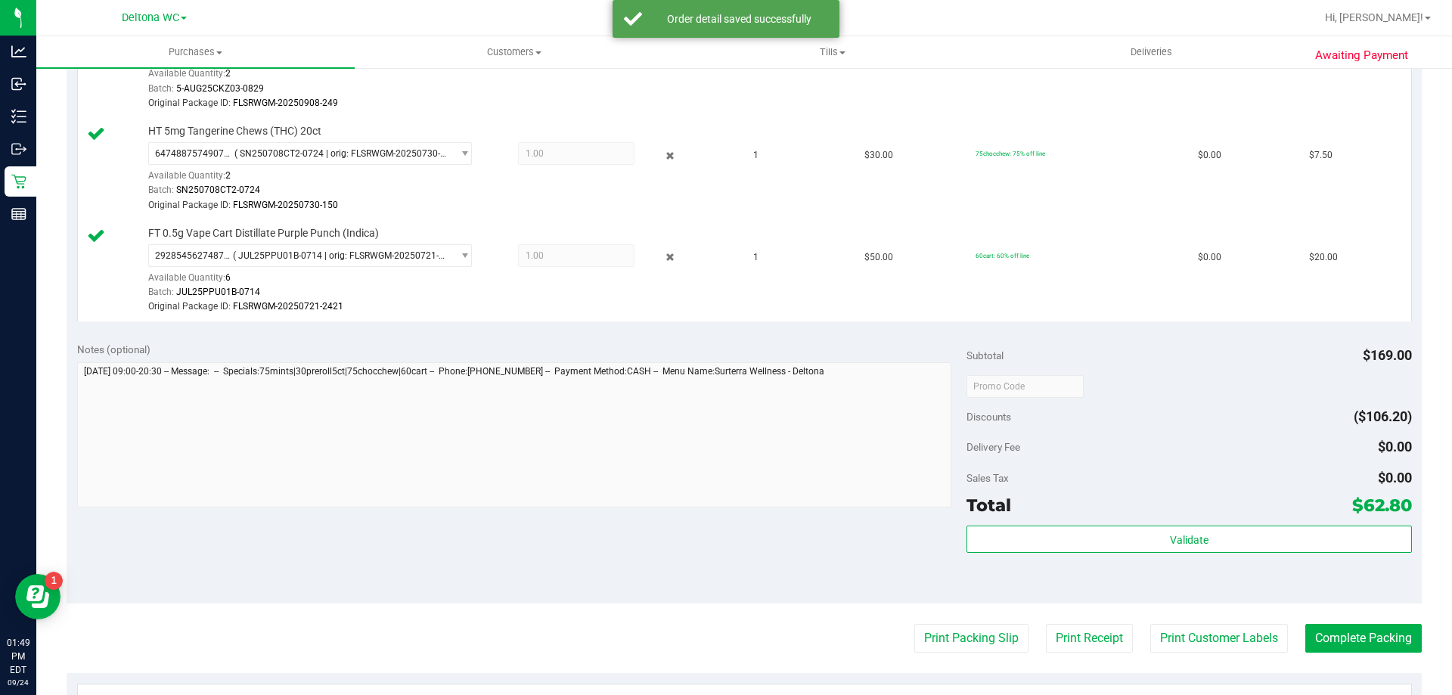
scroll to position [713, 0]
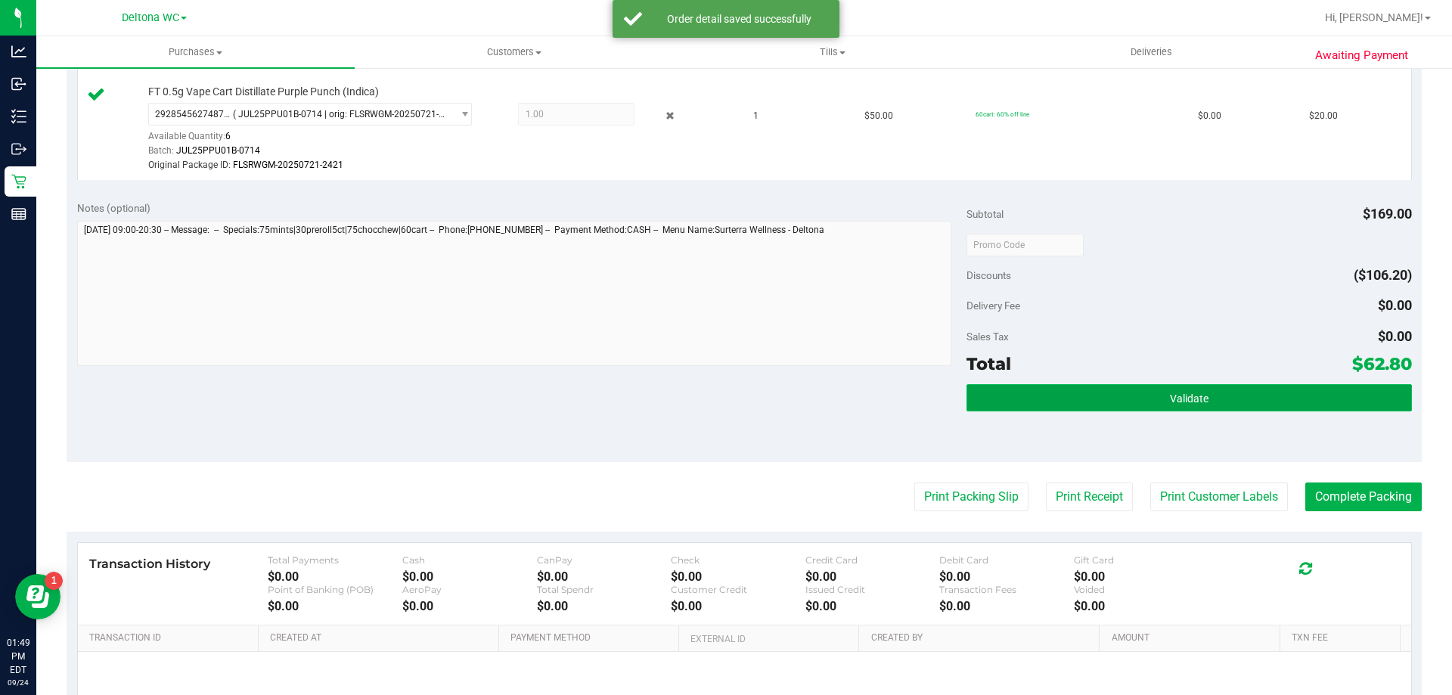
click at [1125, 387] on button "Validate" at bounding box center [1189, 397] width 445 height 27
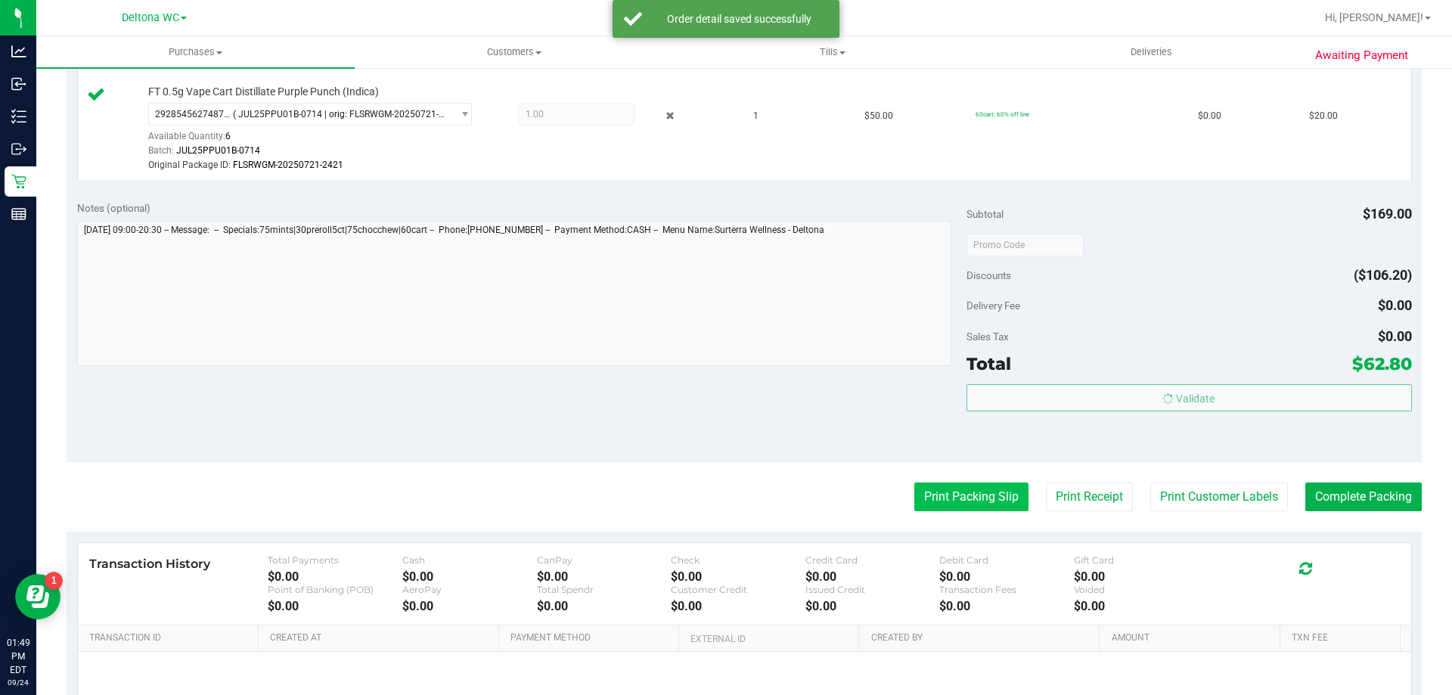
click at [974, 508] on button "Print Packing Slip" at bounding box center [971, 497] width 114 height 29
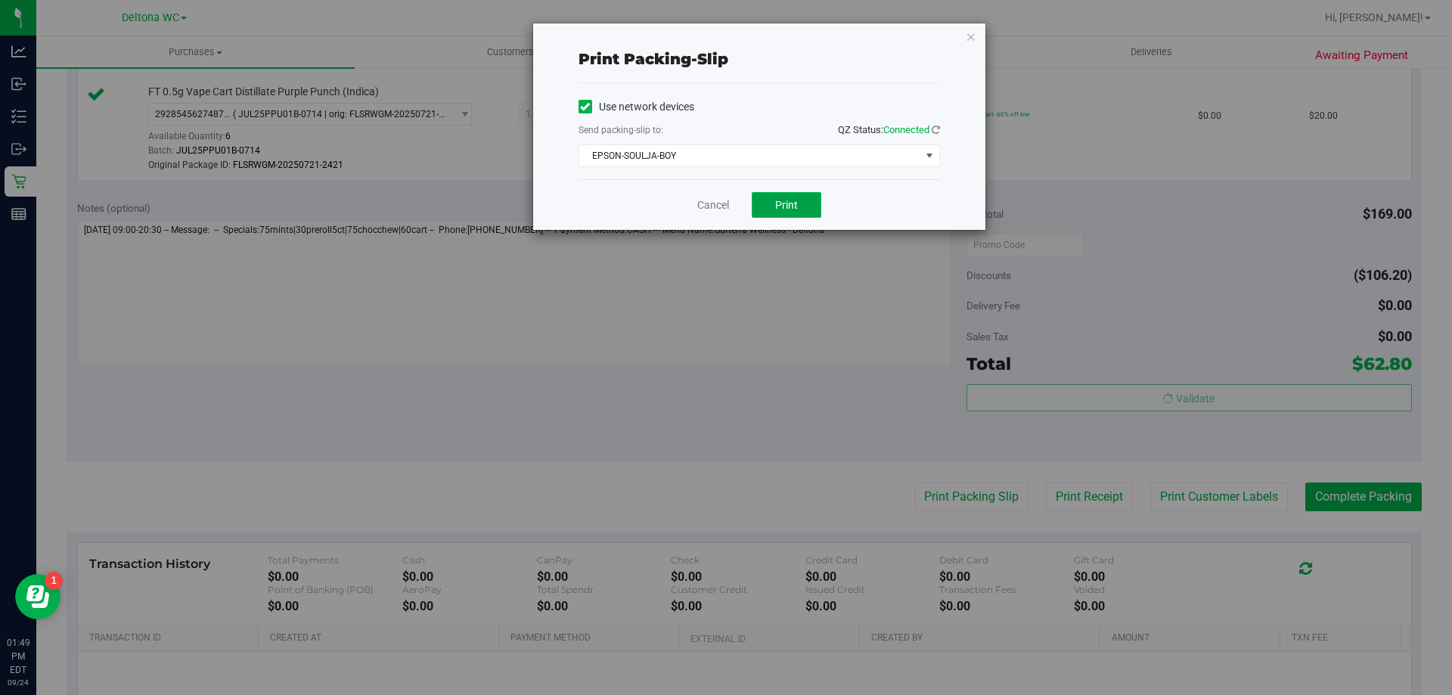
click at [782, 216] on button "Print" at bounding box center [787, 205] width 70 height 26
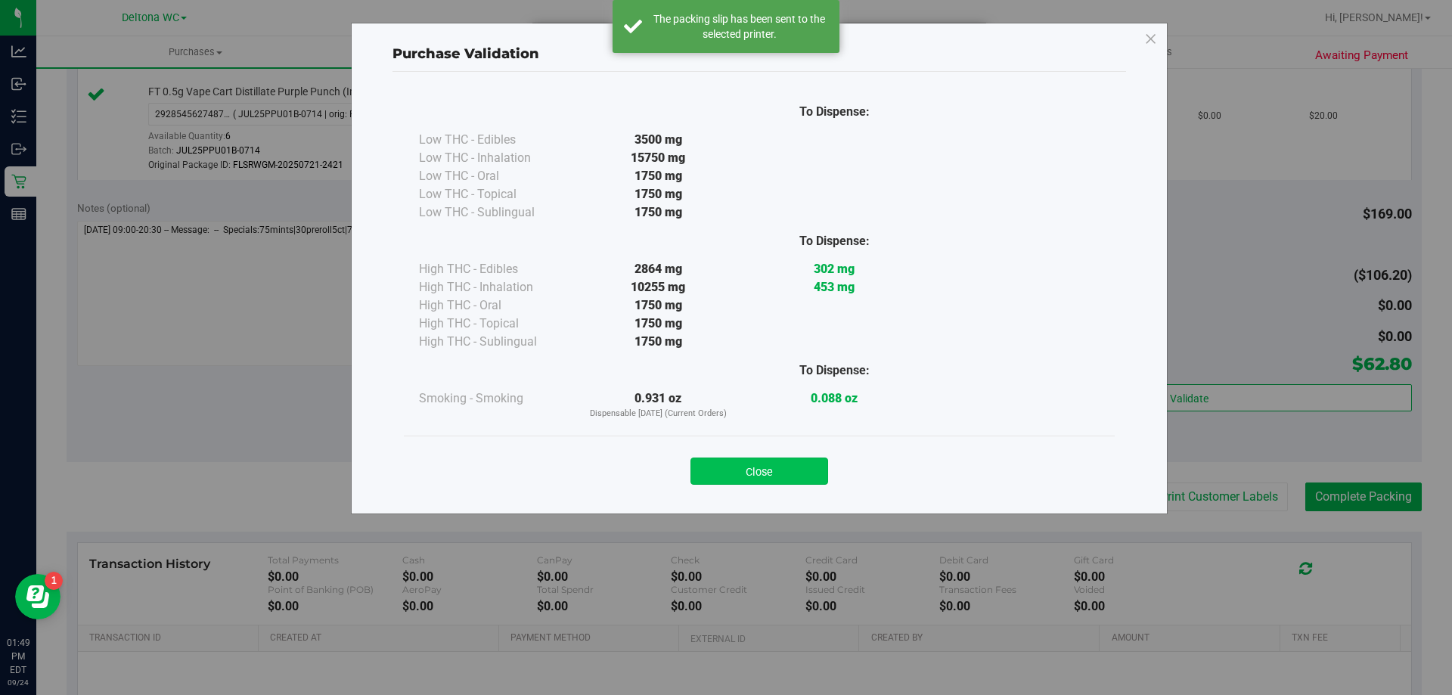
click at [744, 470] on button "Close" at bounding box center [760, 471] width 138 height 27
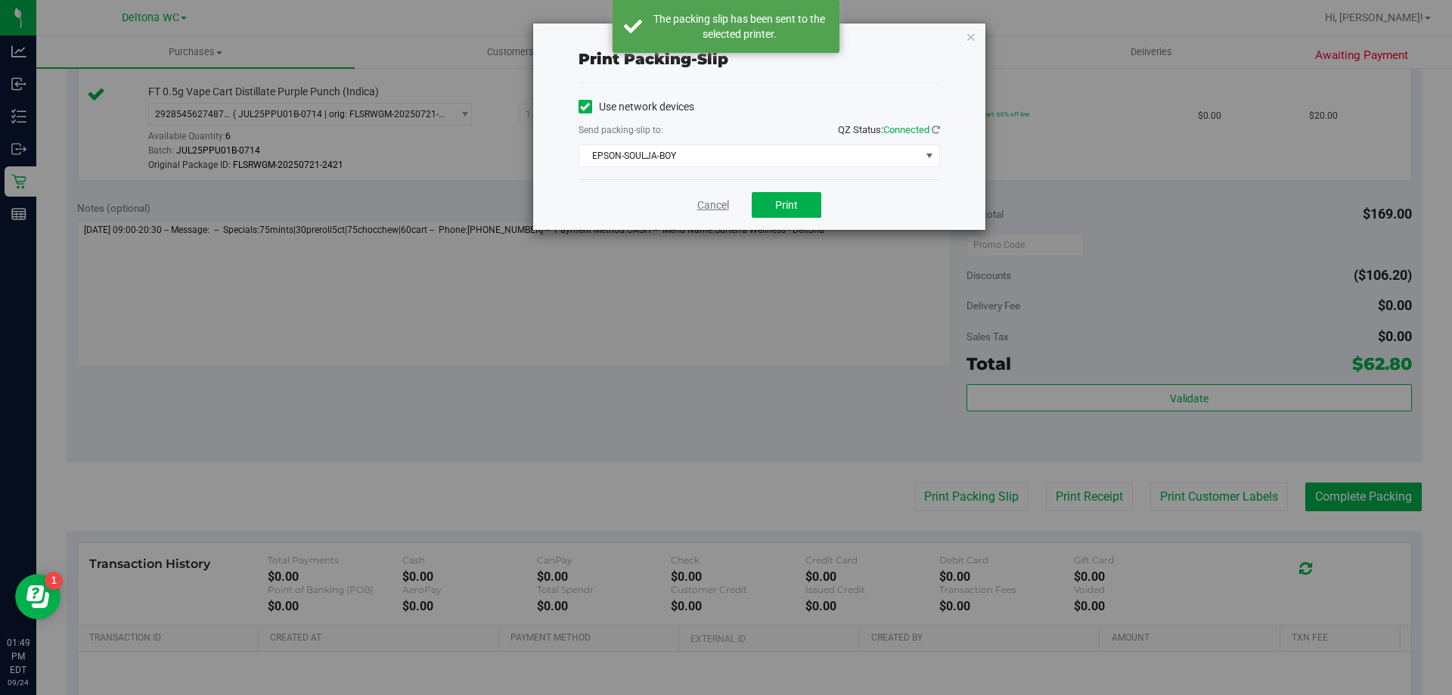
click at [700, 209] on link "Cancel" at bounding box center [713, 205] width 32 height 16
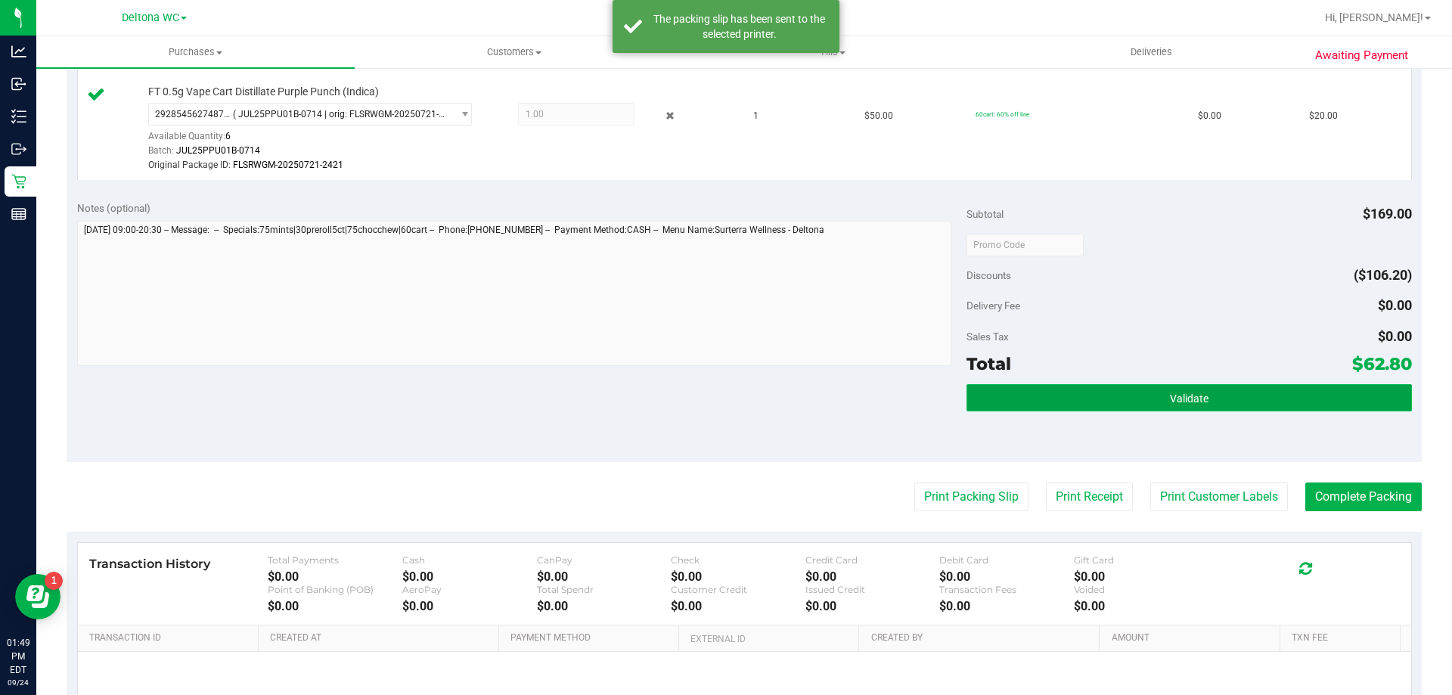
click at [1233, 396] on button "Validate" at bounding box center [1189, 397] width 445 height 27
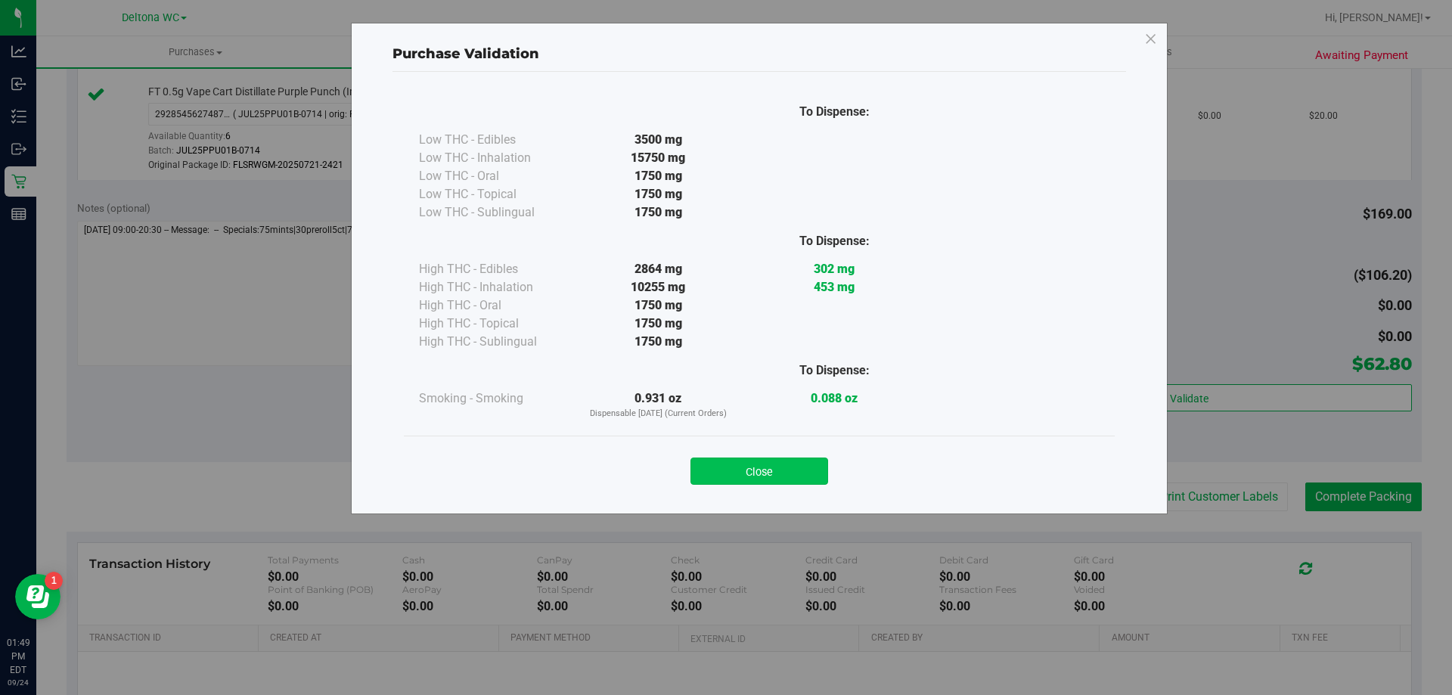
click at [790, 479] on button "Close" at bounding box center [760, 471] width 138 height 27
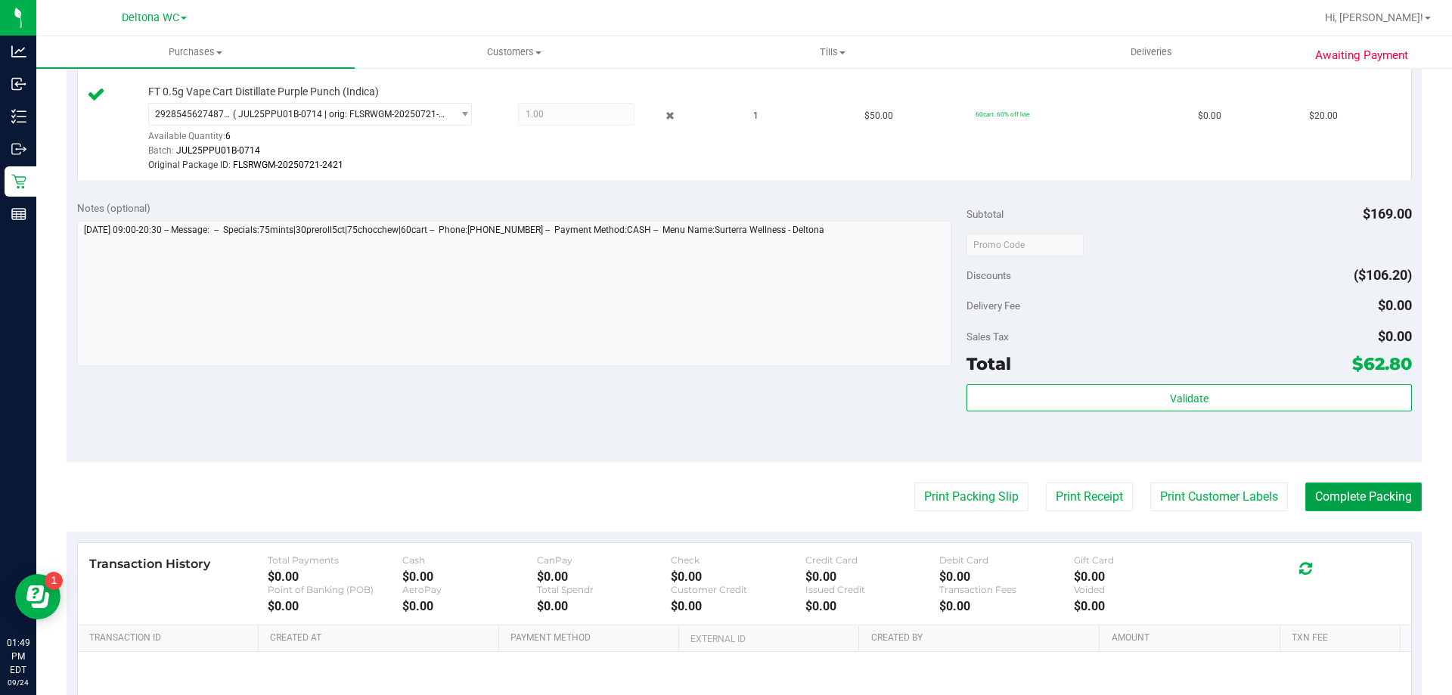
click at [1354, 505] on button "Complete Packing" at bounding box center [1364, 497] width 116 height 29
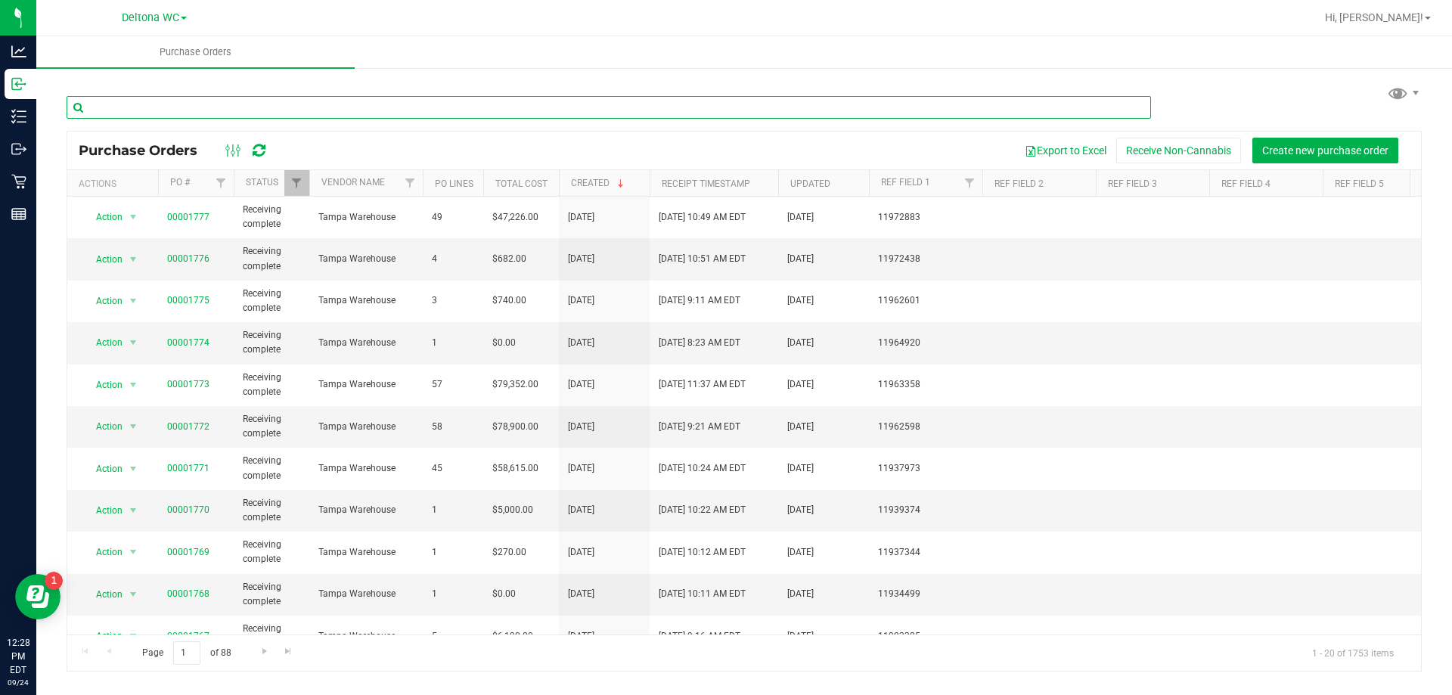
click at [293, 103] on input "text" at bounding box center [609, 107] width 1085 height 23
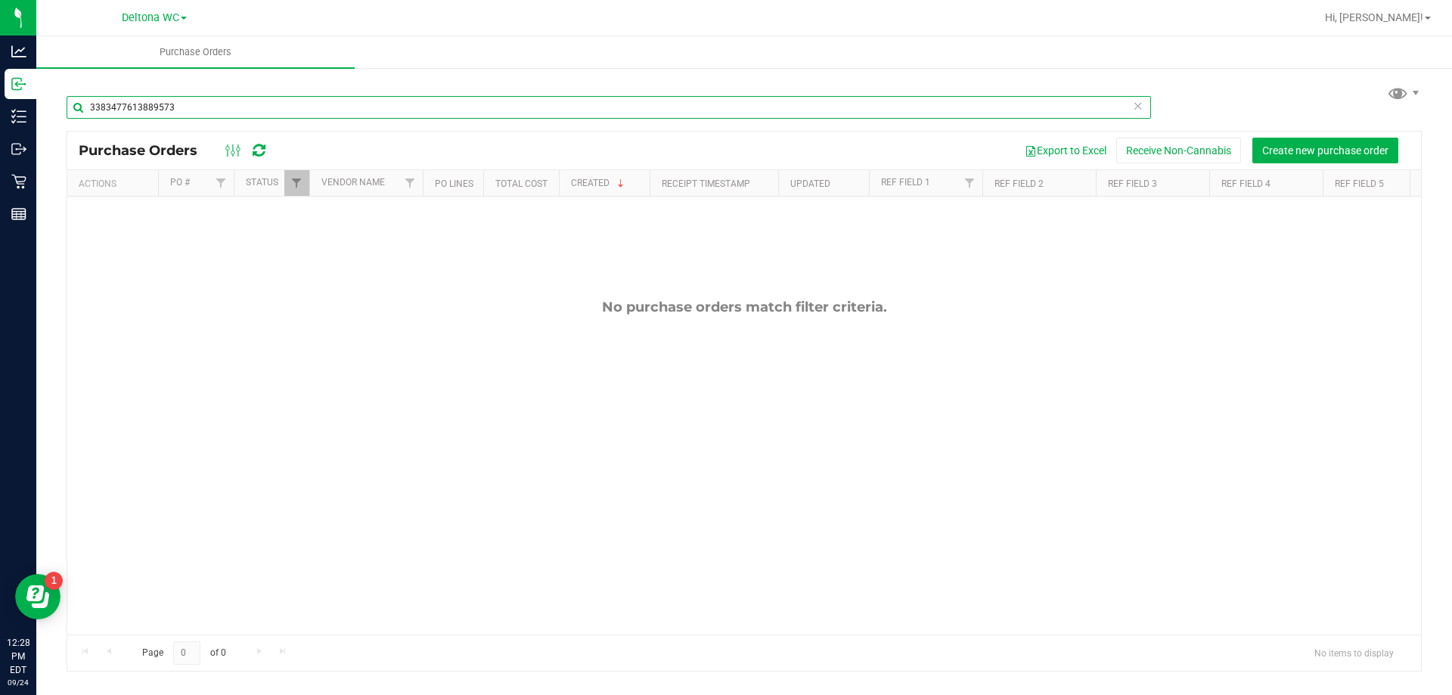
type input "3383477613889573"
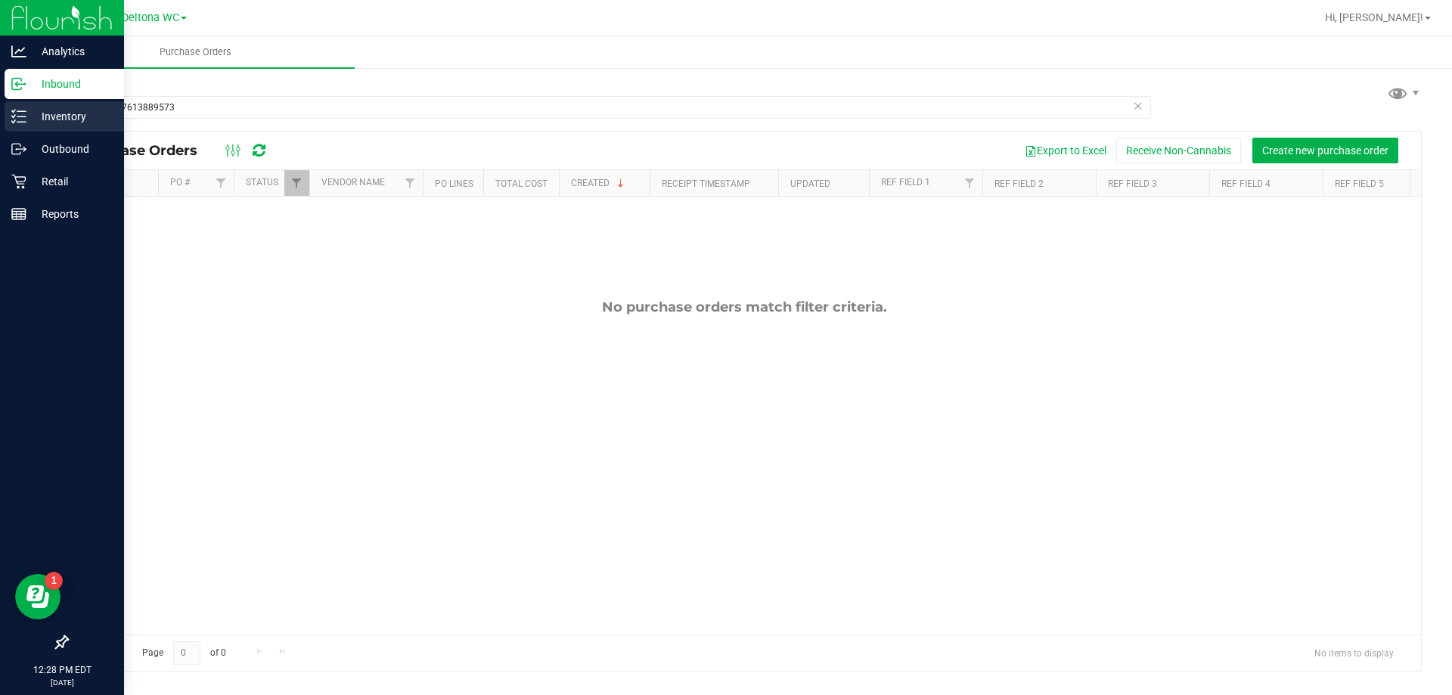
click at [73, 116] on p "Inventory" at bounding box center [71, 116] width 91 height 18
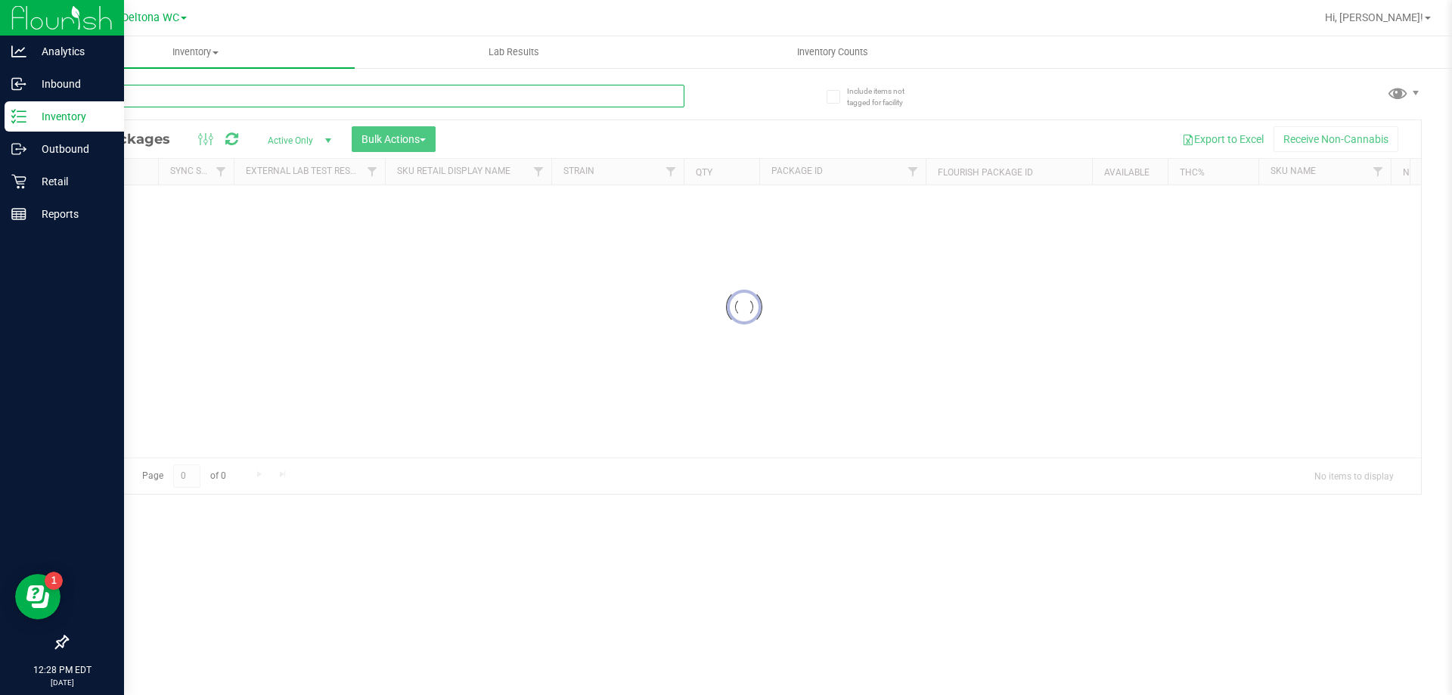
click at [259, 100] on input "text" at bounding box center [376, 96] width 618 height 23
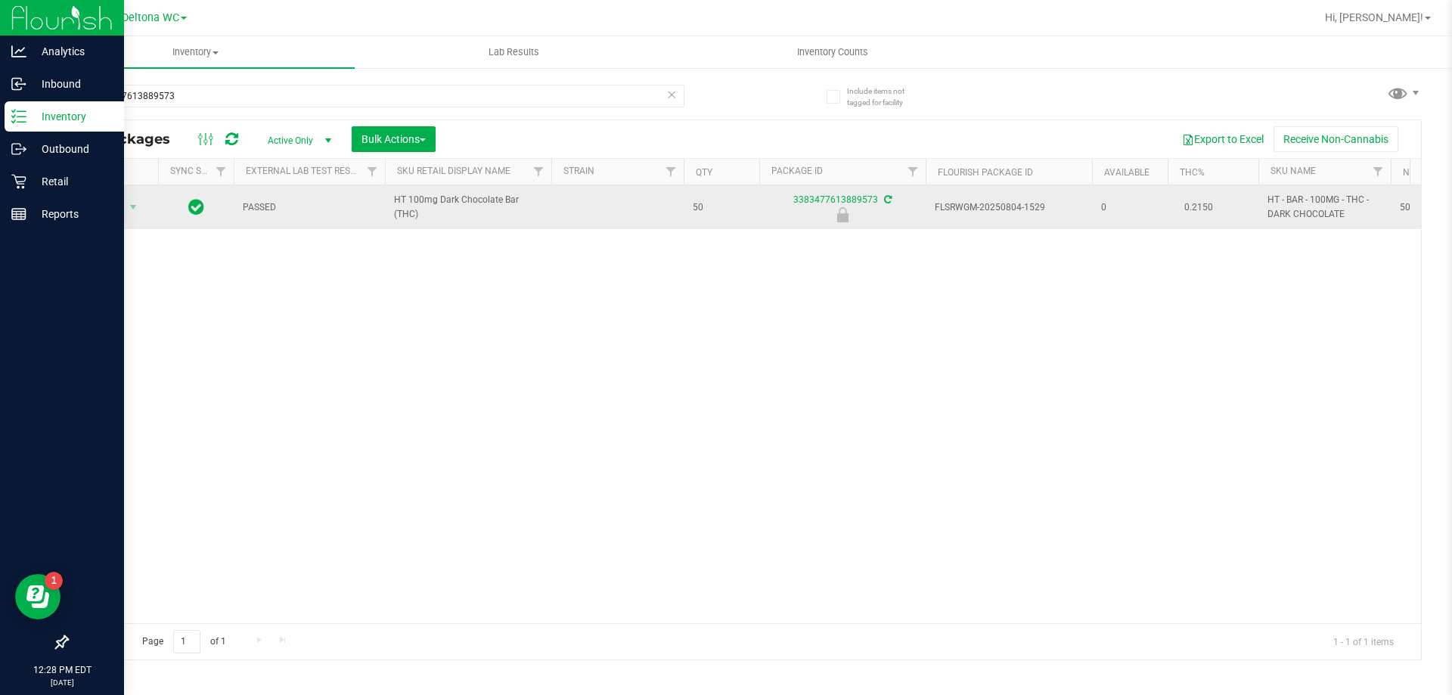
click at [414, 207] on span "HT 100mg Dark Chocolate Bar (THC)" at bounding box center [468, 207] width 148 height 29
copy td "HT 100mg Dark Chocolate Bar (THC)"
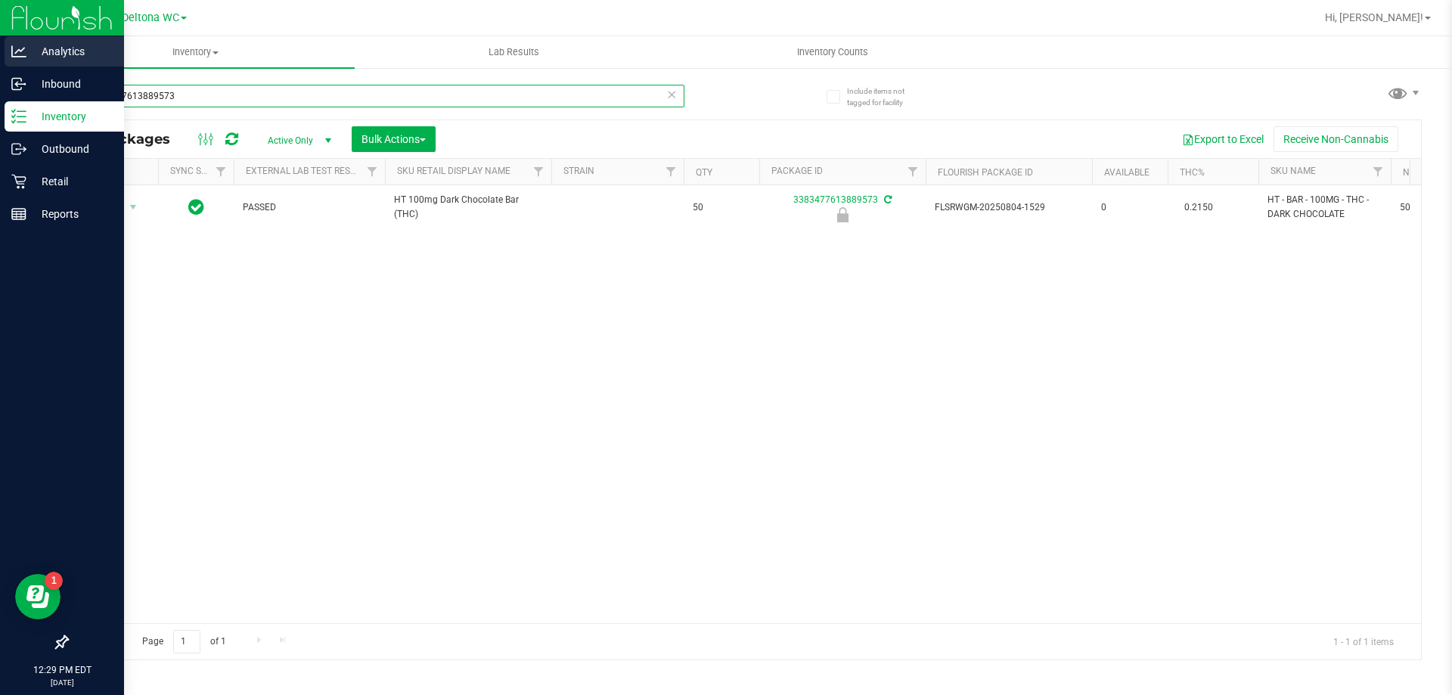
drag, startPoint x: 191, startPoint y: 92, endPoint x: 0, endPoint y: 39, distance: 198.6
click at [0, 51] on div "Analytics Inbound Inventory Outbound Retail Reports 12:29 PM EDT 09/24/2025 09/…" at bounding box center [726, 347] width 1452 height 695
paste input "HT 100mg Dark Chocolate Bar (THC)"
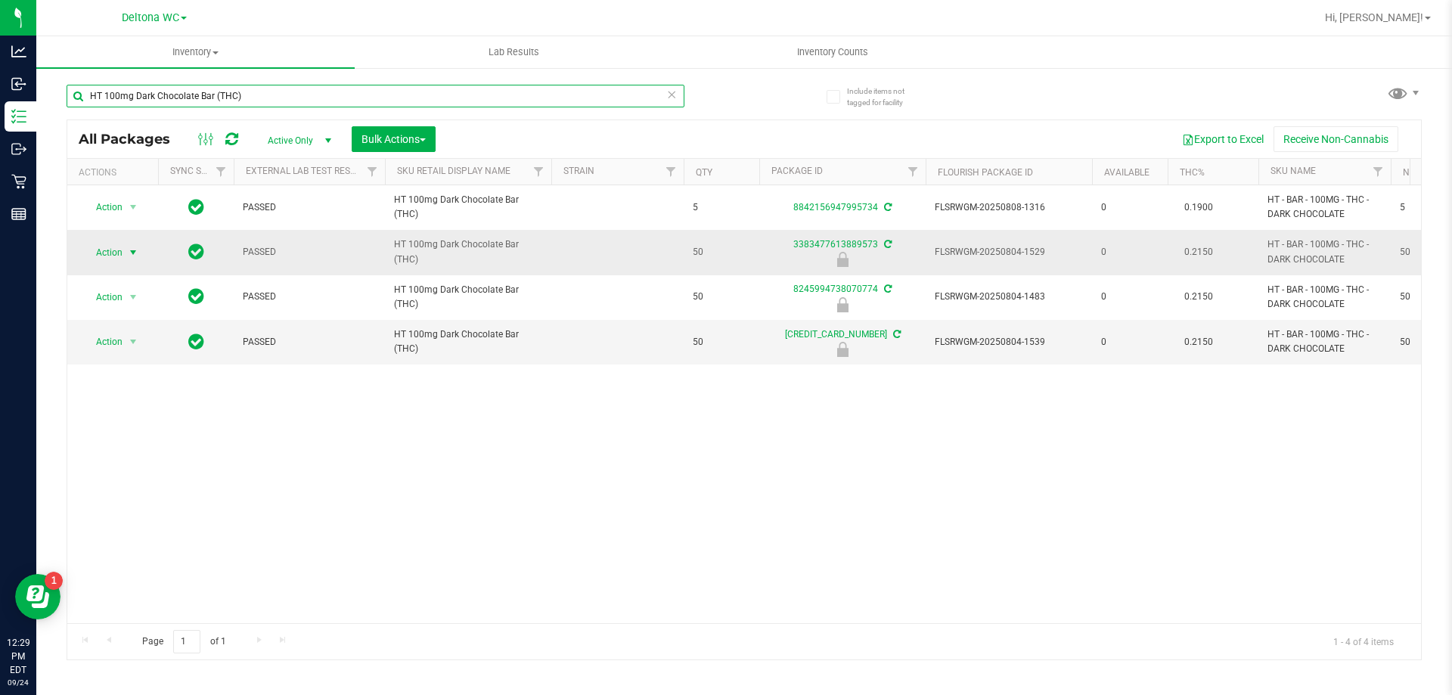
type input "HT 100mg Dark Chocolate Bar (THC)"
click at [131, 255] on span "select" at bounding box center [133, 253] width 12 height 12
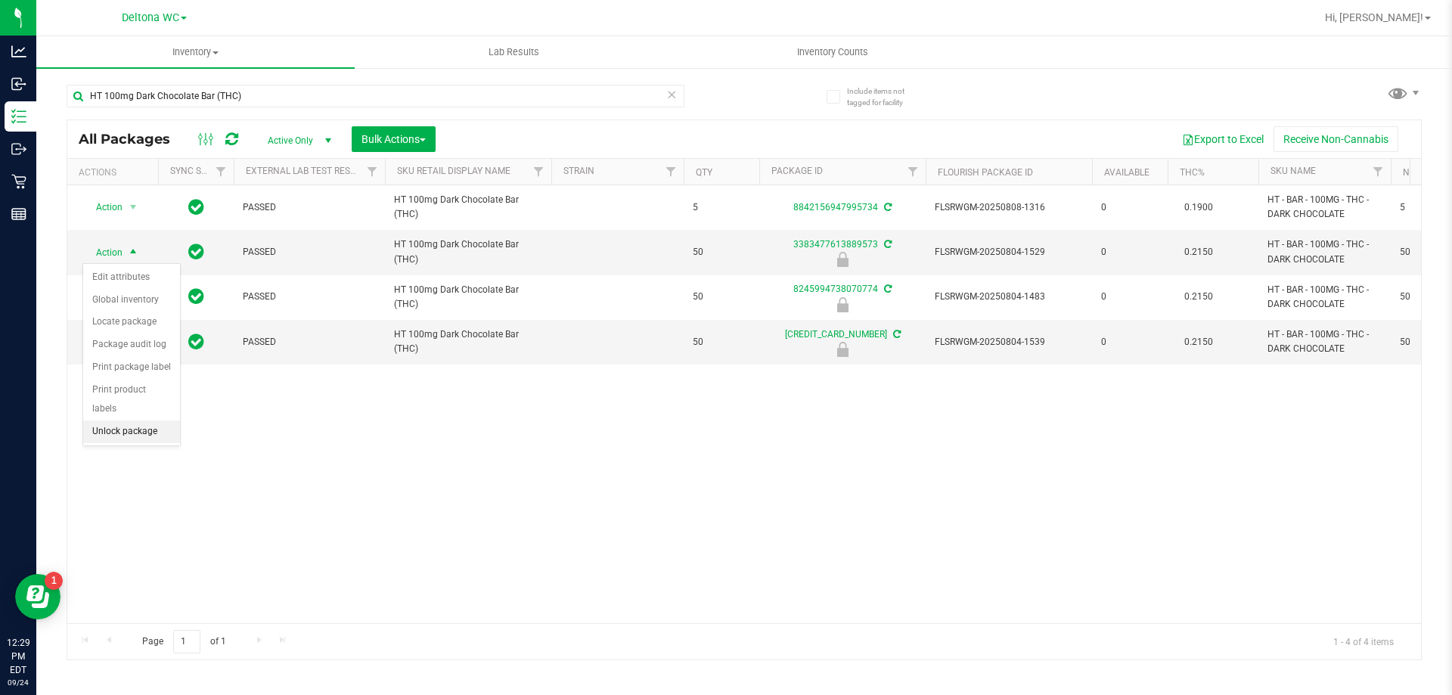
click at [125, 421] on li "Unlock package" at bounding box center [131, 432] width 97 height 23
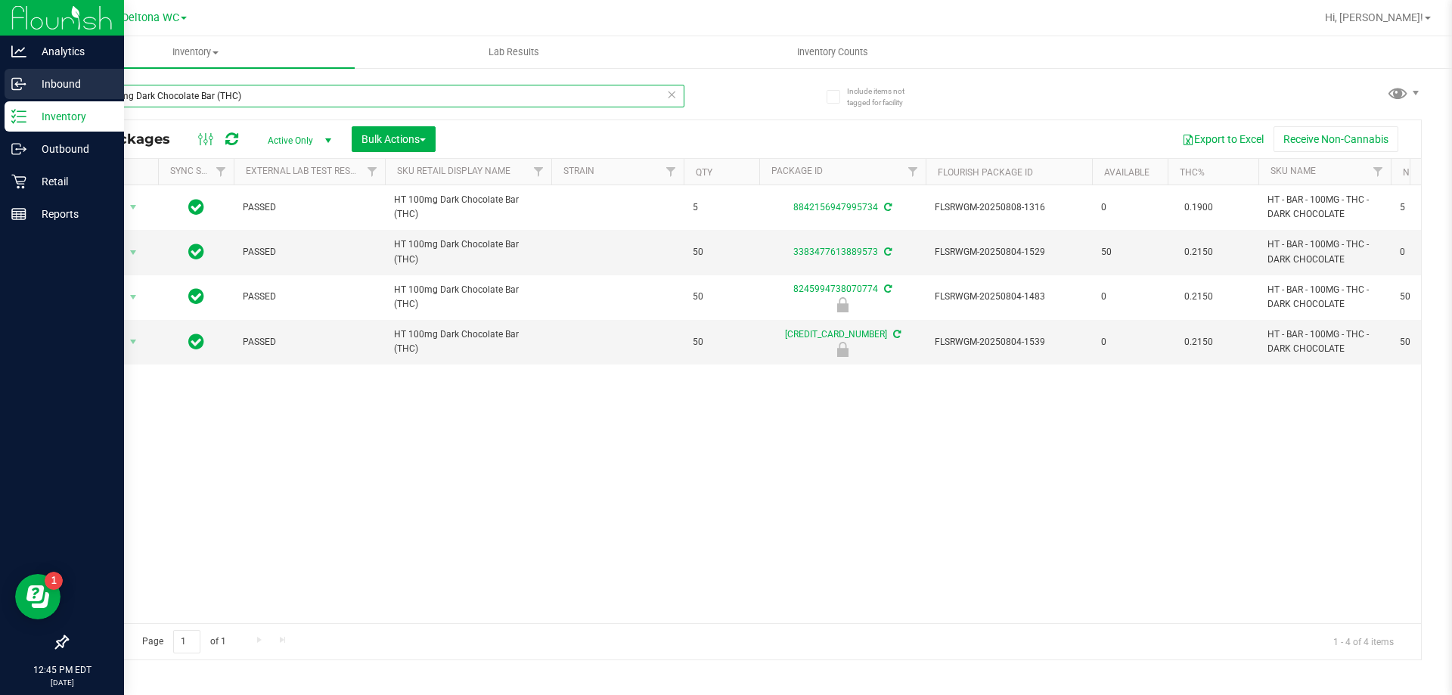
drag, startPoint x: 262, startPoint y: 101, endPoint x: 0, endPoint y: 101, distance: 261.7
click at [0, 101] on div "Analytics Inbound Inventory Outbound Retail Reports 12:45 PM EDT 09/24/2025 09/…" at bounding box center [726, 347] width 1452 height 695
paste input "FD 3.5g Flower Greenhouse Don Dada (Hybrid"
type input "FD 3.5g Flower Greenhouse Don Dada (Hybrid)"
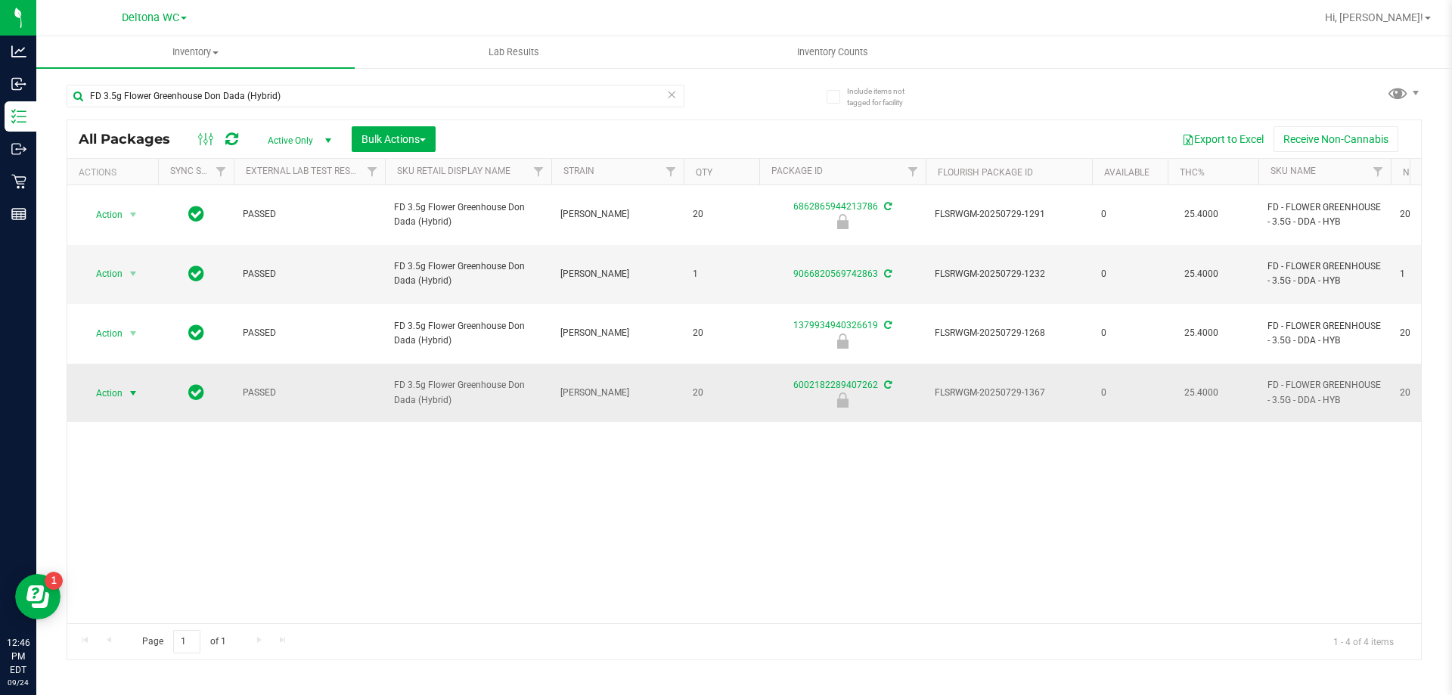
click at [110, 383] on span "Action" at bounding box center [102, 393] width 41 height 21
click at [125, 511] on li "Unlock package" at bounding box center [131, 522] width 97 height 23
click at [532, 454] on div "Action Action Edit attributes Global inventory Locate package Package audit log…" at bounding box center [744, 404] width 1354 height 438
drag, startPoint x: 373, startPoint y: 105, endPoint x: 0, endPoint y: -42, distance: 400.7
click at [0, 0] on html "Analytics Inbound Inventory Outbound Retail Reports 01:38 PM EDT 09/24/2025 09/…" at bounding box center [726, 347] width 1452 height 695
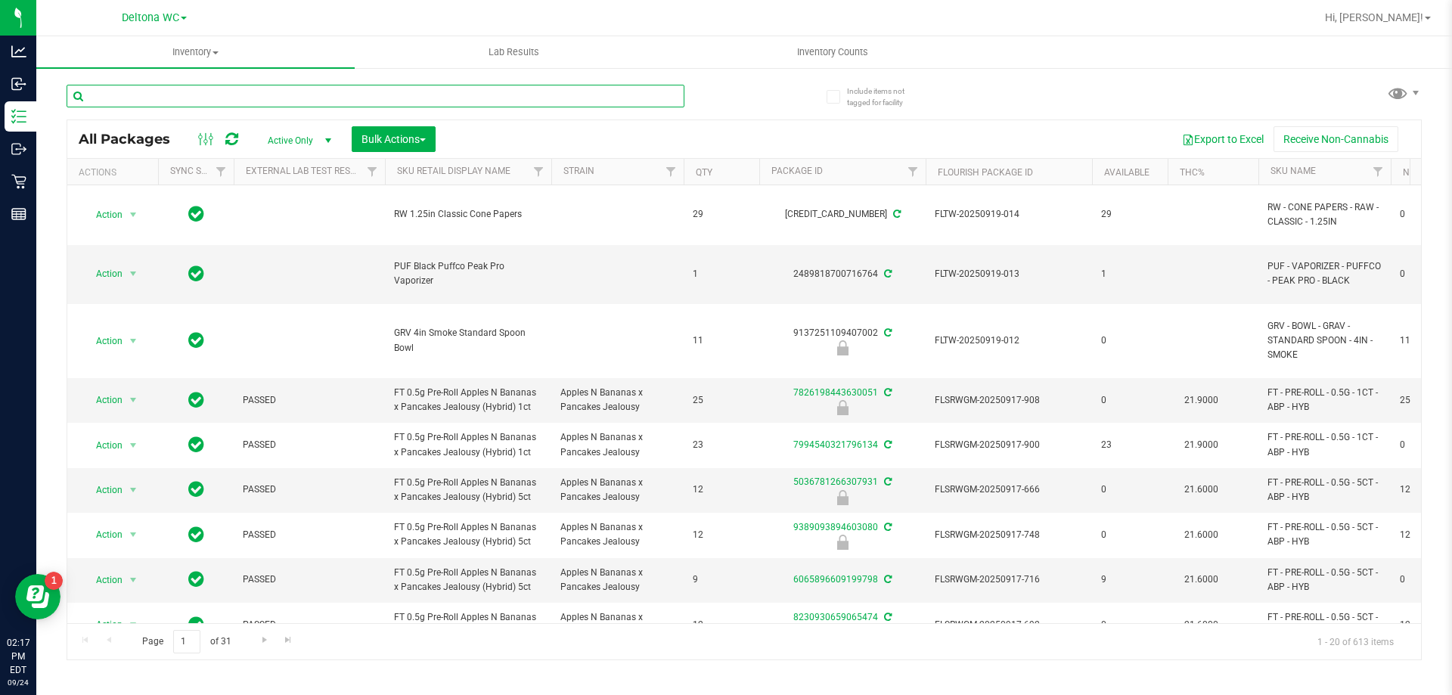
click at [216, 99] on input "text" at bounding box center [376, 96] width 618 height 23
type input "tangerine"
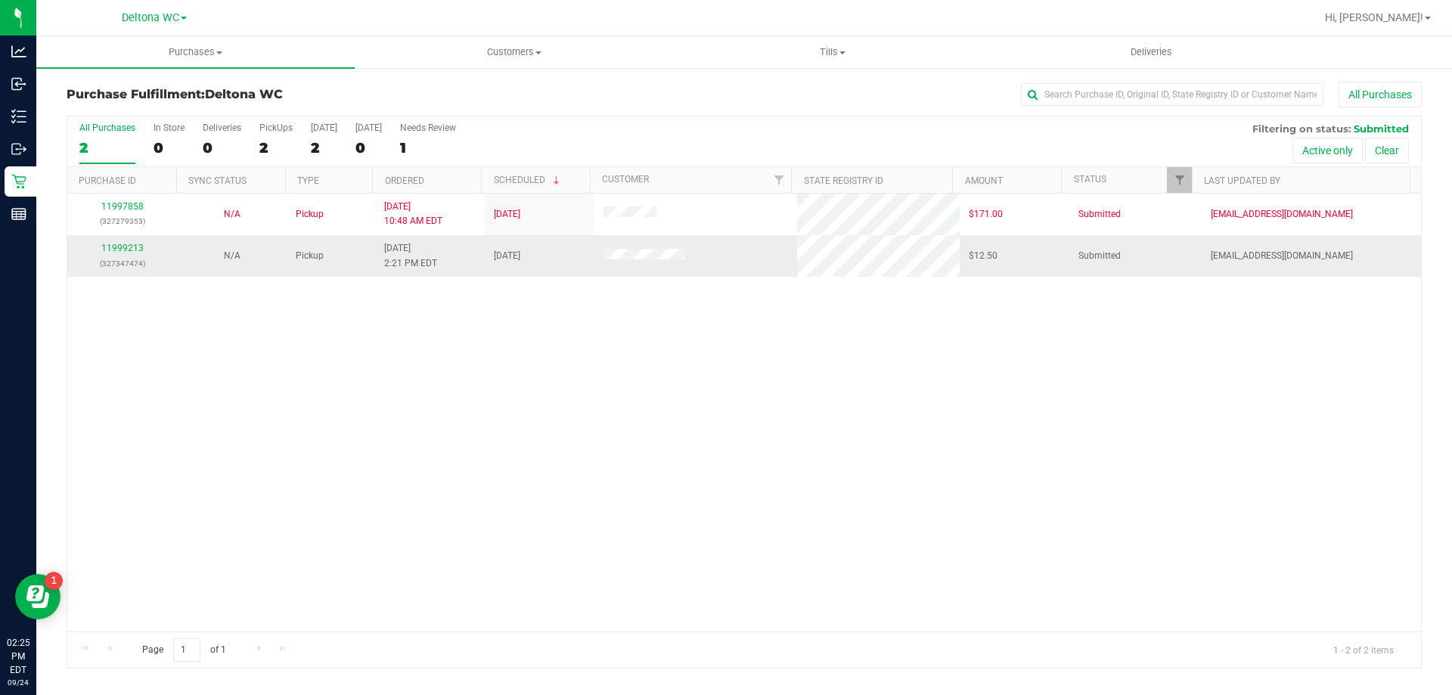
click at [122, 240] on td "11999213 (327347474)" at bounding box center [122, 255] width 110 height 41
click at [123, 250] on link "11999213" at bounding box center [122, 248] width 42 height 11
